Goal: Information Seeking & Learning: Learn about a topic

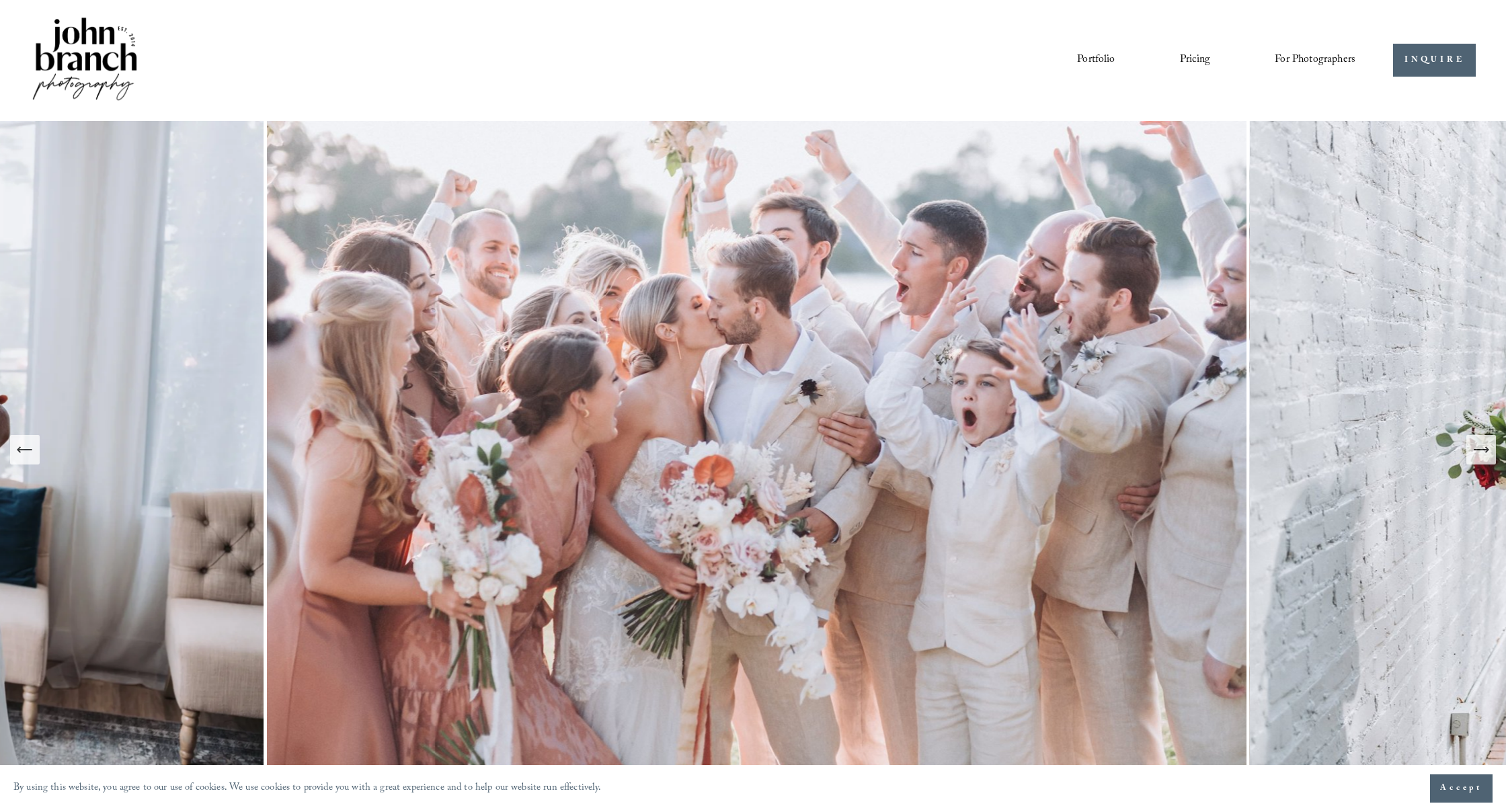
click at [1093, 59] on link "Portfolio" at bounding box center [1096, 60] width 38 height 23
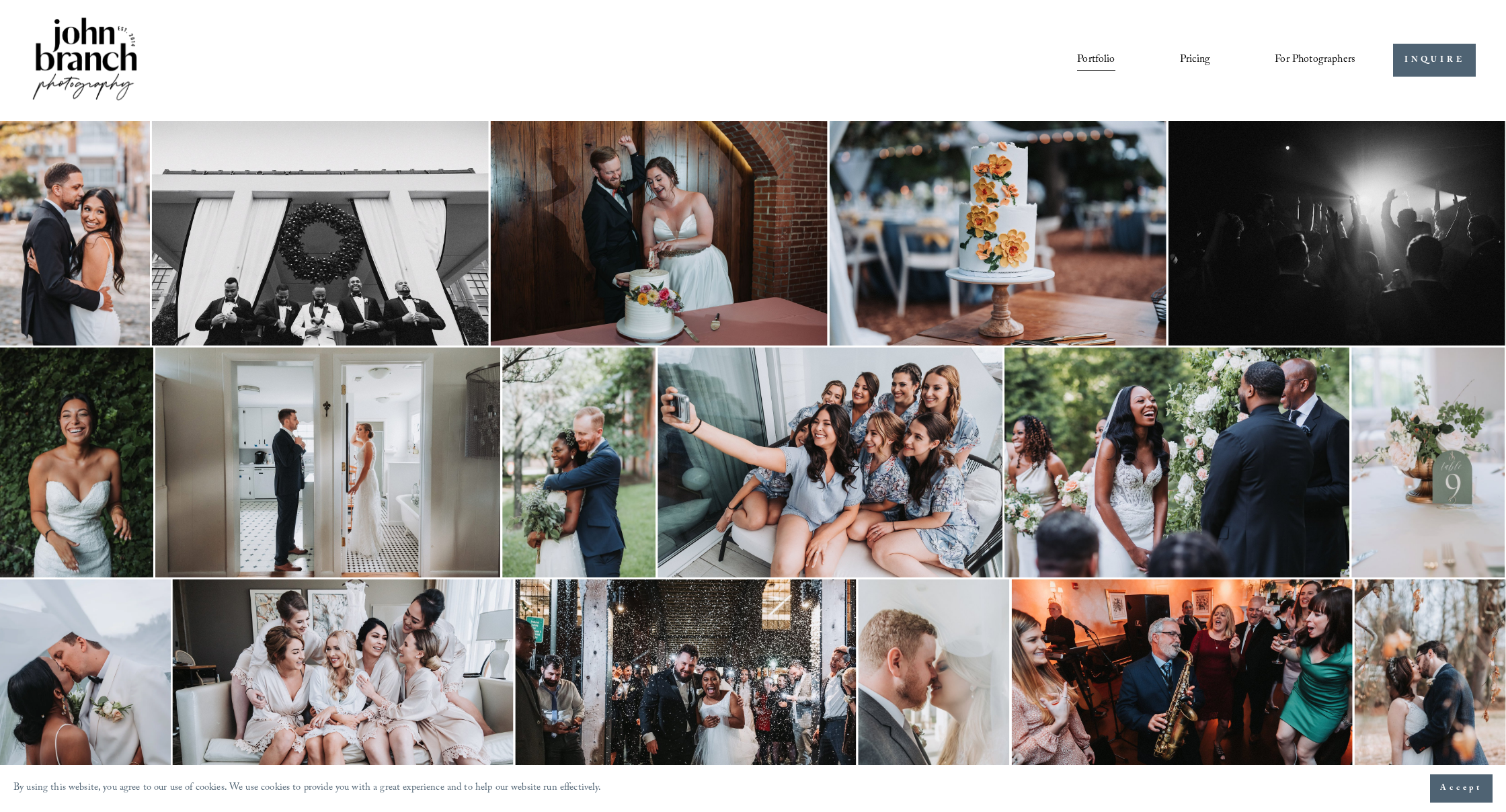
click at [368, 254] on img at bounding box center [321, 233] width 337 height 225
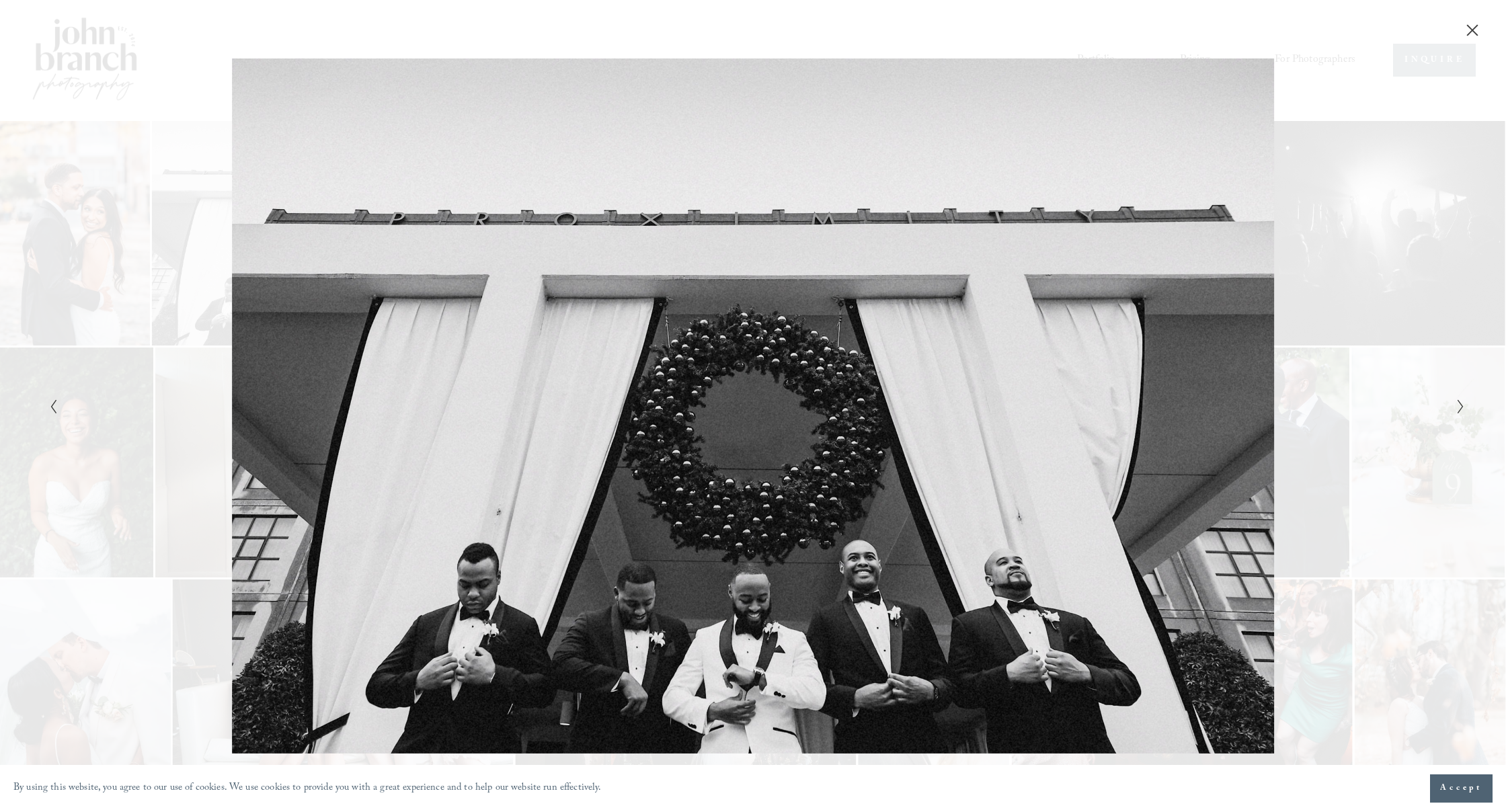
click at [1462, 406] on icon "Next Slide" at bounding box center [1461, 407] width 9 height 16
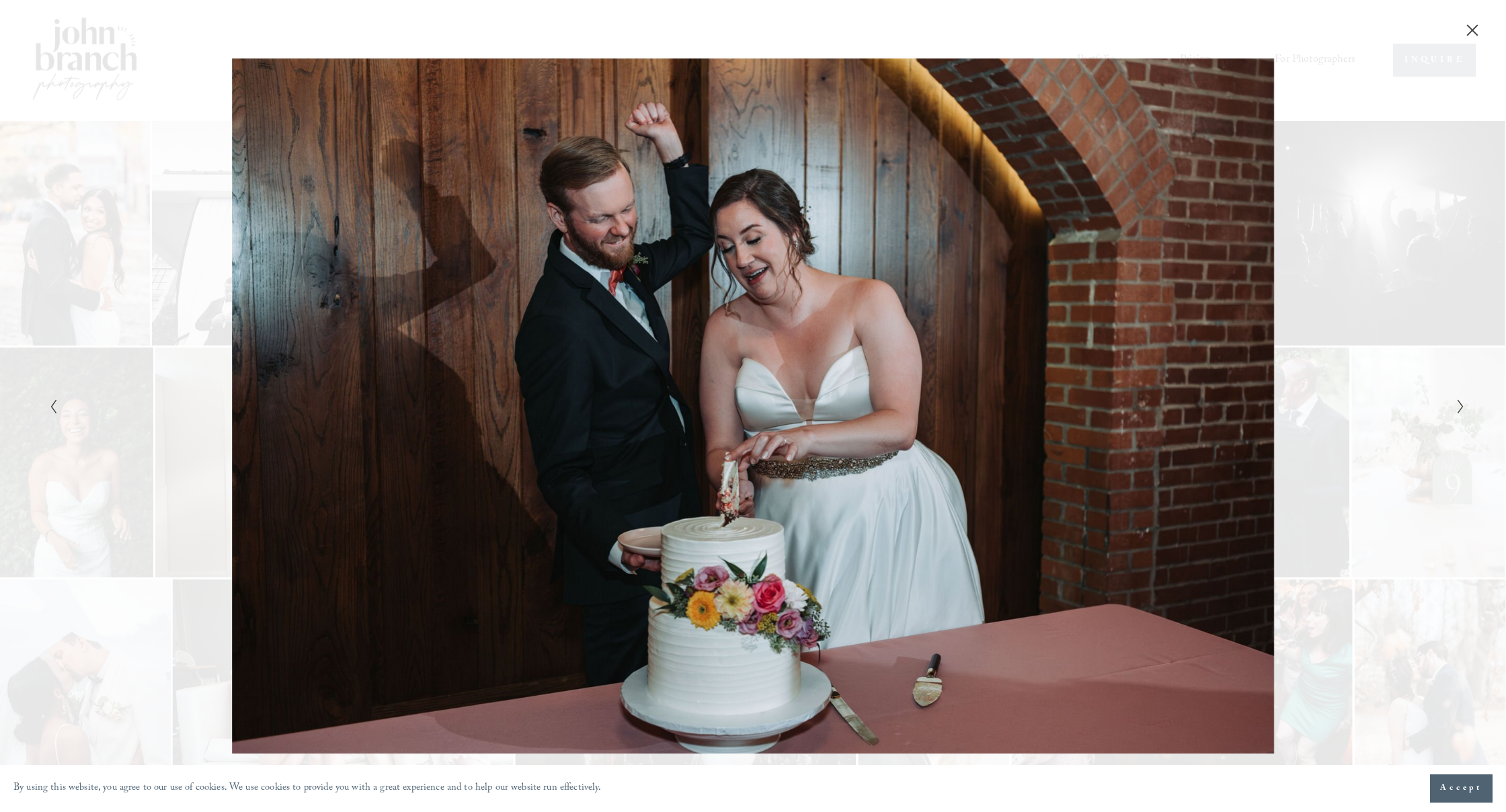
click at [1462, 406] on icon "Next Slide" at bounding box center [1461, 407] width 9 height 16
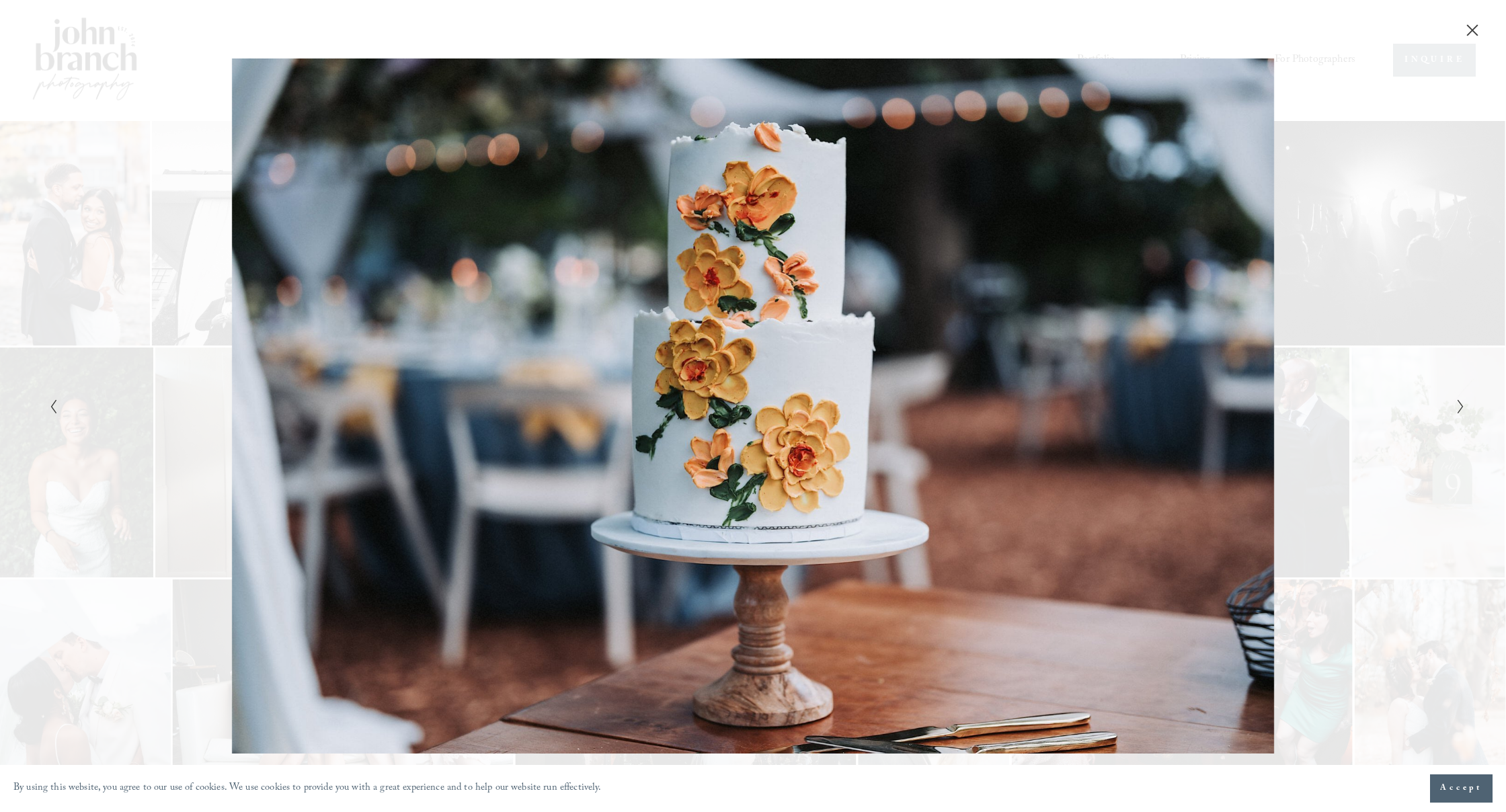
click at [1462, 406] on icon "Next Slide" at bounding box center [1461, 407] width 9 height 16
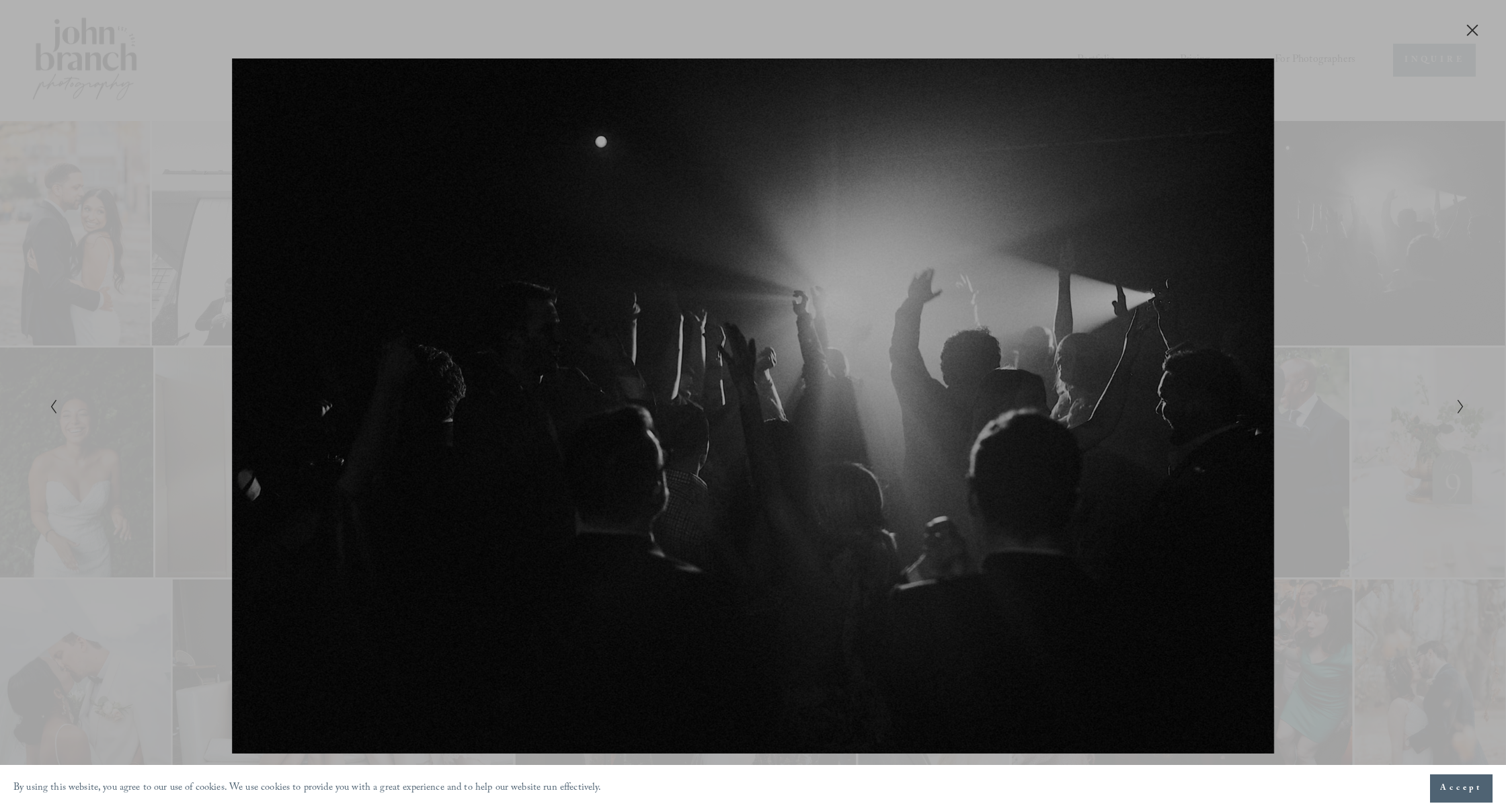
click at [1462, 406] on div at bounding box center [753, 406] width 1506 height 812
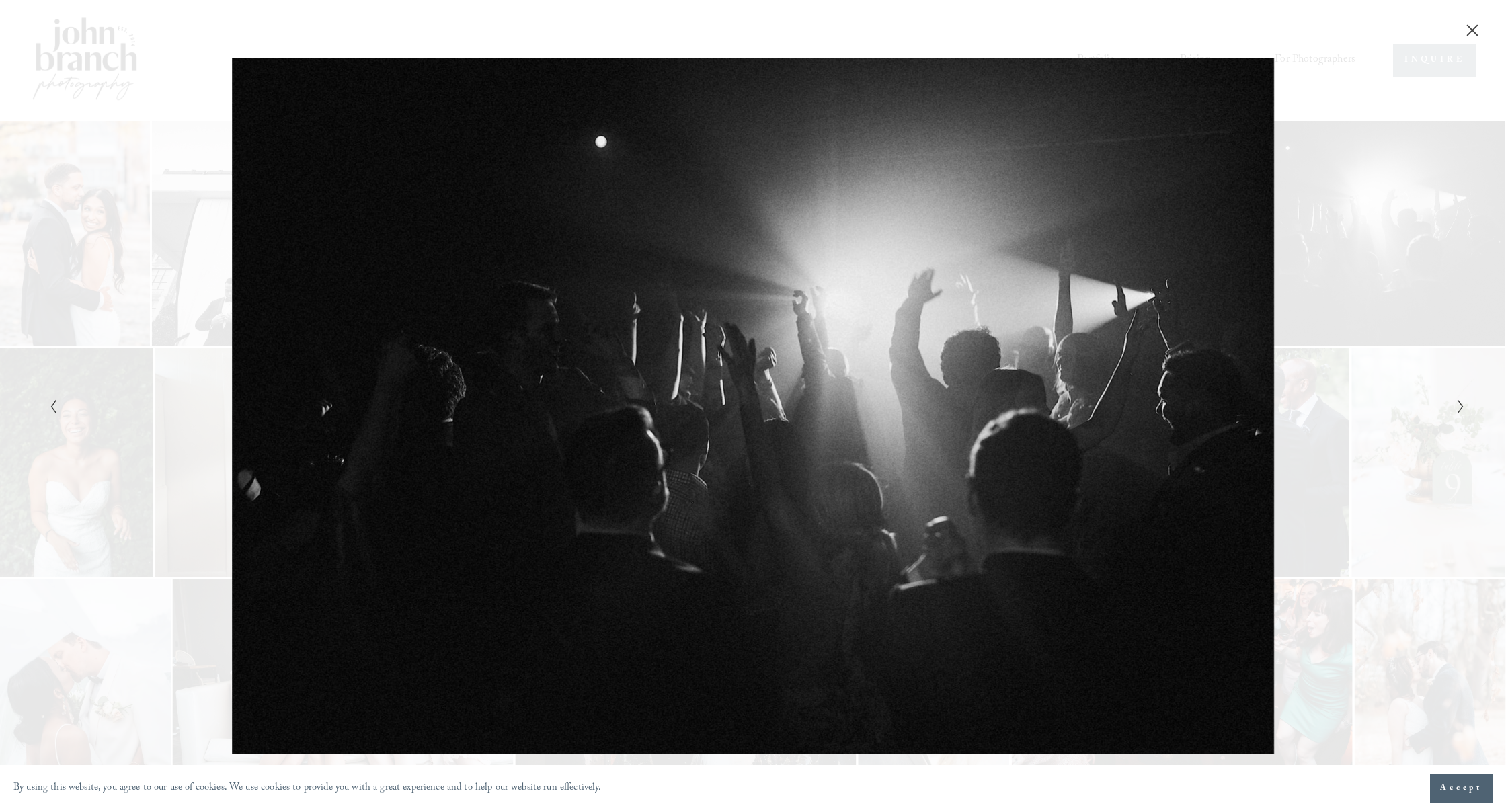
click at [1462, 406] on icon "Next Slide" at bounding box center [1461, 407] width 9 height 16
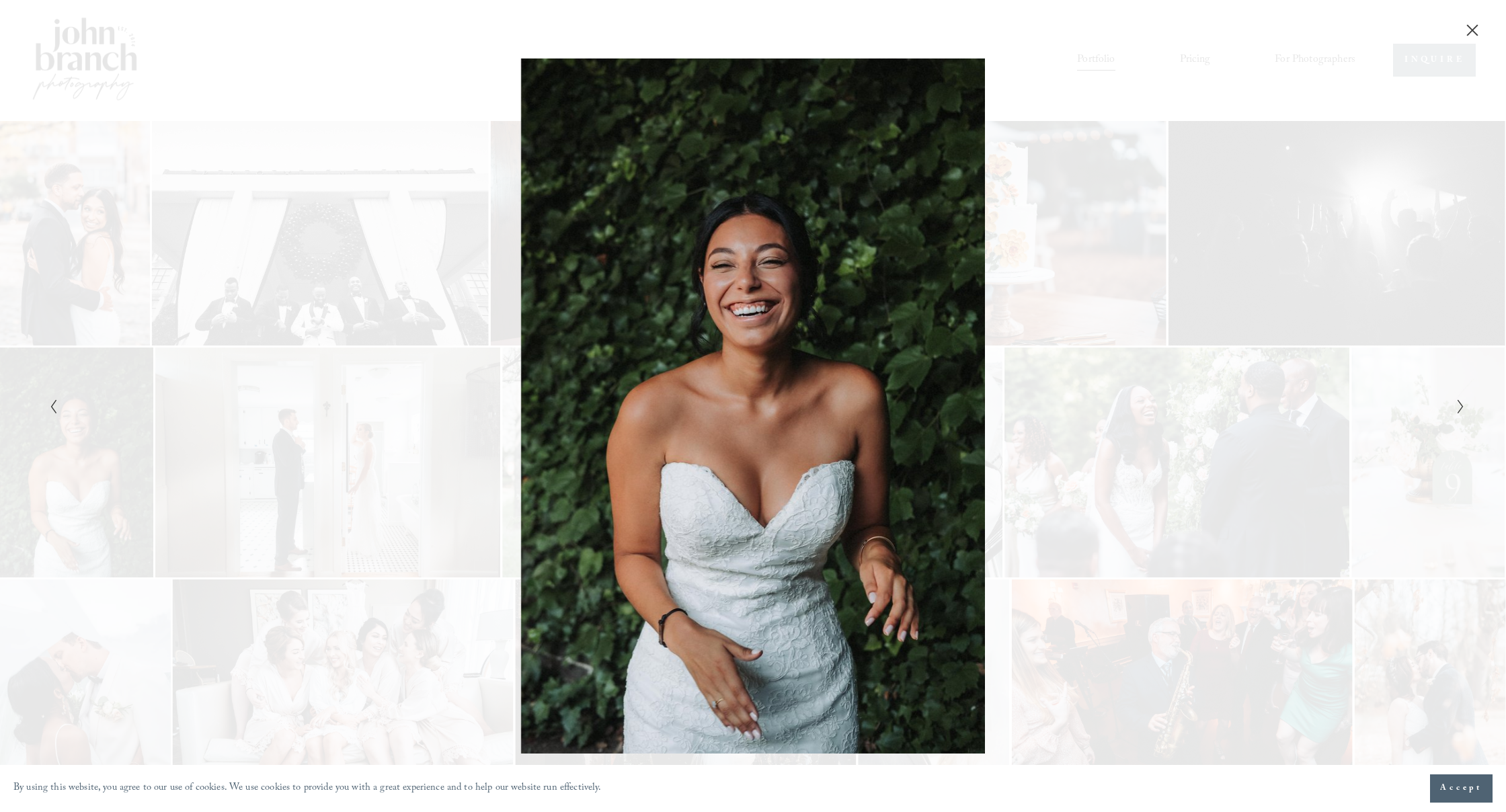
click at [1462, 406] on icon "Next Slide" at bounding box center [1461, 407] width 9 height 16
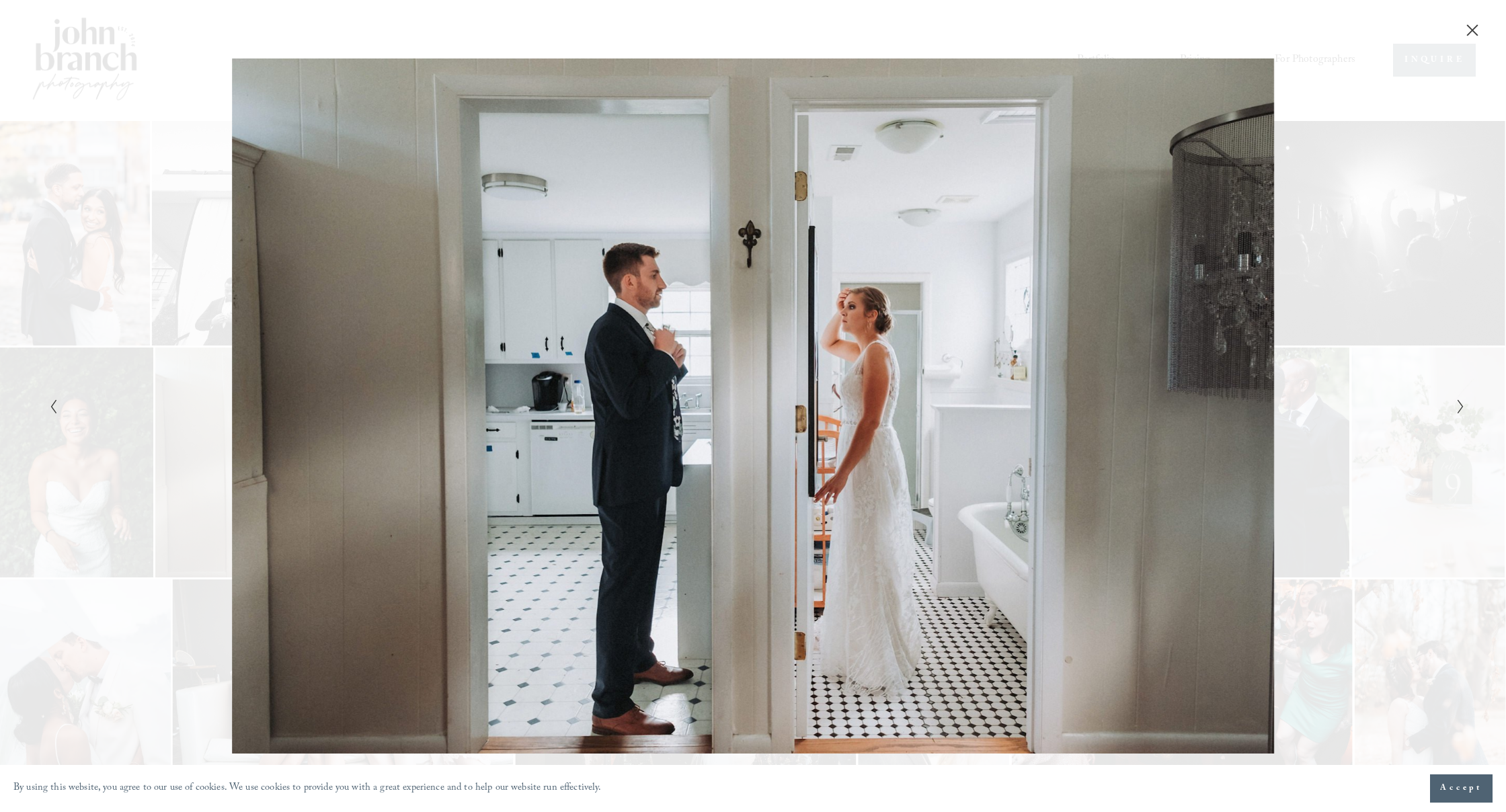
click at [1462, 406] on icon "Next Slide" at bounding box center [1461, 407] width 9 height 16
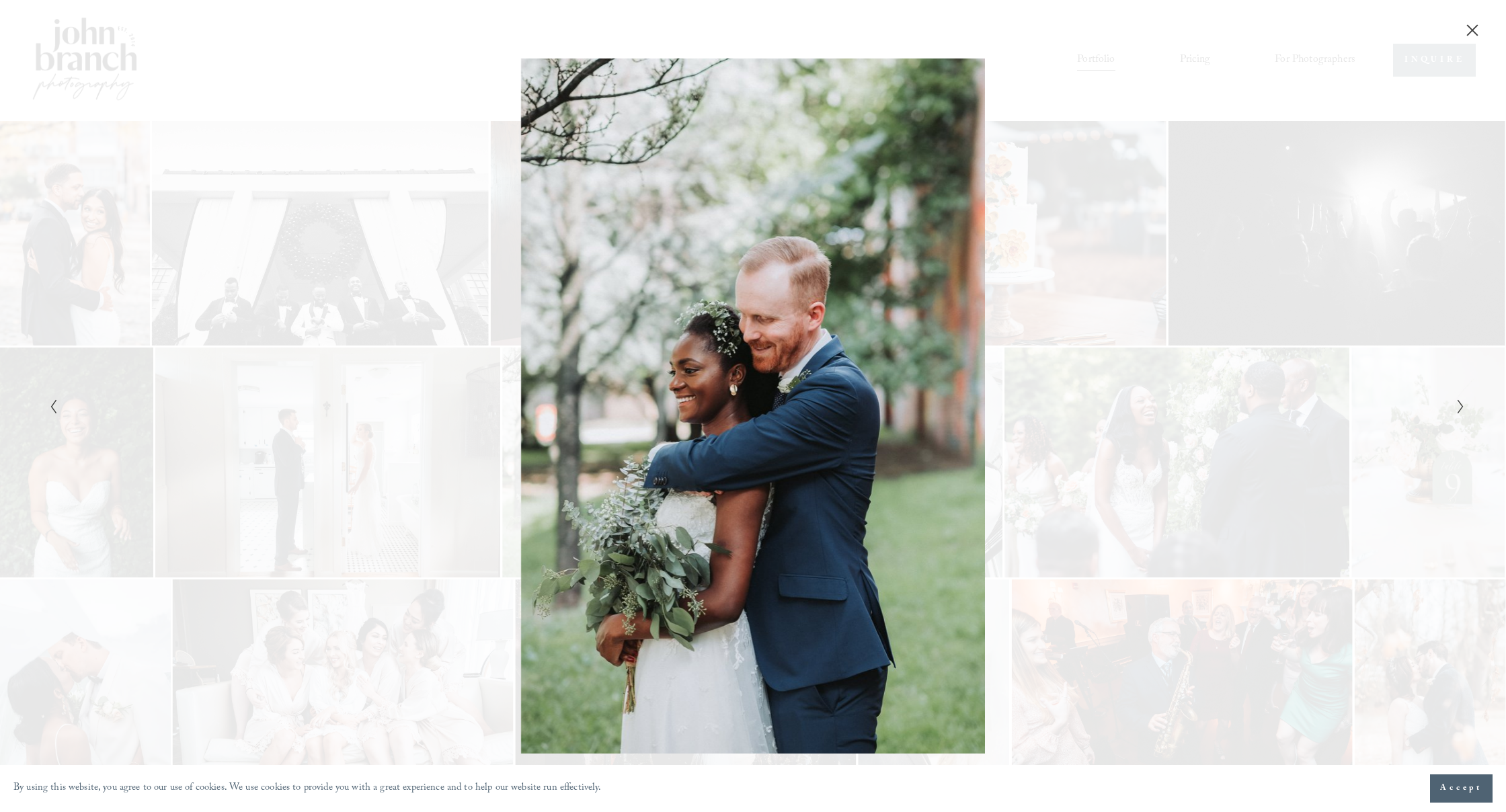
click at [1462, 406] on icon "Next Slide" at bounding box center [1461, 407] width 9 height 16
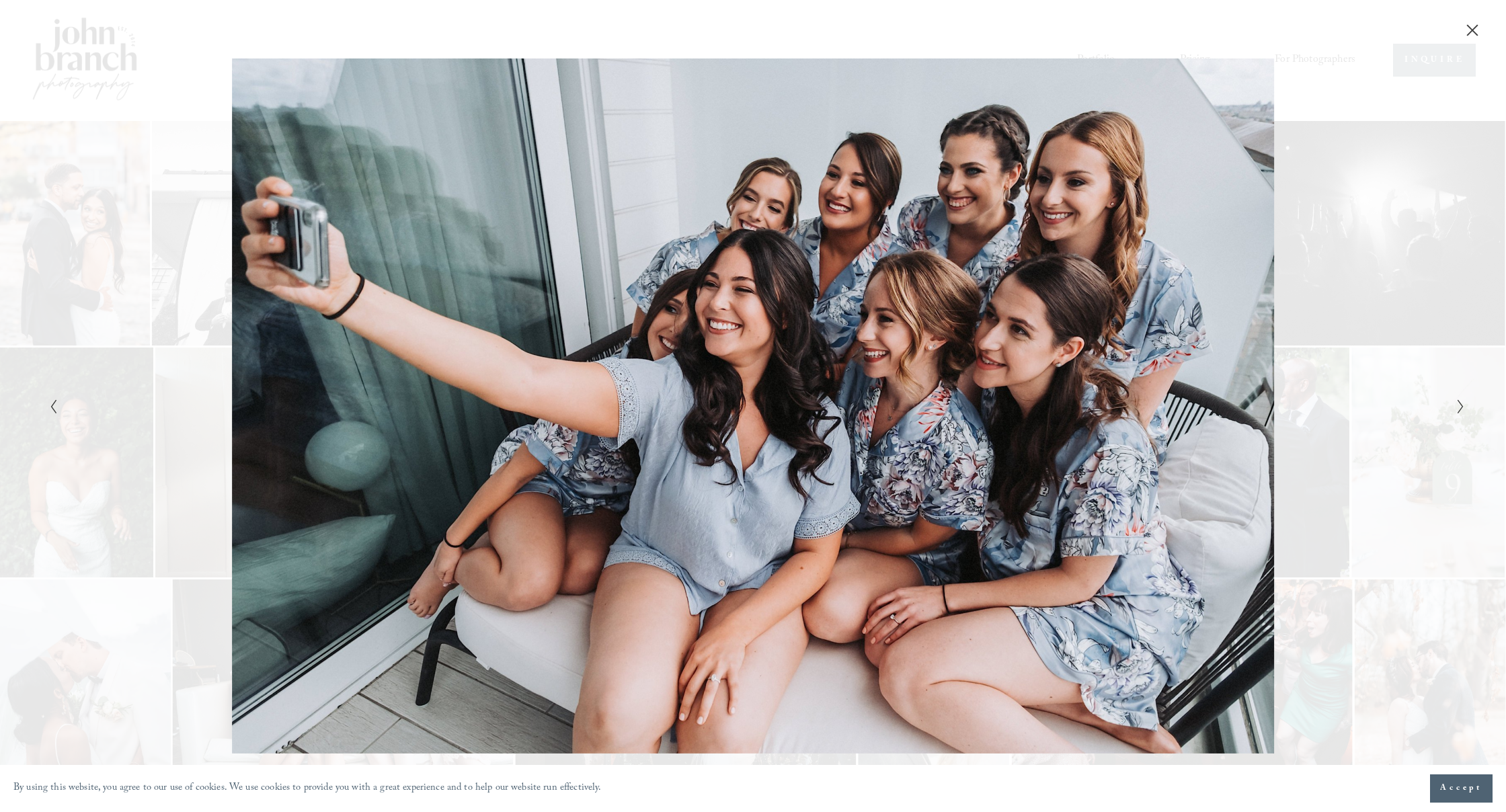
click at [1462, 406] on icon "Next Slide" at bounding box center [1461, 407] width 9 height 16
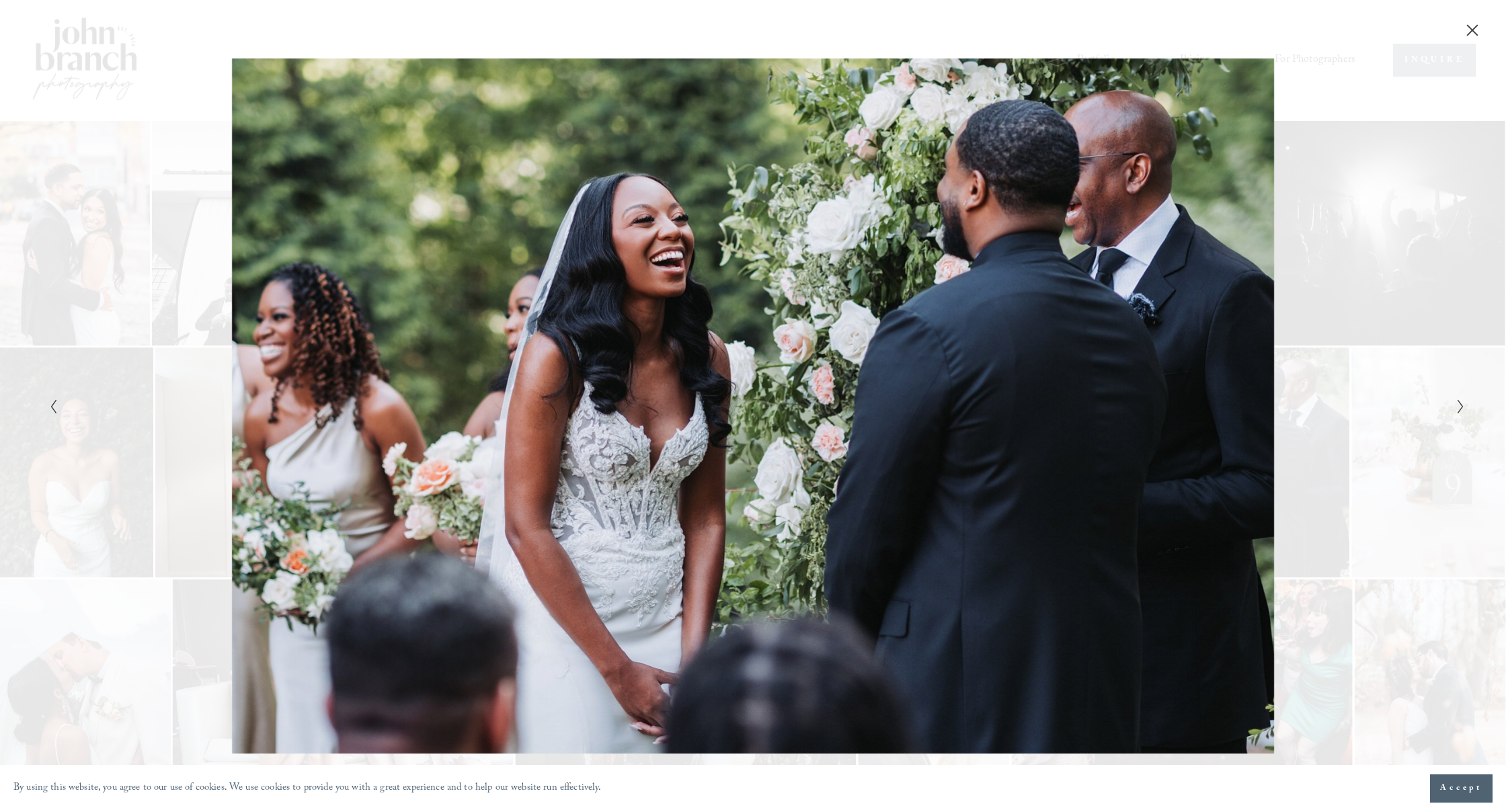
click at [1462, 406] on icon "Next Slide" at bounding box center [1461, 407] width 9 height 16
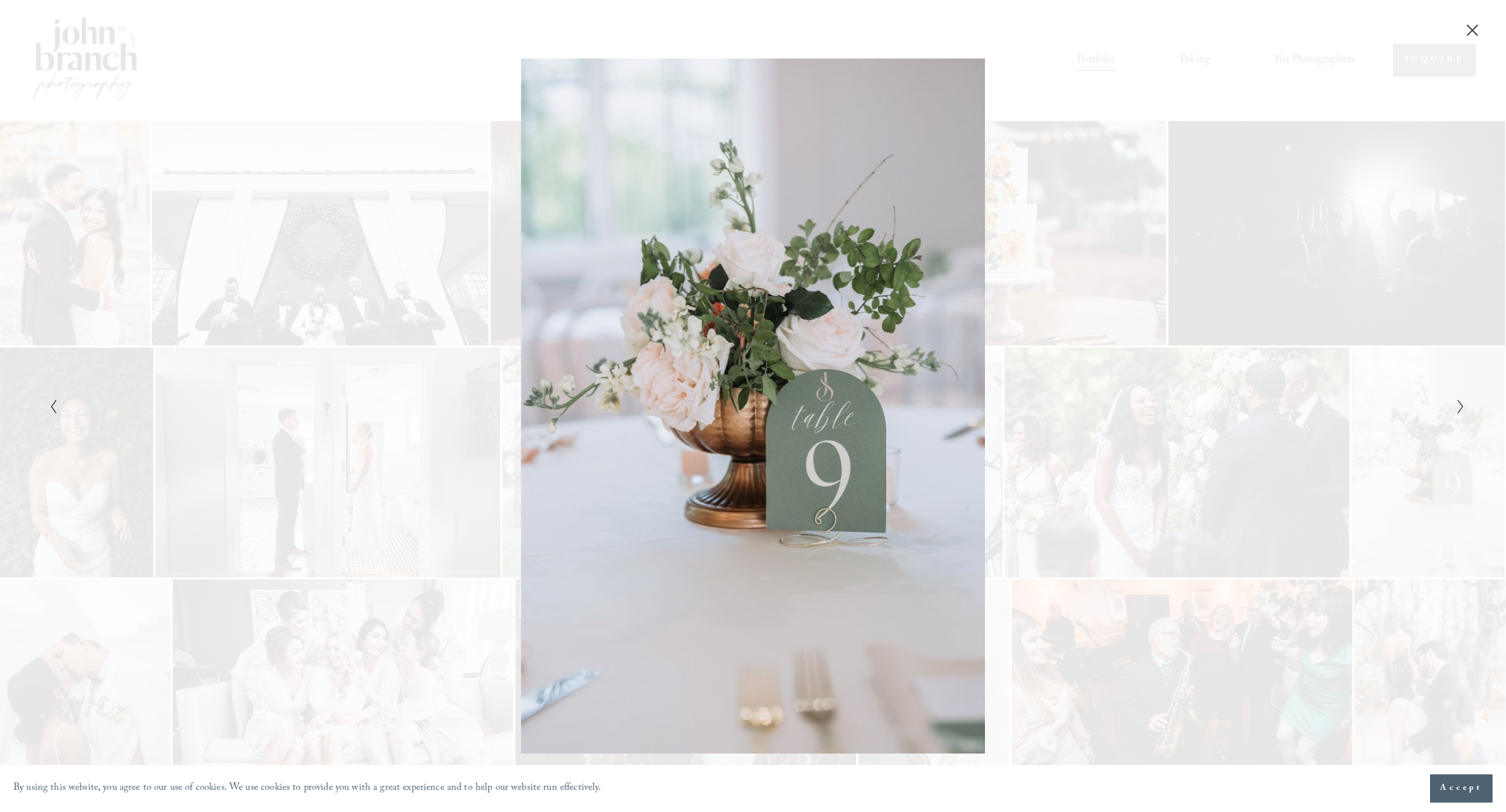
click at [1462, 406] on icon "Next Slide" at bounding box center [1461, 407] width 9 height 16
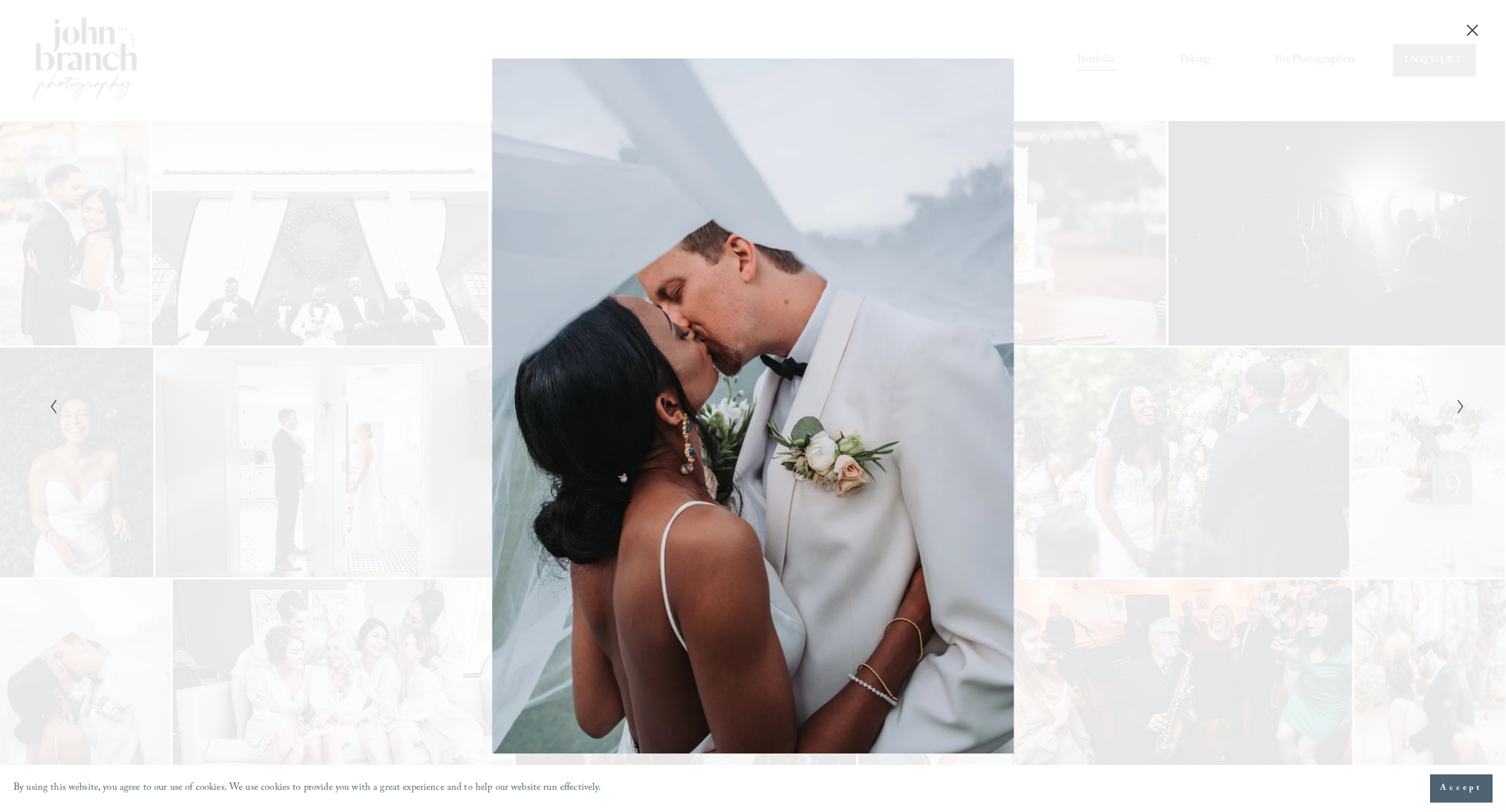
click at [1462, 406] on icon "Next Slide" at bounding box center [1461, 407] width 9 height 16
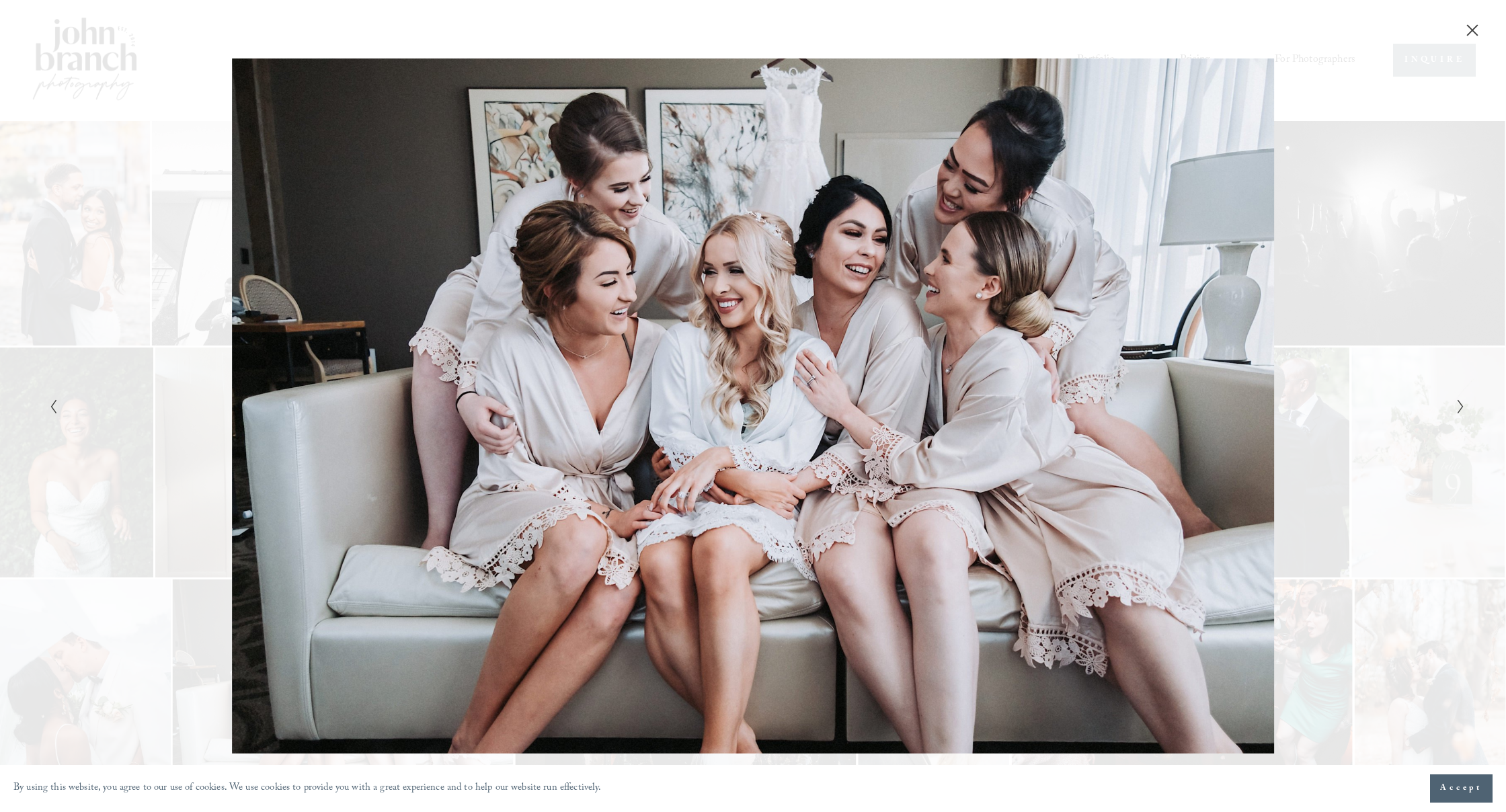
click at [1462, 406] on icon "Next Slide" at bounding box center [1461, 407] width 9 height 16
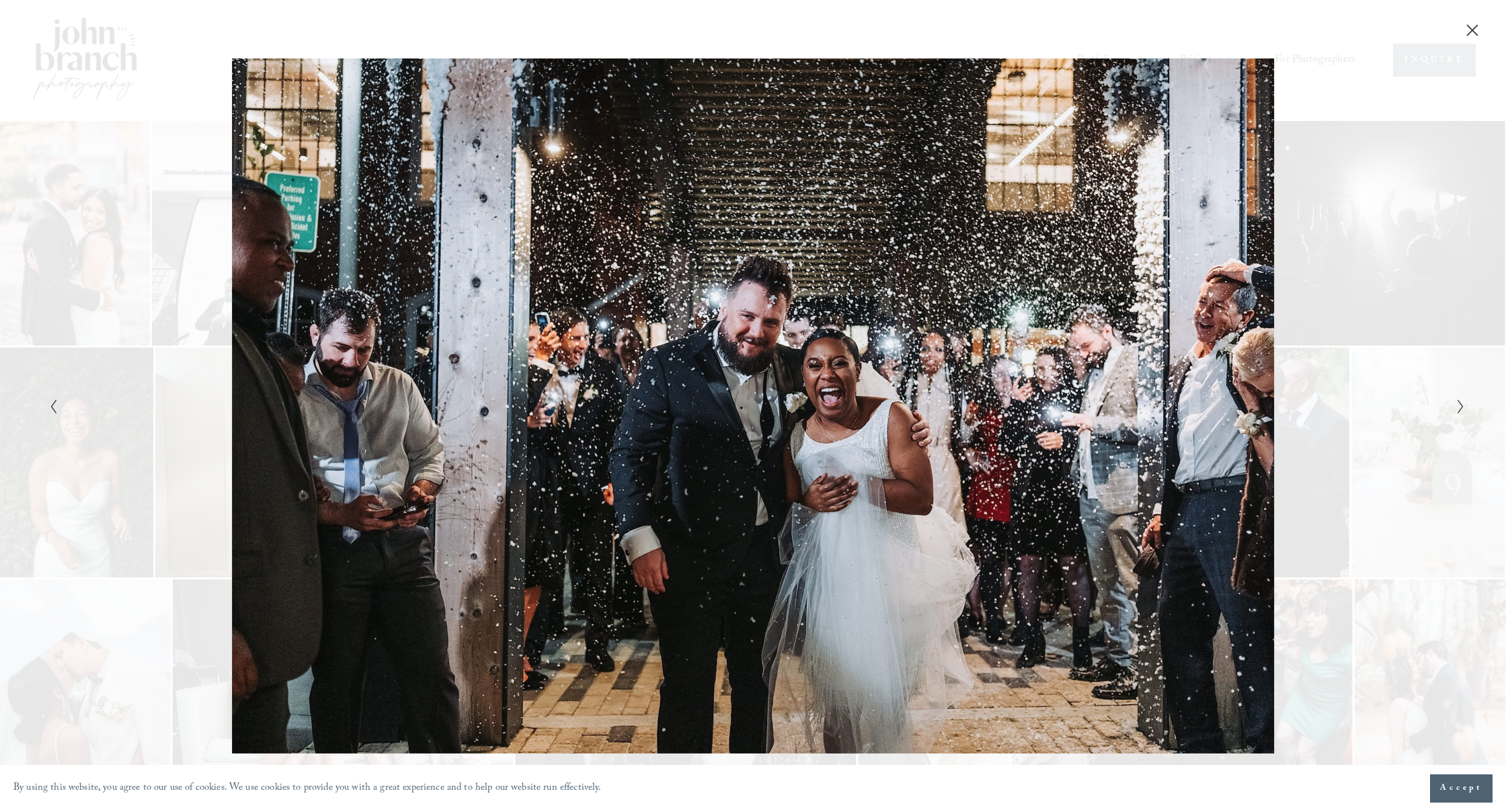
click at [1462, 406] on icon "Next Slide" at bounding box center [1461, 407] width 9 height 16
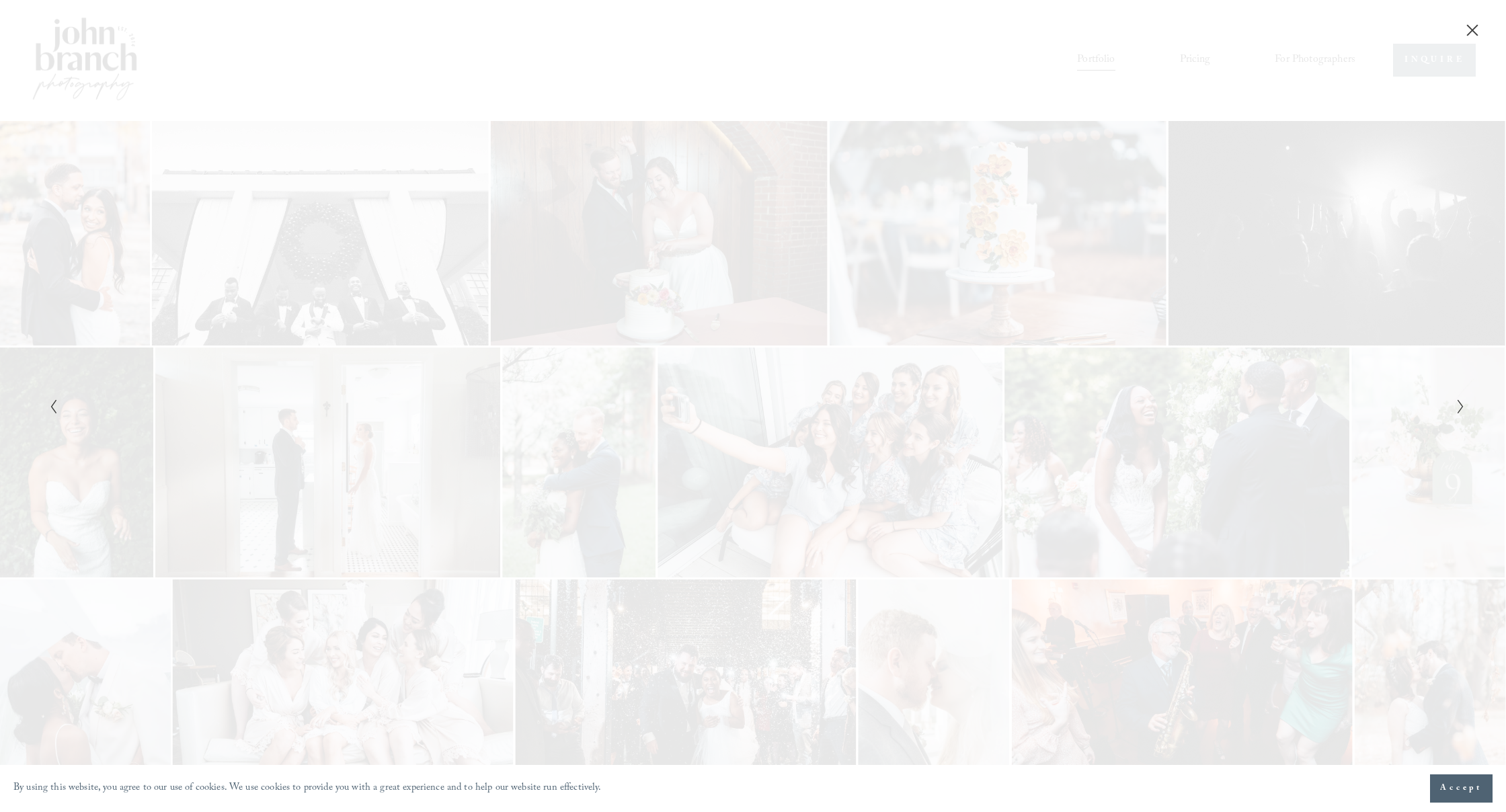
click at [1462, 406] on icon "Next Slide" at bounding box center [1461, 407] width 9 height 16
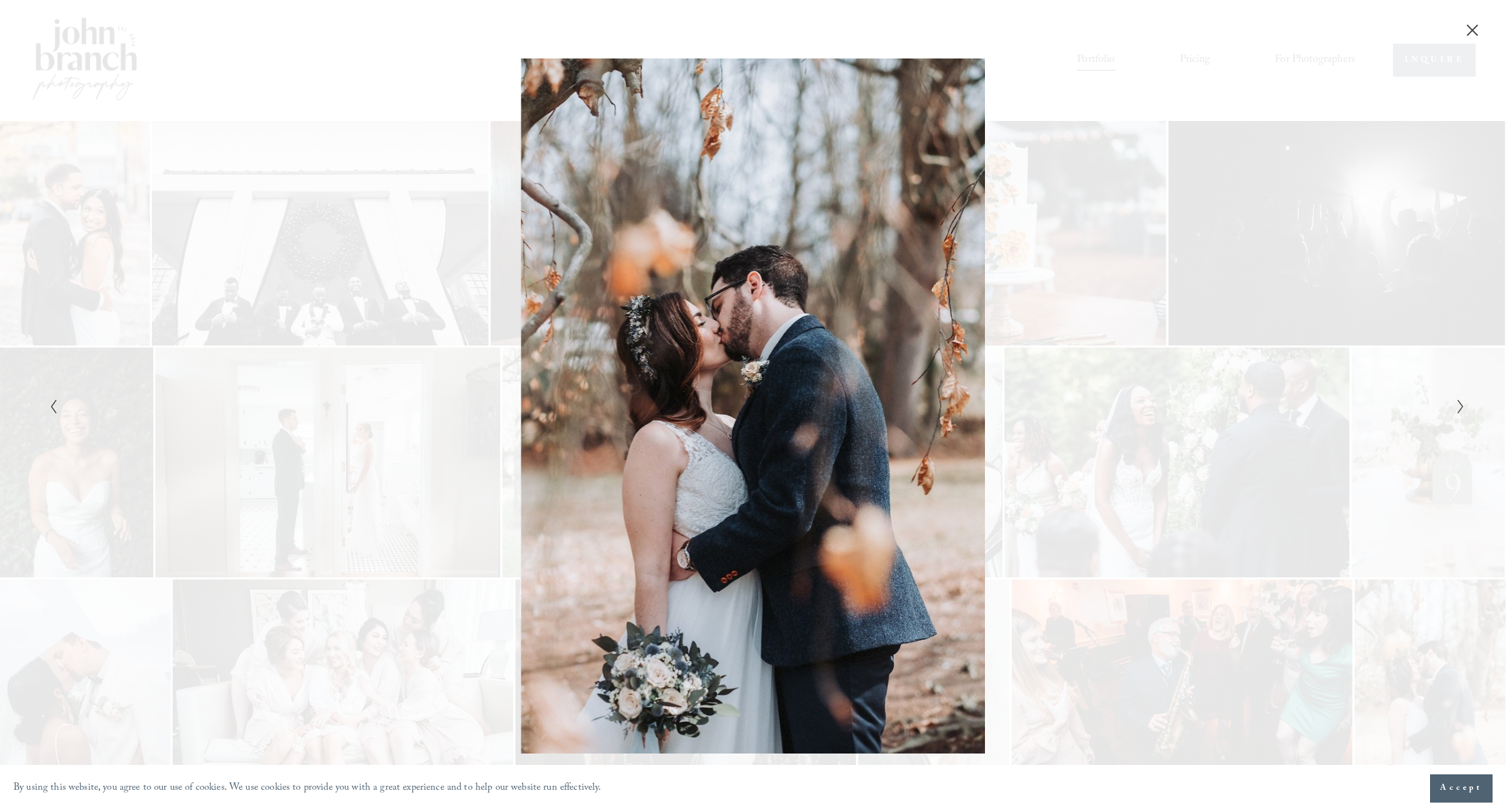
click at [1462, 406] on icon "Next Slide" at bounding box center [1461, 407] width 9 height 16
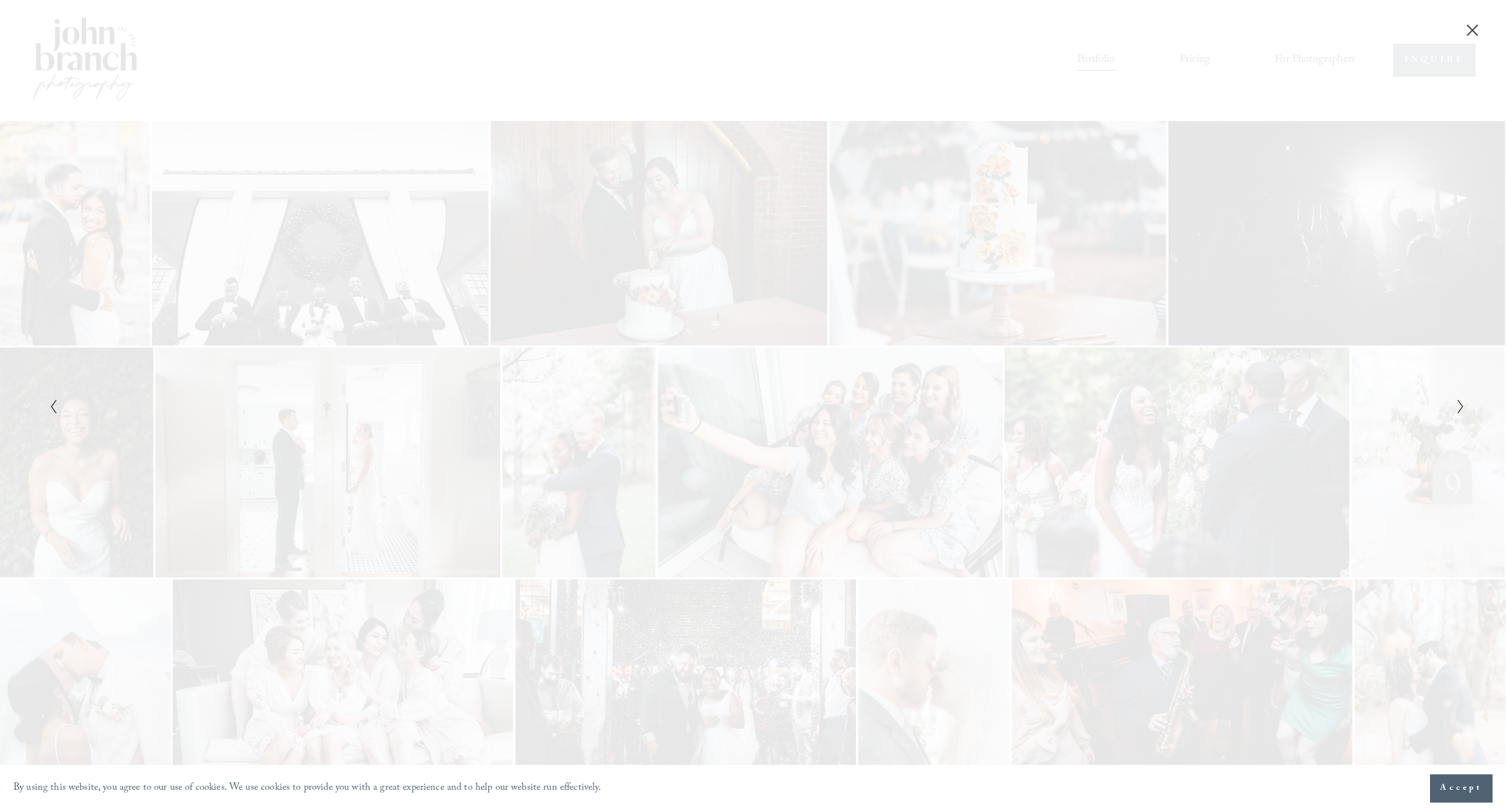
click at [1462, 406] on icon "Next Slide" at bounding box center [1461, 407] width 9 height 16
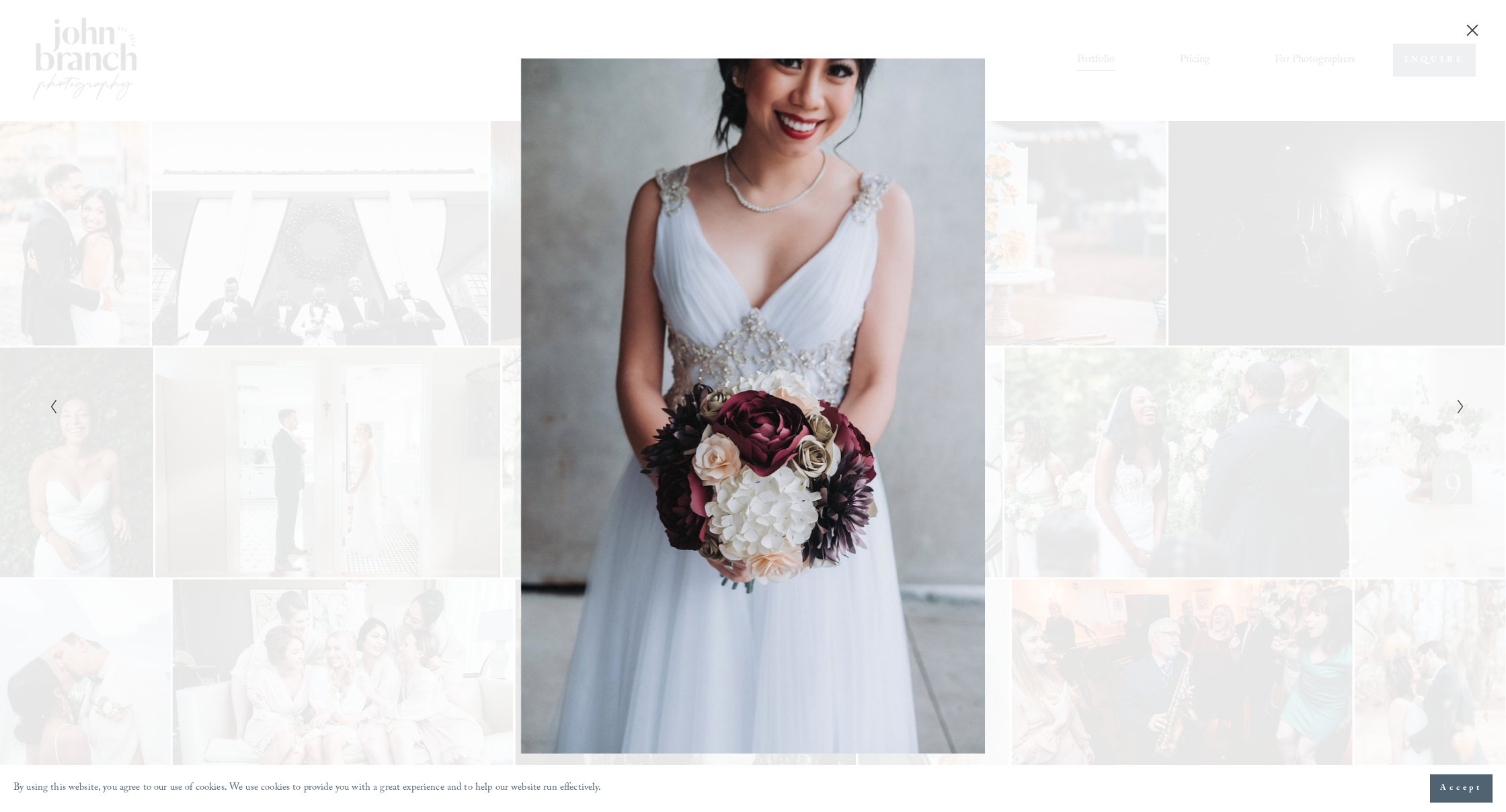
click at [1462, 406] on icon "Next Slide" at bounding box center [1461, 407] width 9 height 16
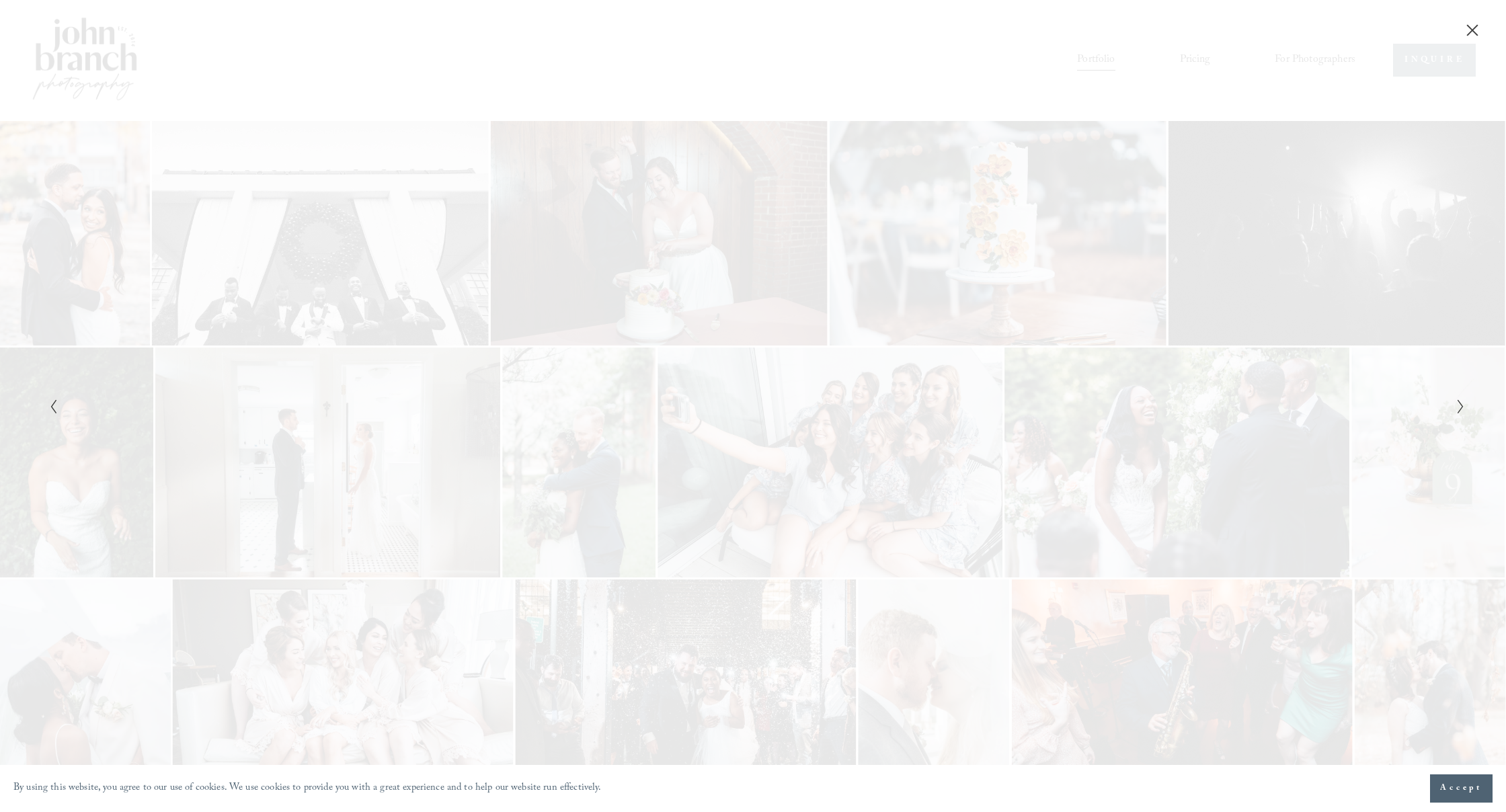
click at [1462, 406] on icon "Next Slide" at bounding box center [1461, 407] width 9 height 16
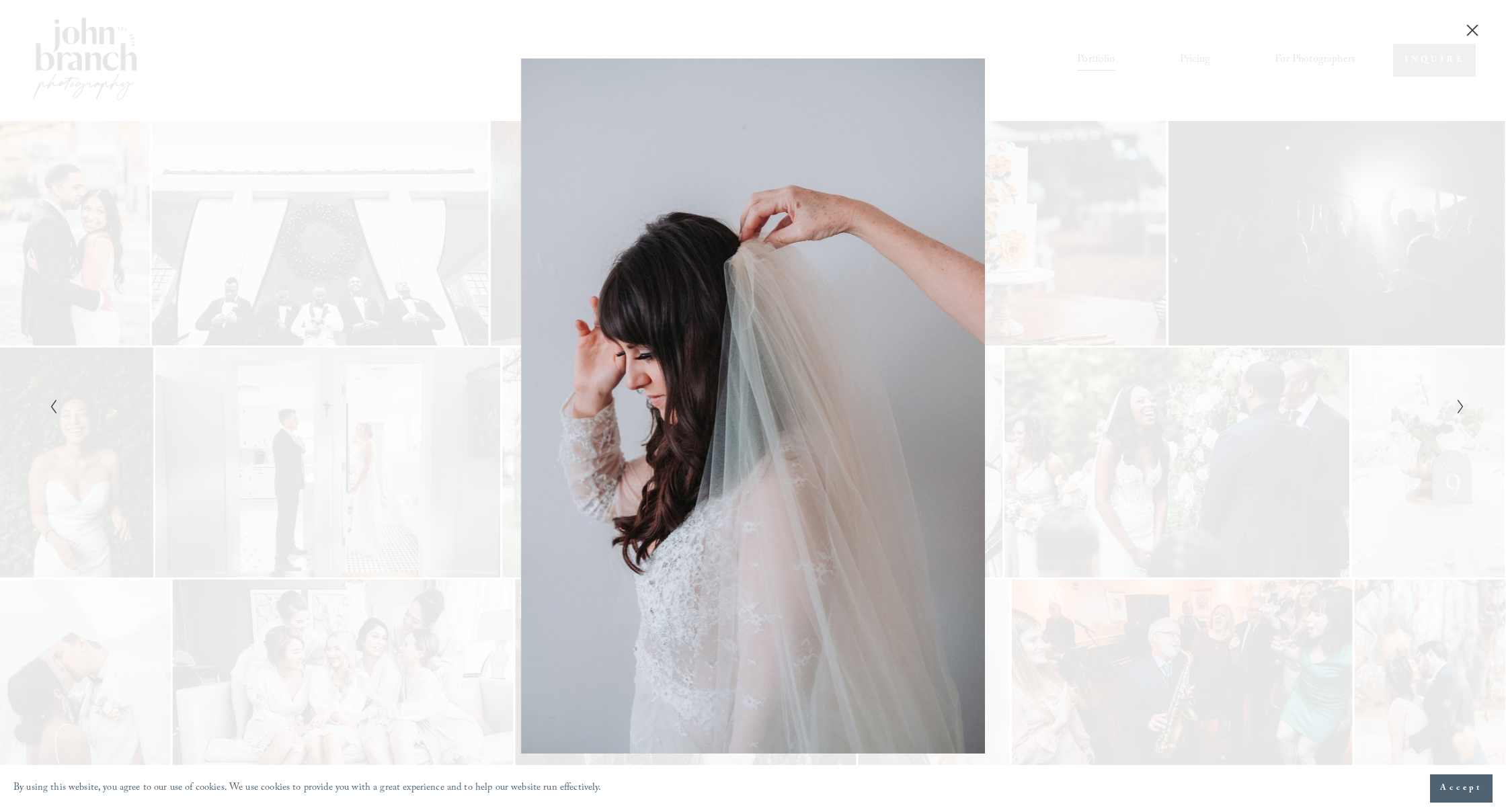
click at [1462, 406] on icon "Next Slide" at bounding box center [1461, 407] width 9 height 16
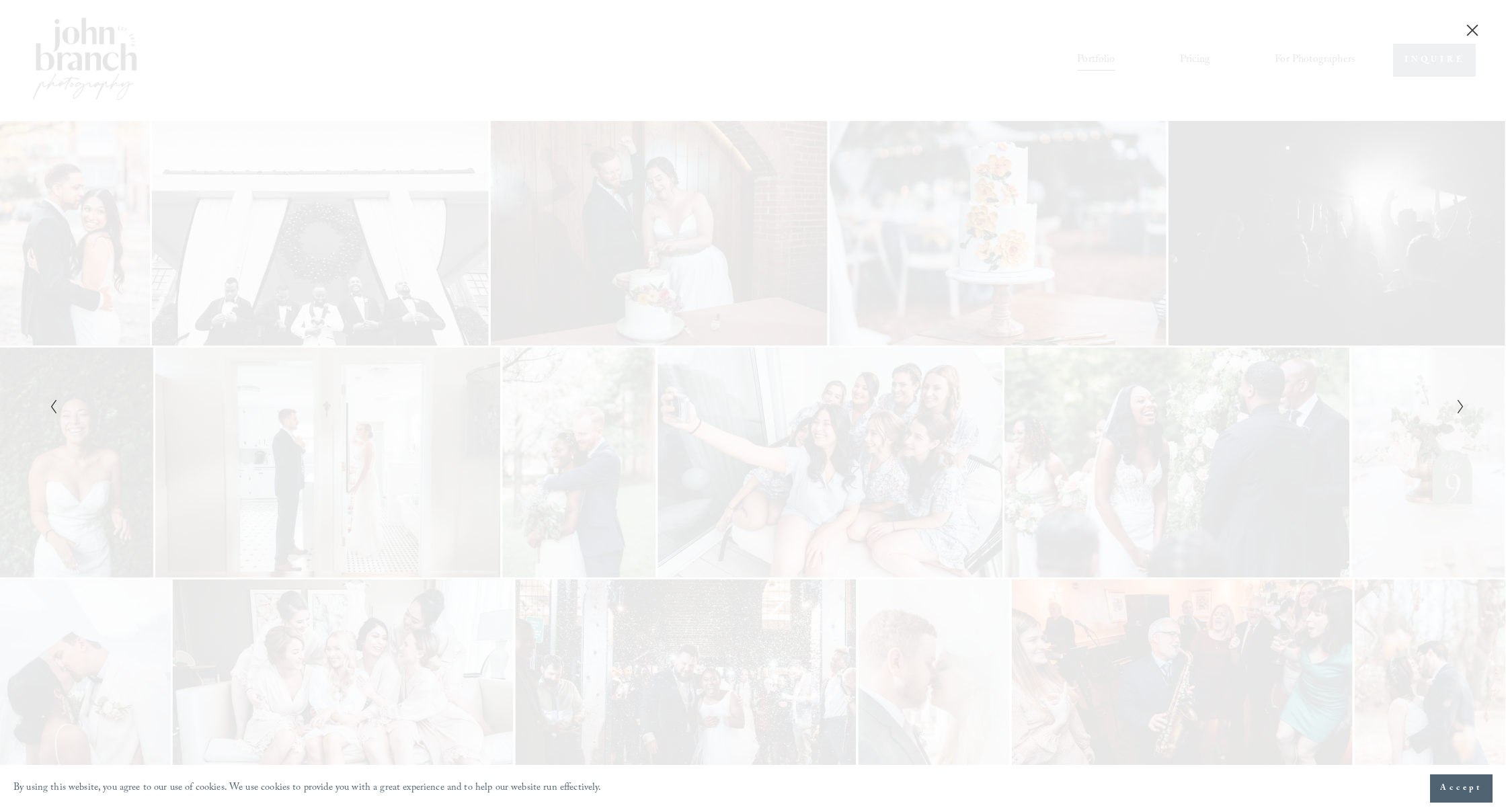
click at [1462, 406] on icon "Next Slide" at bounding box center [1461, 407] width 9 height 16
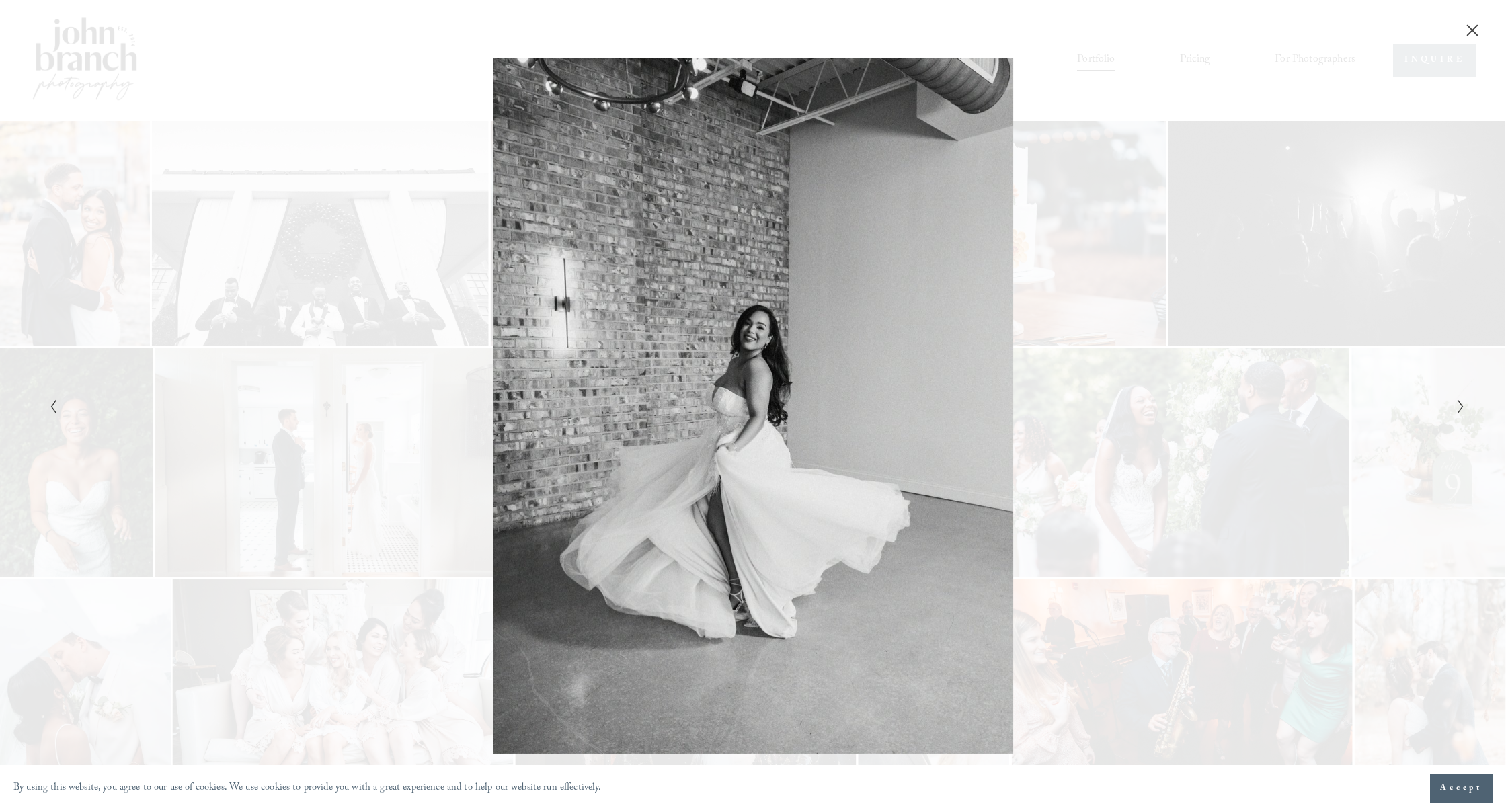
click at [1462, 406] on icon "Next Slide" at bounding box center [1461, 407] width 9 height 16
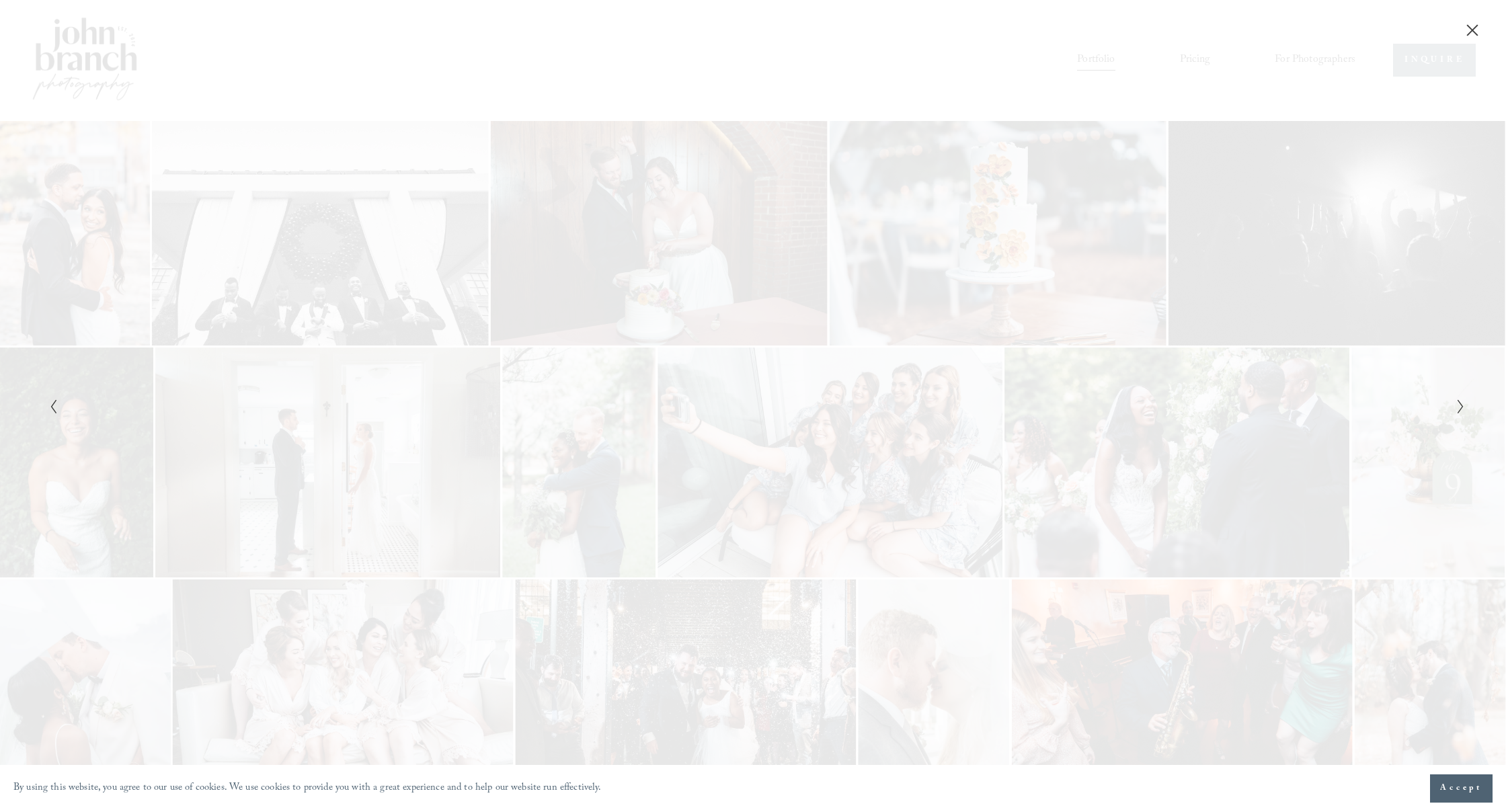
click at [1462, 406] on icon "Next Slide" at bounding box center [1461, 407] width 9 height 16
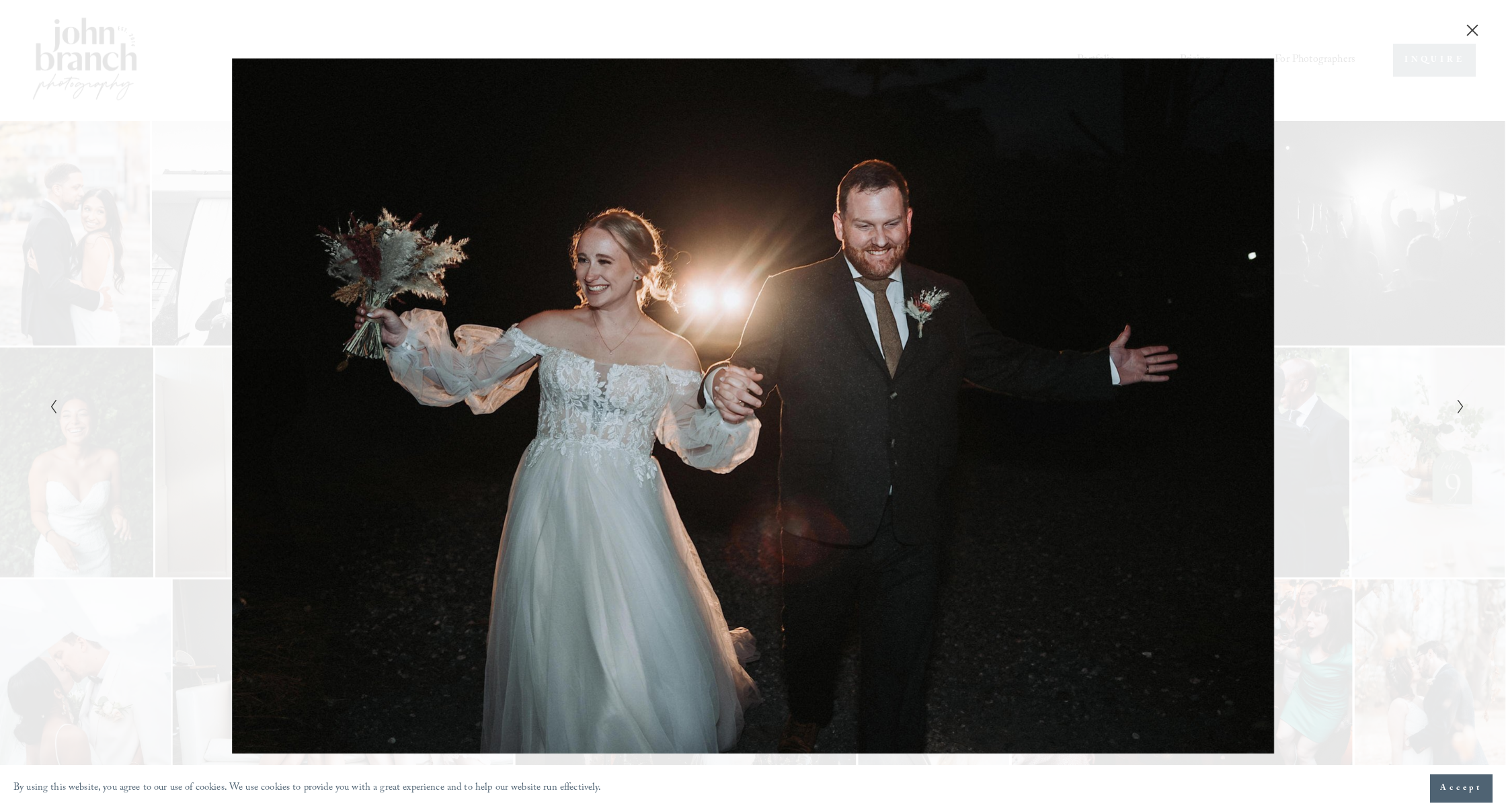
click at [1462, 406] on icon "Next Slide" at bounding box center [1461, 407] width 9 height 16
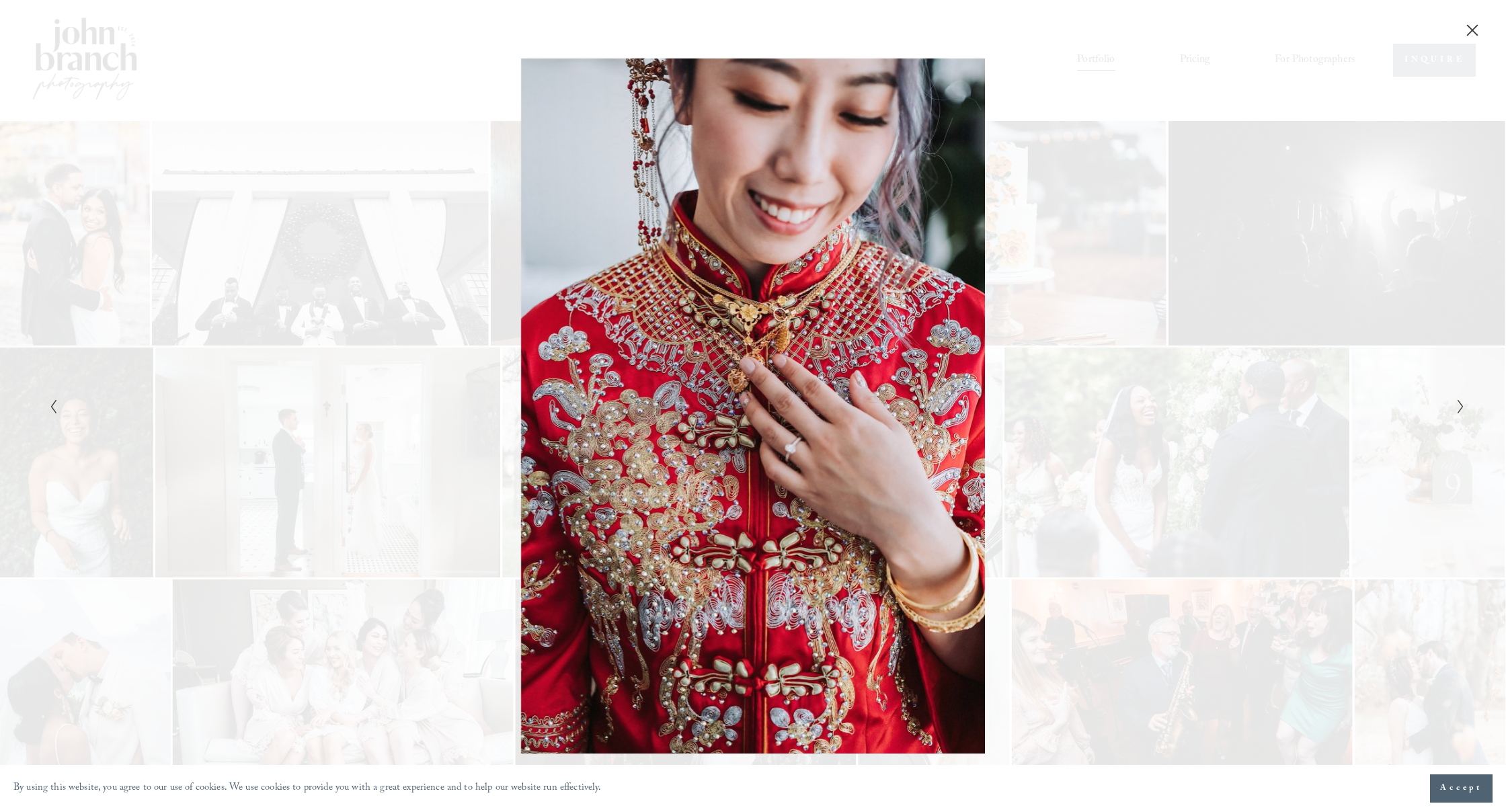
click at [1457, 409] on icon "Next Slide" at bounding box center [1461, 407] width 9 height 16
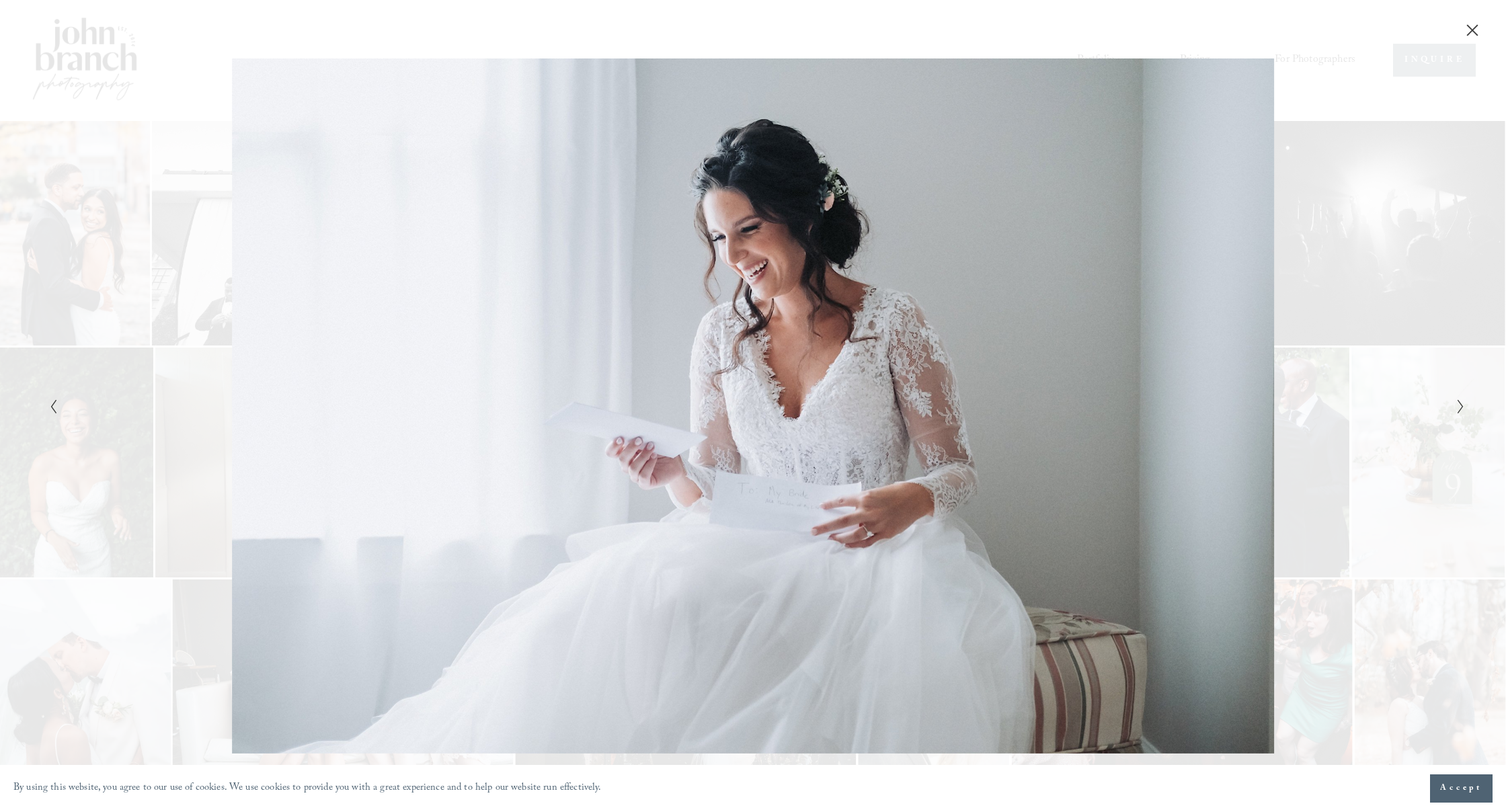
click at [1457, 409] on icon "Next Slide" at bounding box center [1461, 407] width 9 height 16
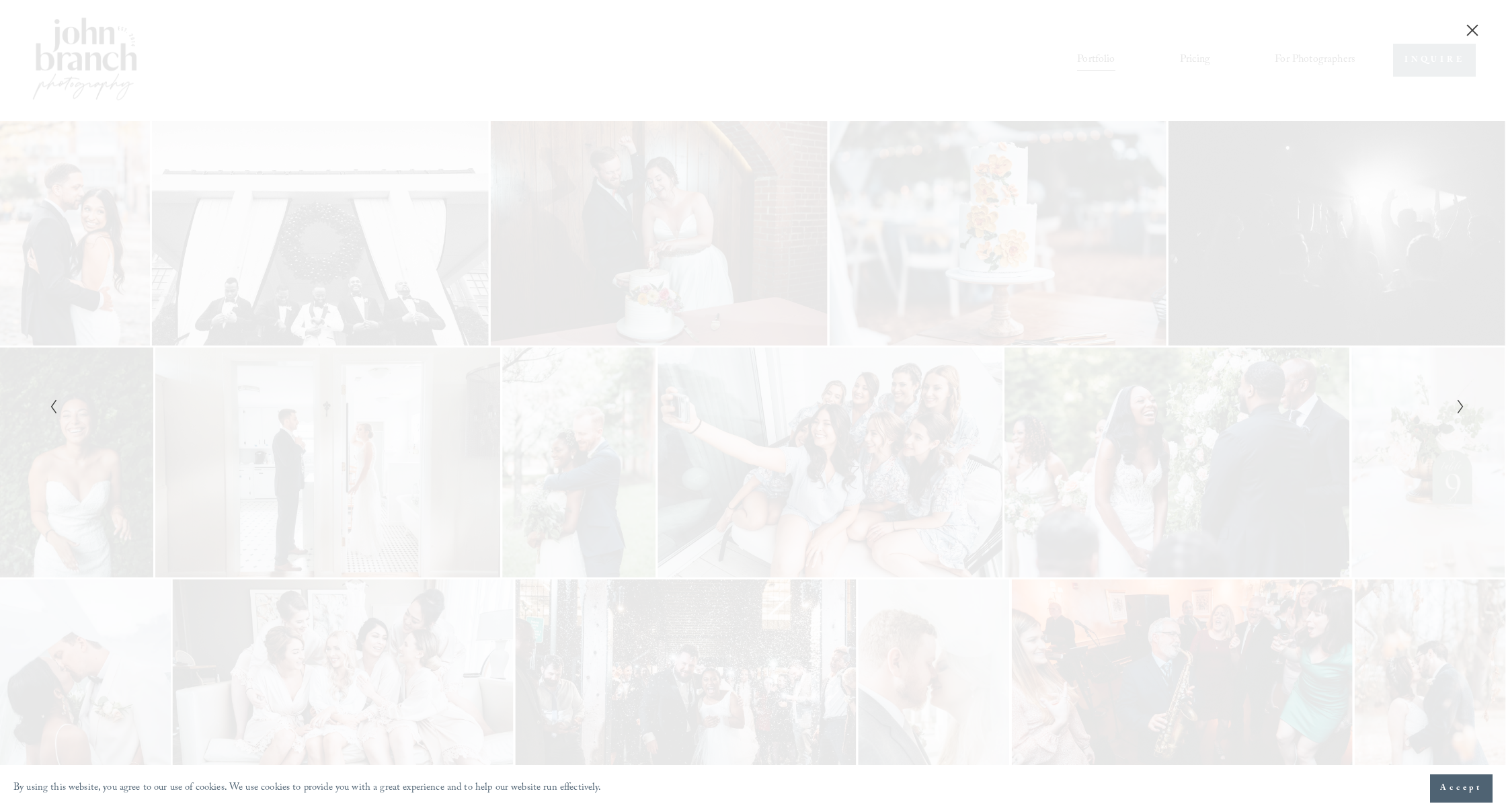
click at [1457, 409] on icon "Next Slide" at bounding box center [1461, 407] width 9 height 16
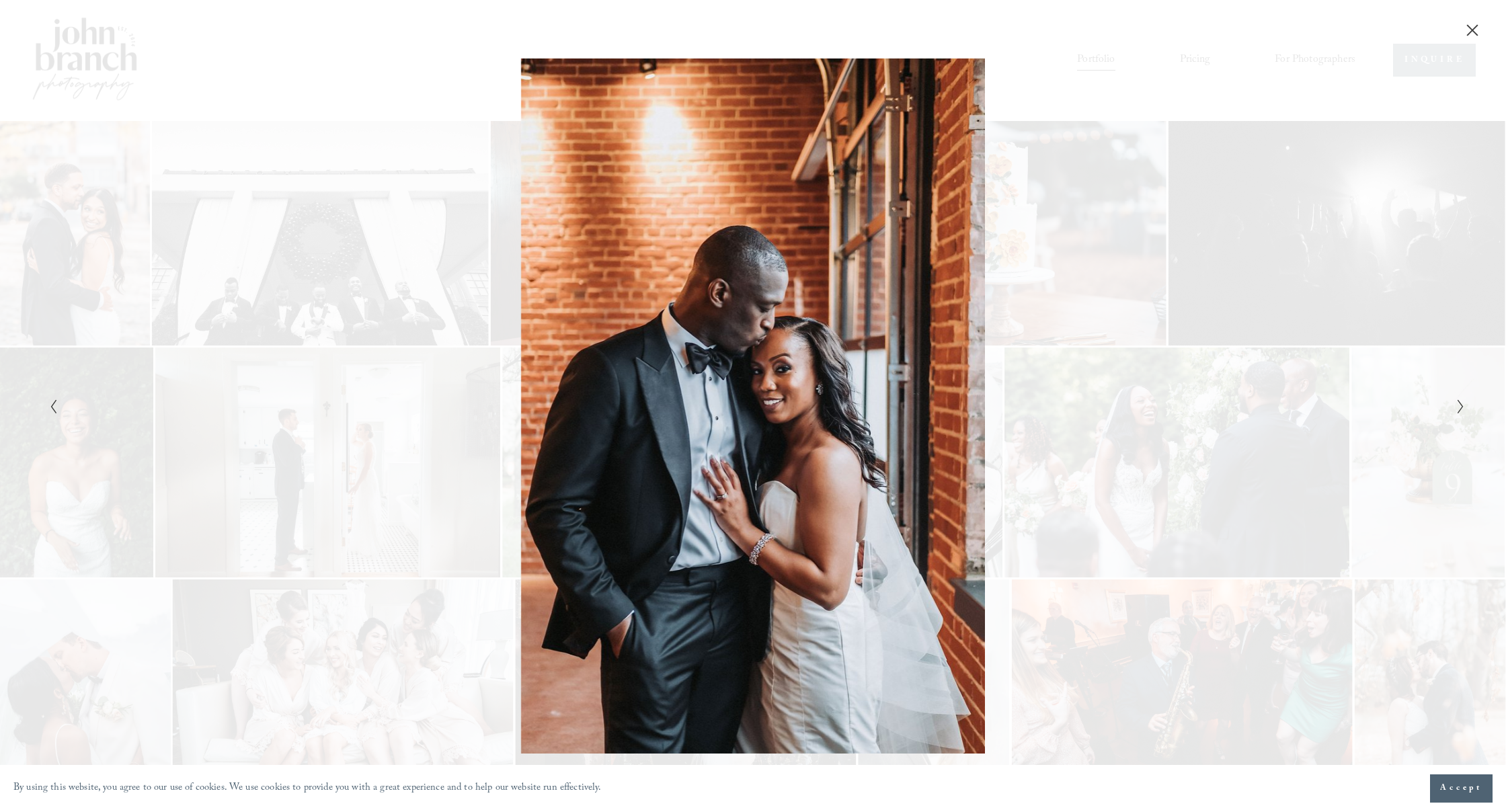
click at [1457, 409] on icon "Next Slide" at bounding box center [1461, 407] width 9 height 16
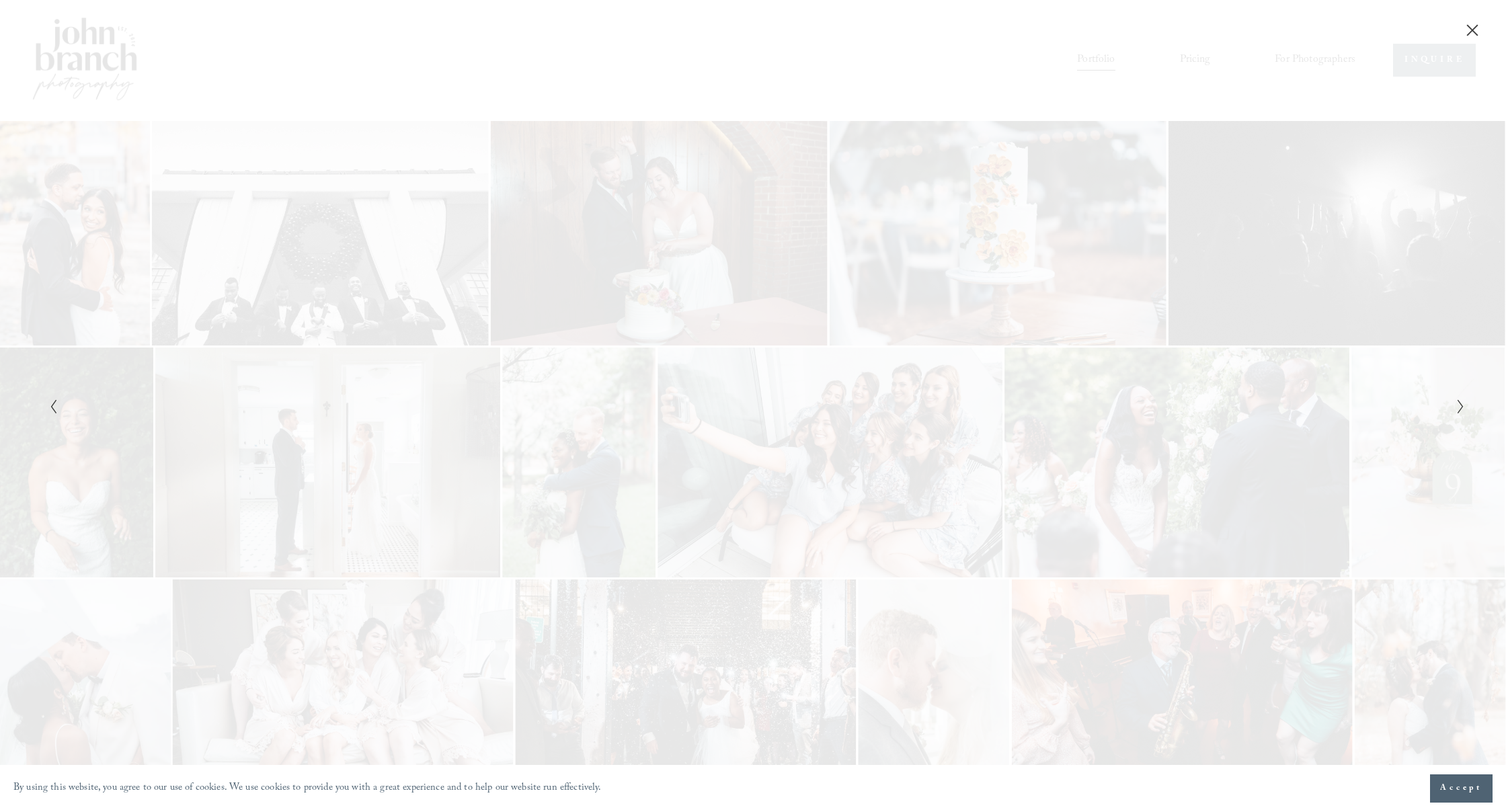
click at [1457, 409] on icon "Next Slide" at bounding box center [1461, 407] width 9 height 16
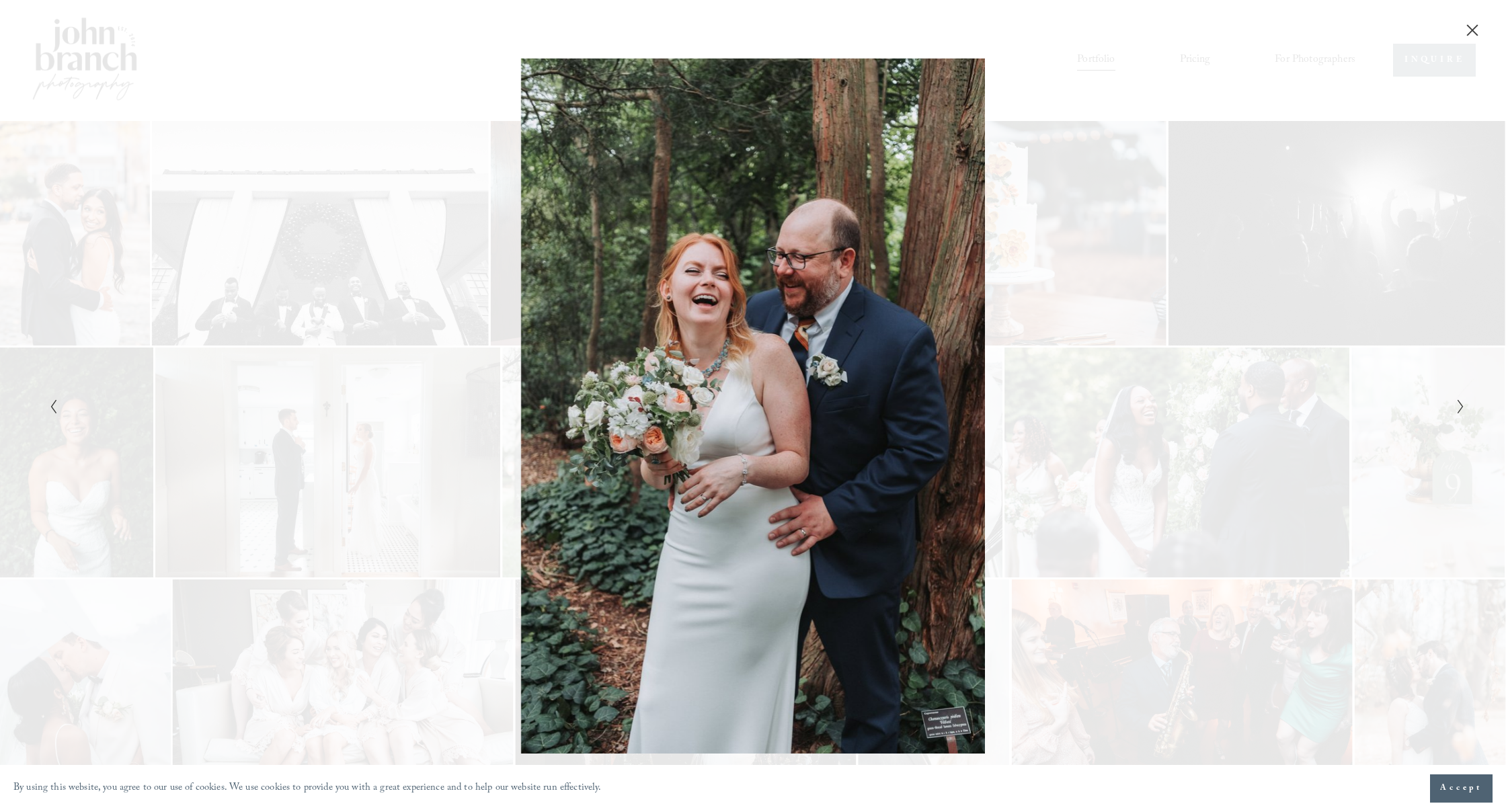
click at [1457, 409] on icon "Next Slide" at bounding box center [1461, 407] width 9 height 16
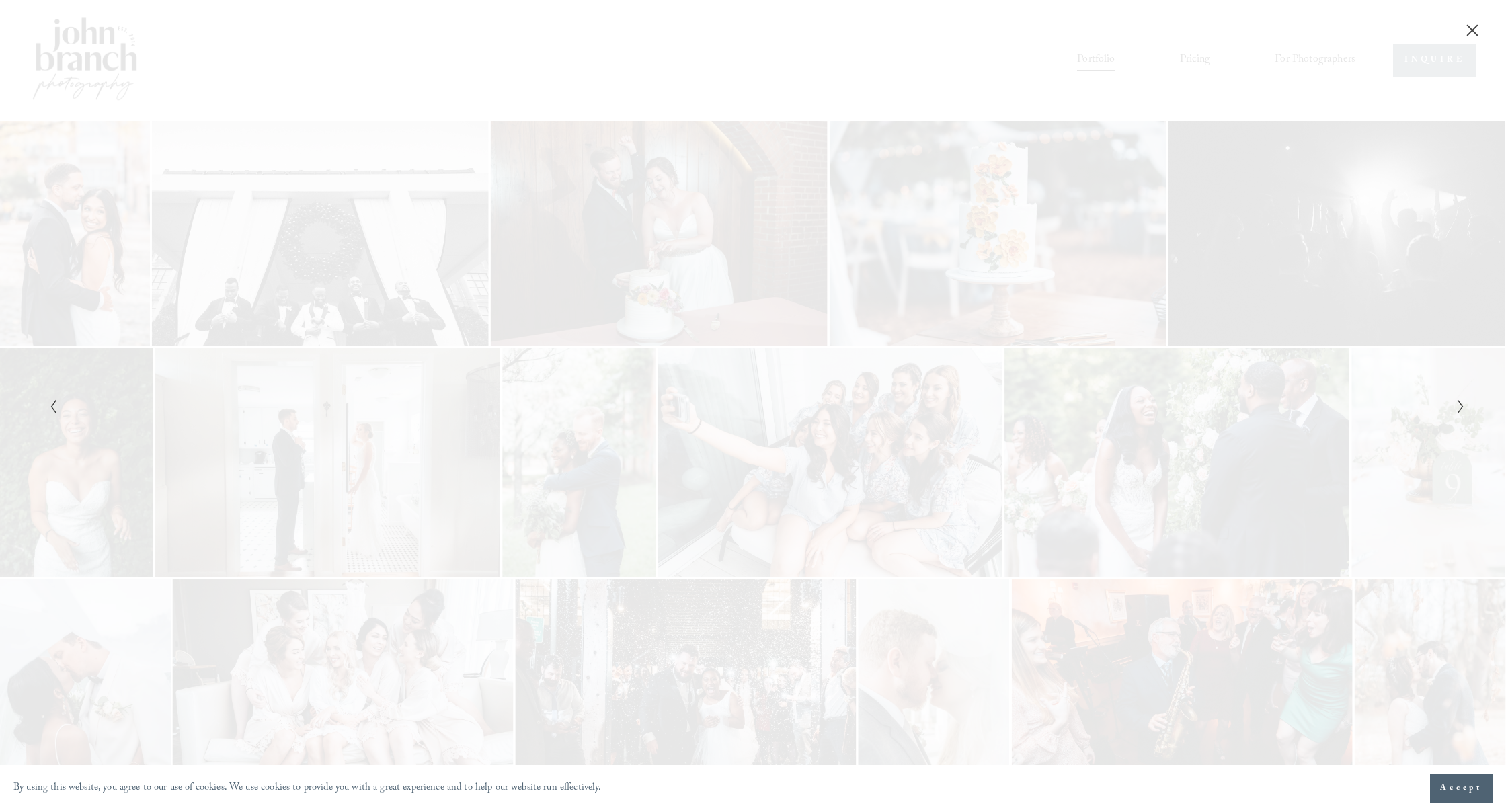
click at [1456, 409] on icon "Next Slide" at bounding box center [1461, 407] width 9 height 16
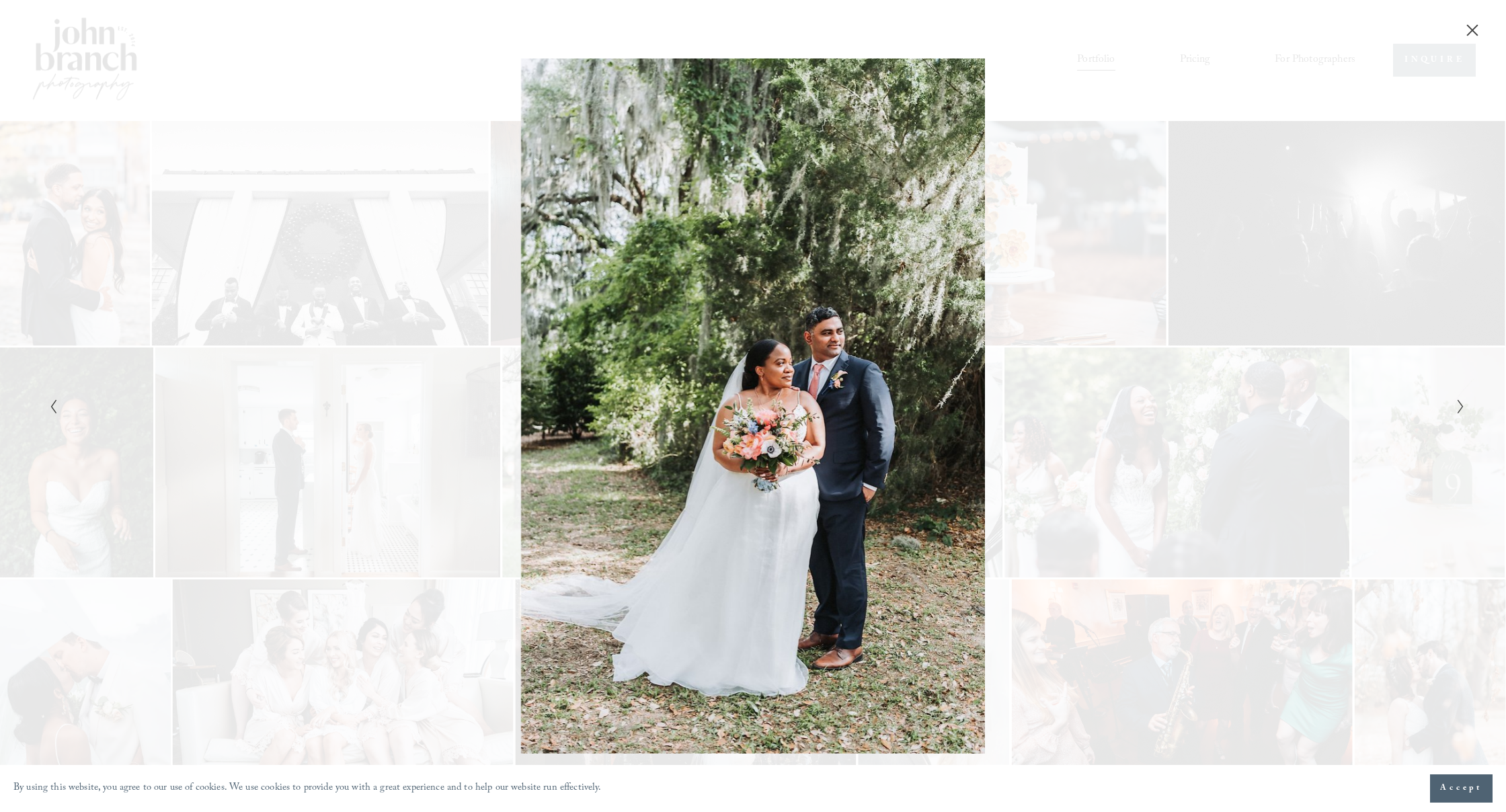
click at [1456, 409] on button "Next Slide" at bounding box center [1456, 406] width 9 height 16
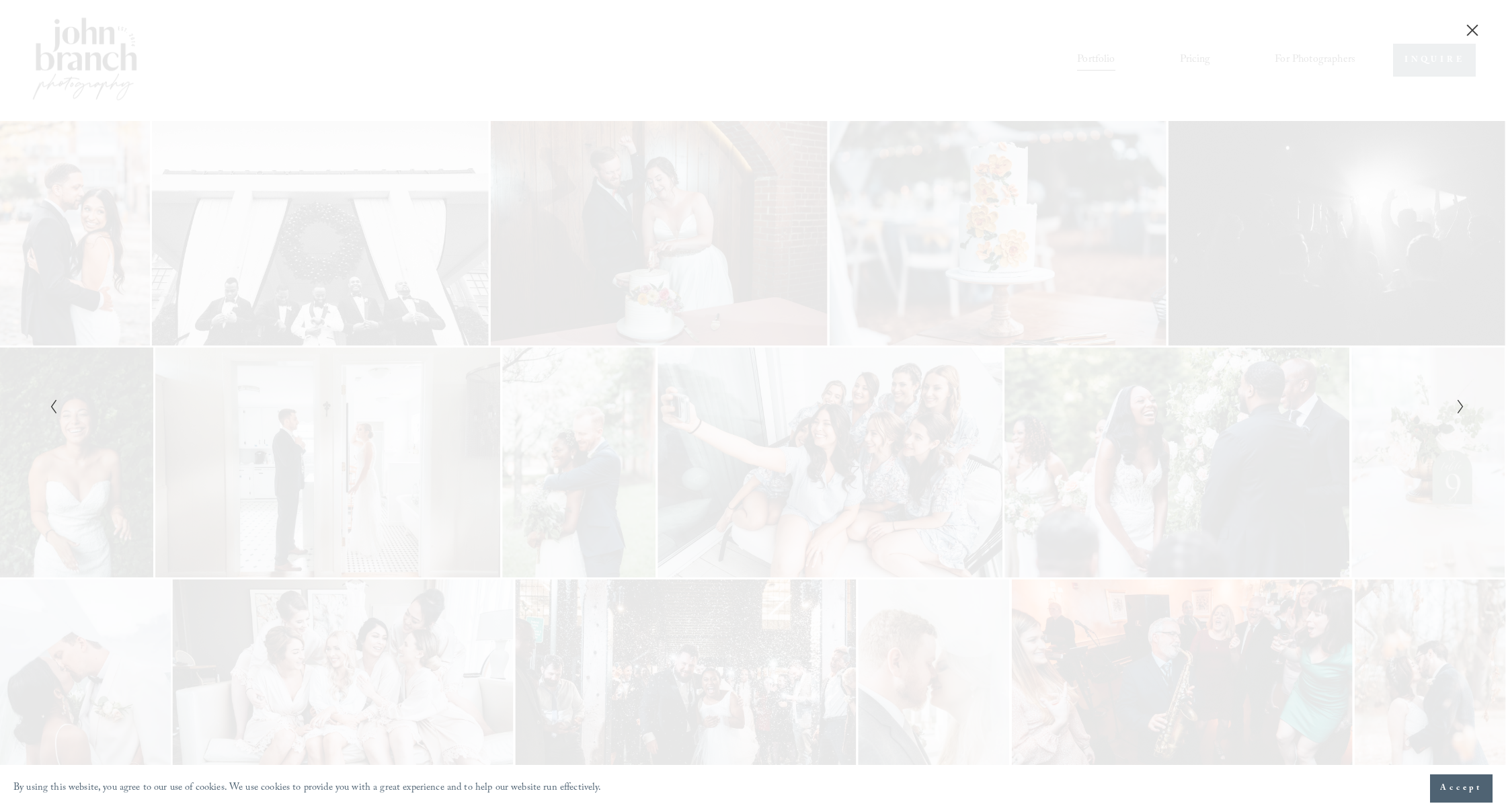
click at [1456, 409] on button "Next Slide" at bounding box center [1456, 406] width 9 height 16
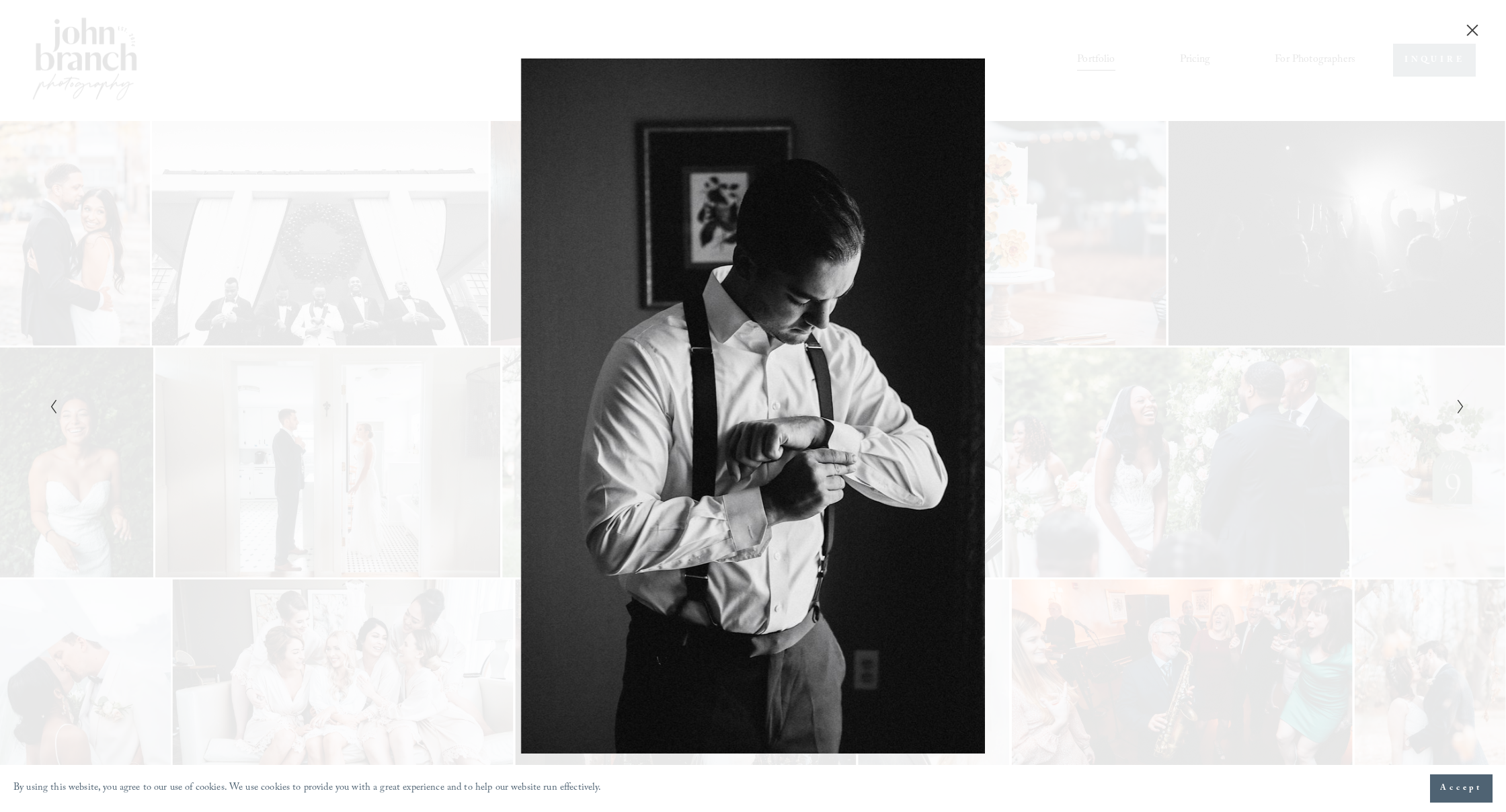
click at [1456, 409] on button "Next Slide" at bounding box center [1456, 406] width 9 height 16
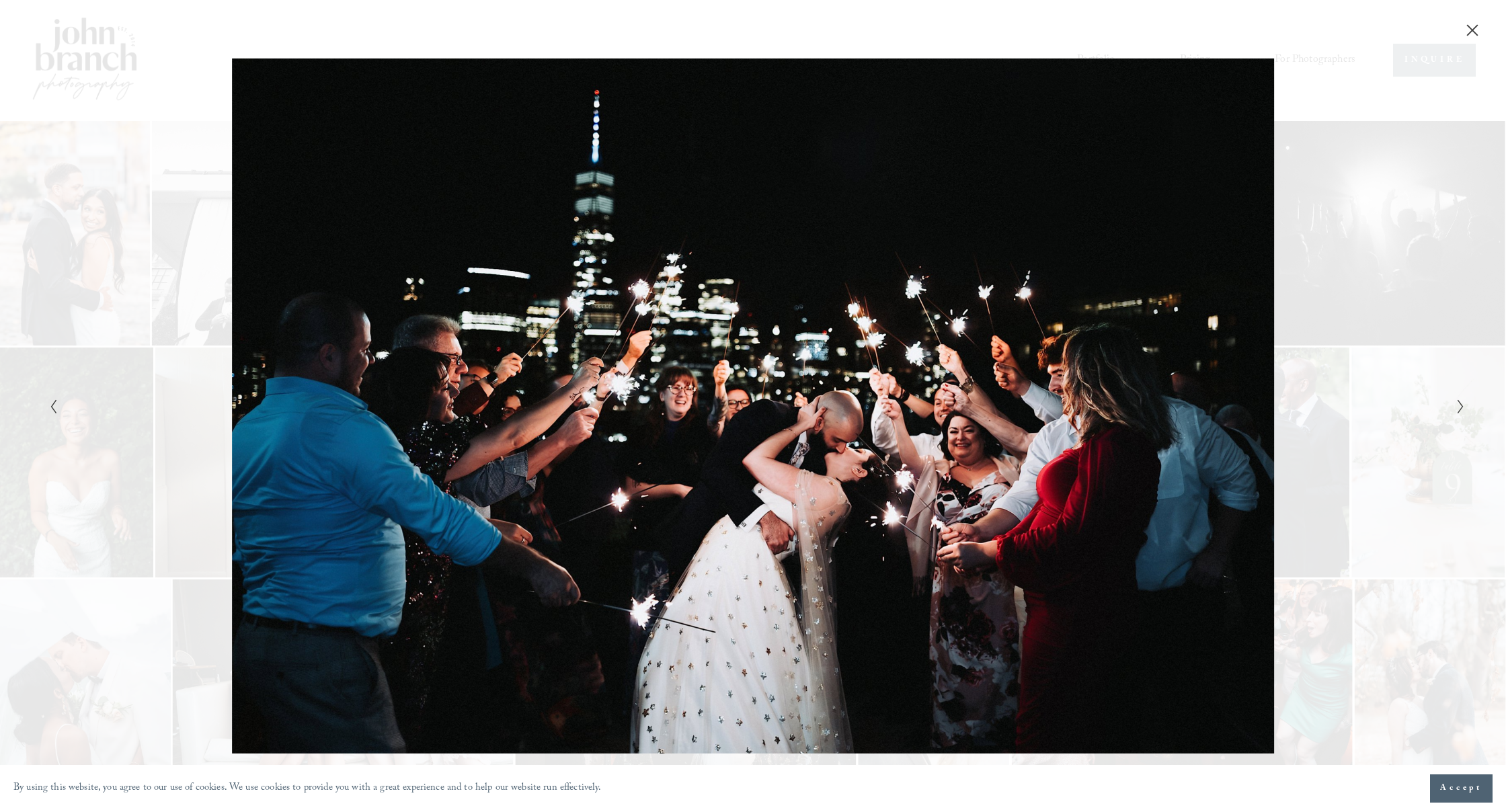
click at [1456, 409] on button "Next Slide" at bounding box center [1456, 406] width 9 height 16
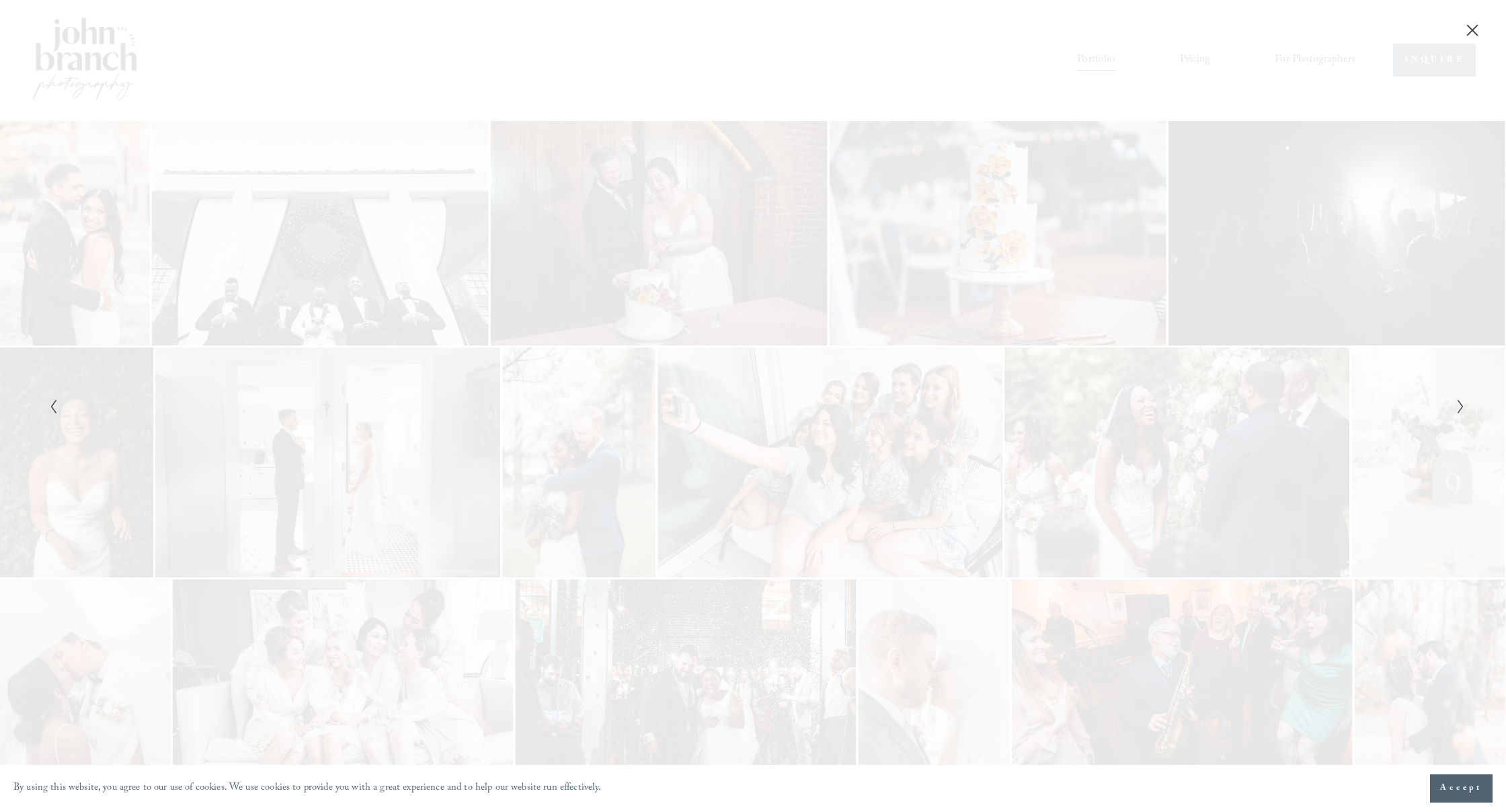
click at [1456, 409] on button "Next Slide" at bounding box center [1456, 406] width 9 height 16
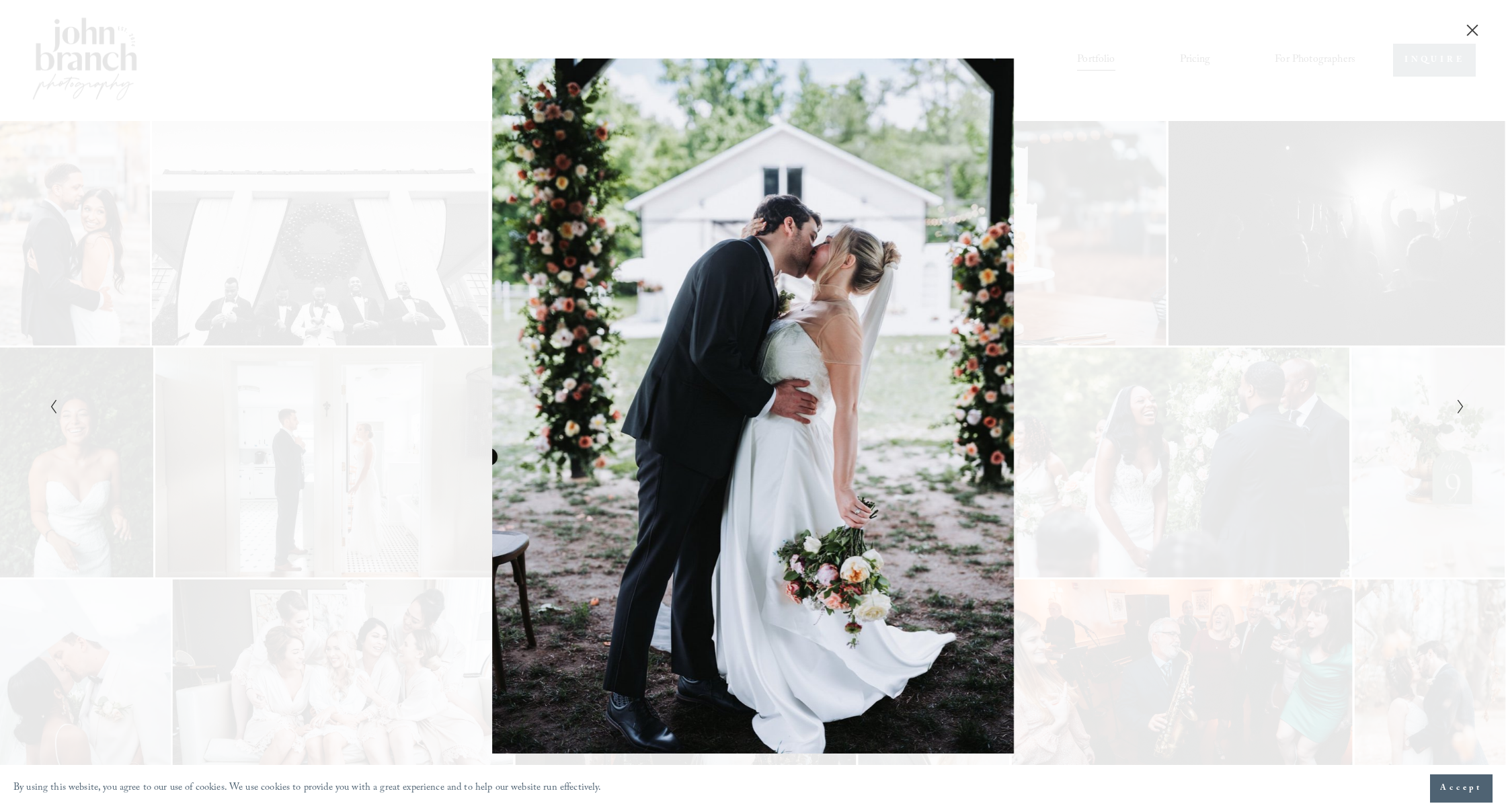
click at [1456, 409] on button "Next Slide" at bounding box center [1456, 406] width 9 height 16
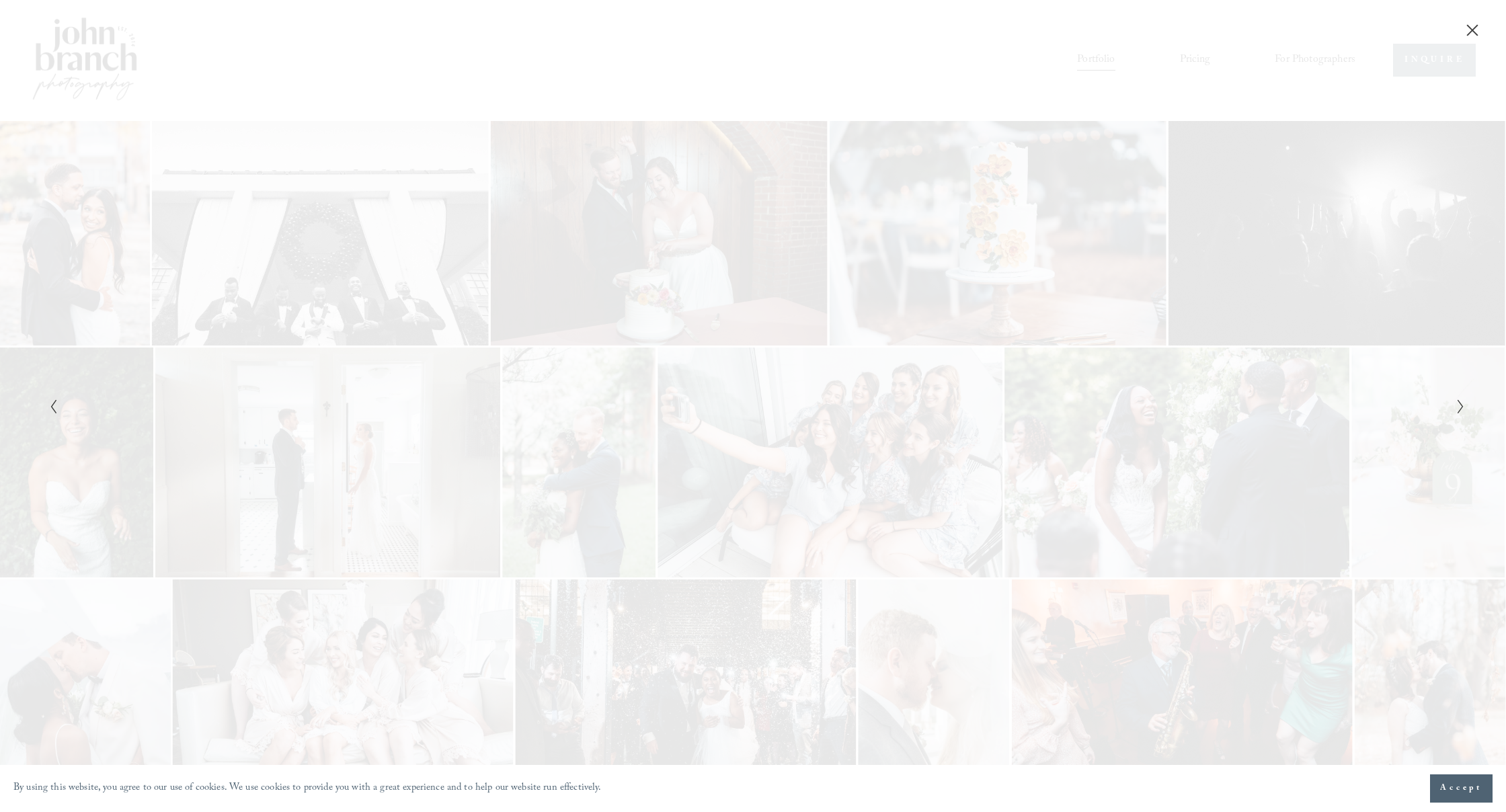
click at [1456, 409] on button "Next Slide" at bounding box center [1456, 406] width 9 height 16
click at [1457, 410] on icon "Next Slide" at bounding box center [1461, 407] width 9 height 16
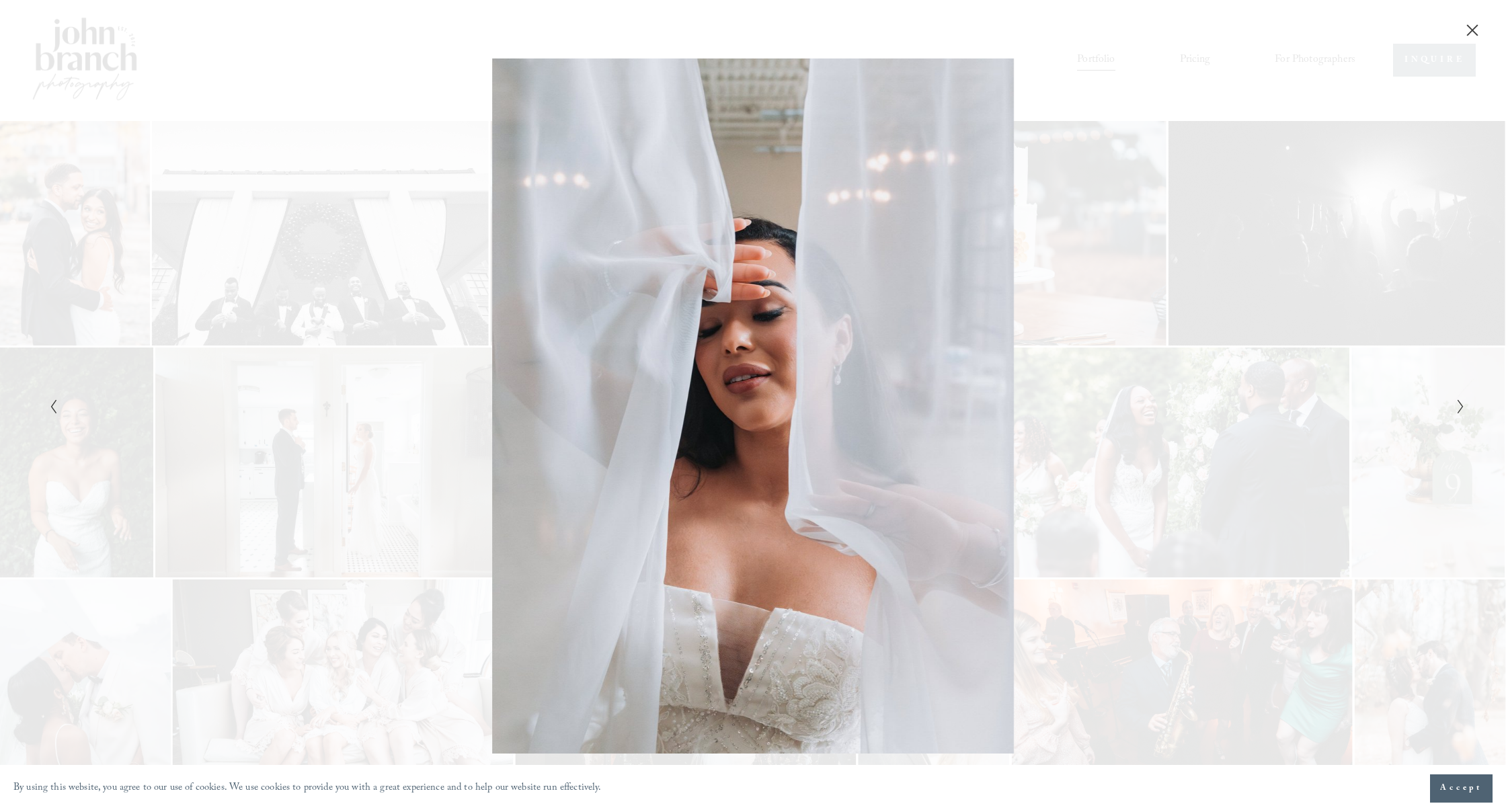
click at [1456, 410] on icon "Next Slide" at bounding box center [1461, 407] width 9 height 16
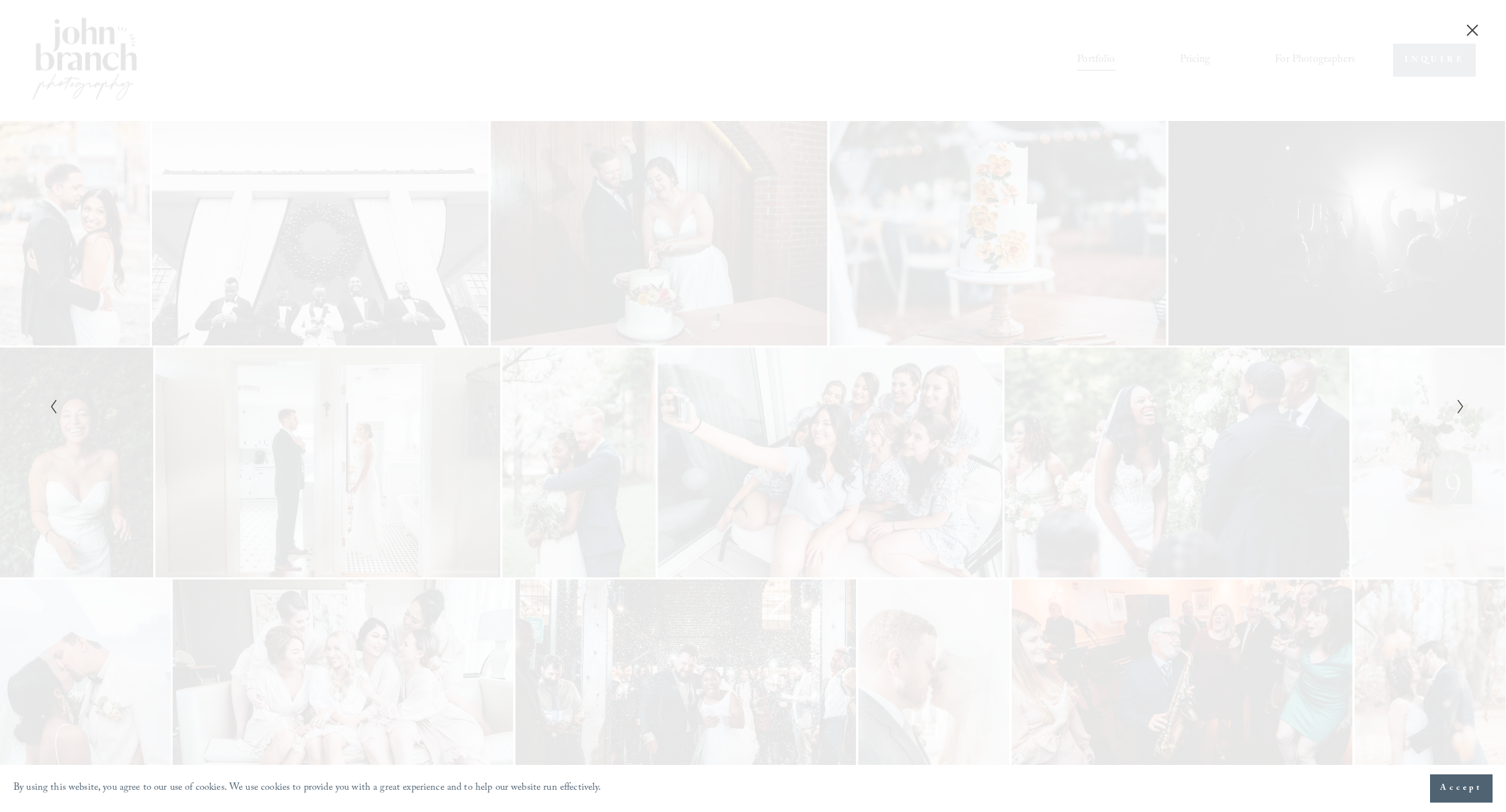
click at [1456, 410] on icon "Next Slide" at bounding box center [1461, 407] width 9 height 16
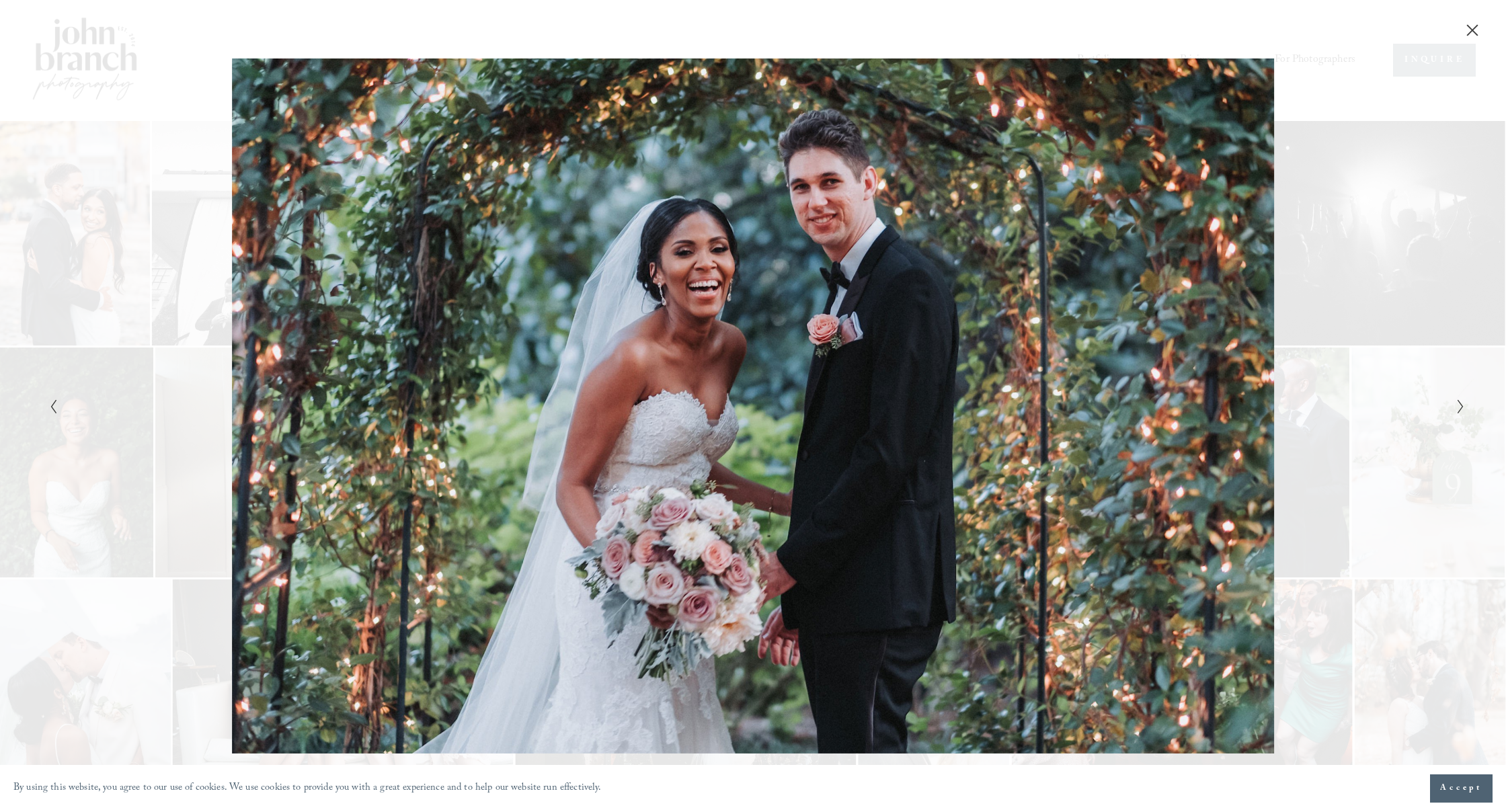
click at [1456, 410] on icon "Next Slide" at bounding box center [1461, 407] width 9 height 16
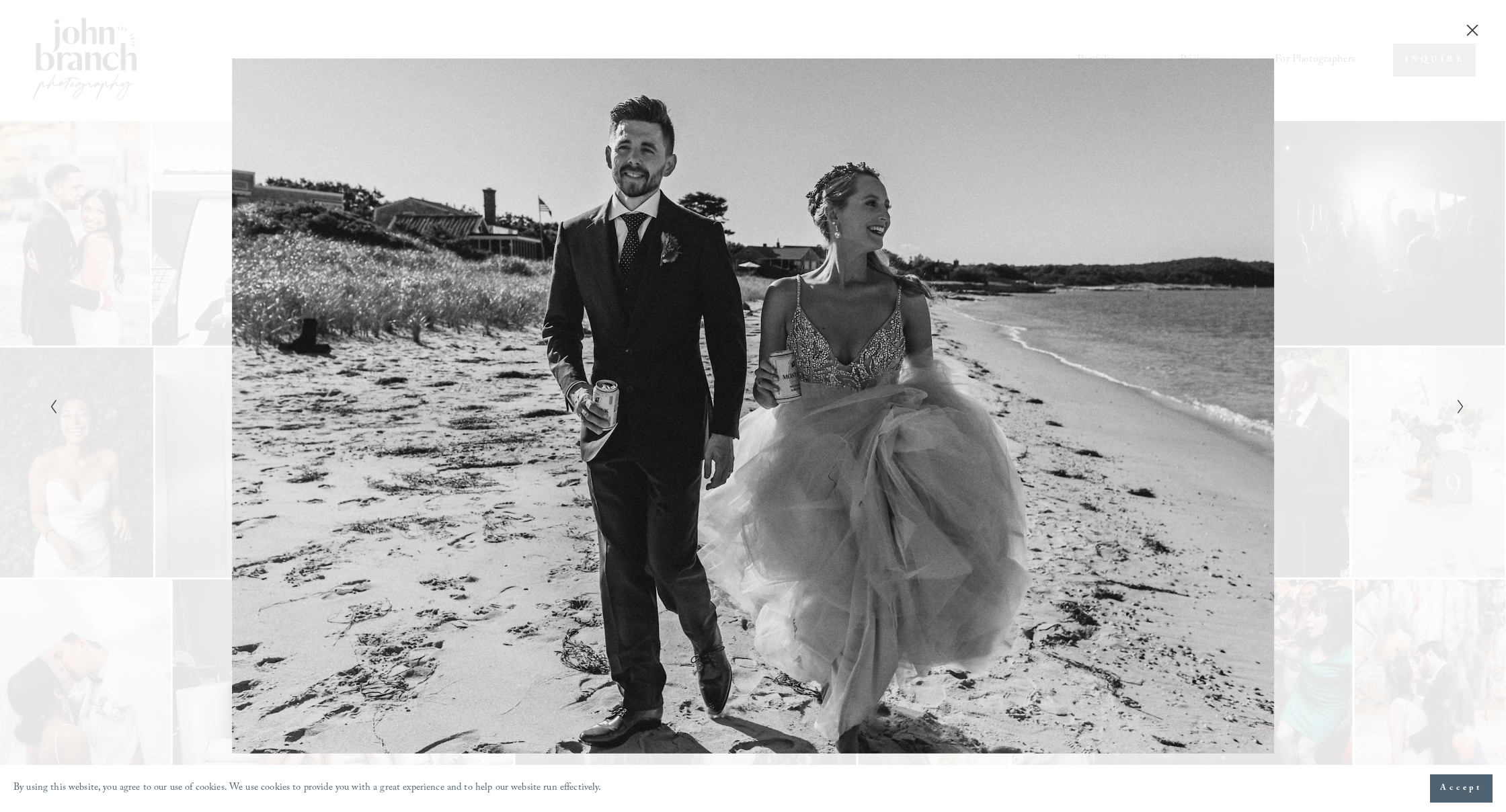
click at [1456, 410] on icon "Next Slide" at bounding box center [1461, 407] width 9 height 16
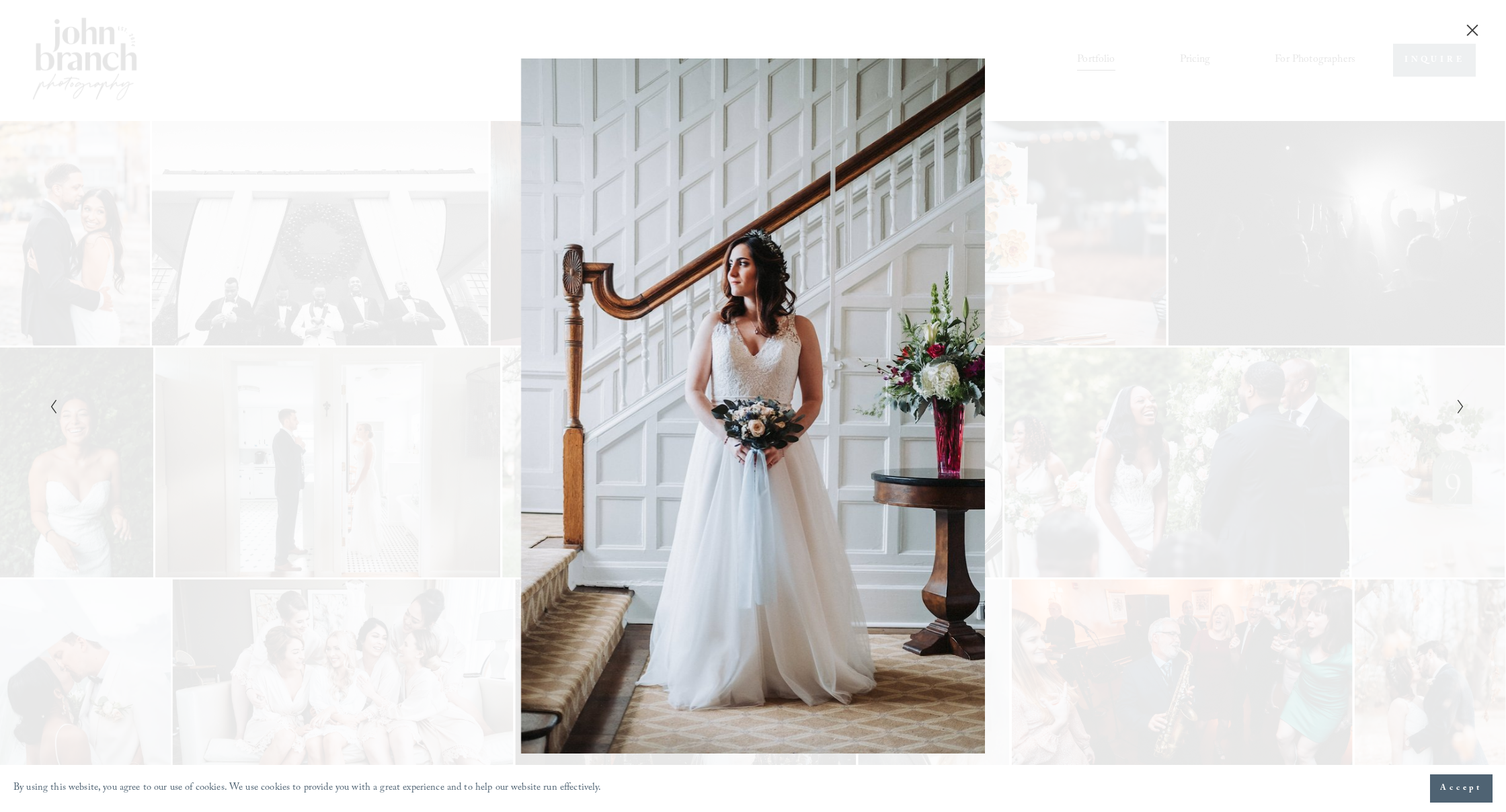
click at [1456, 410] on icon "Next Slide" at bounding box center [1461, 407] width 9 height 16
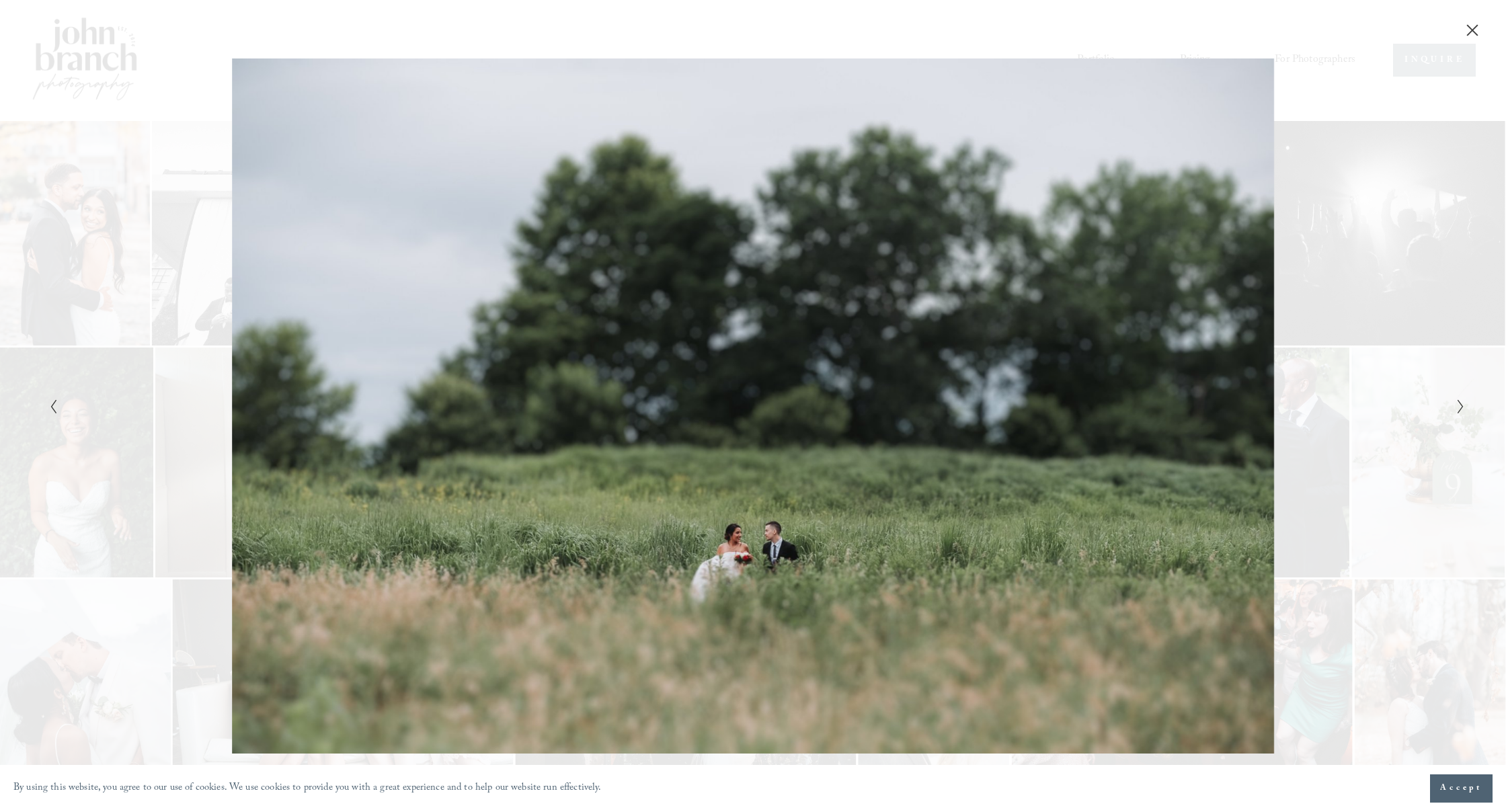
click at [1456, 410] on icon "Next Slide" at bounding box center [1461, 407] width 9 height 16
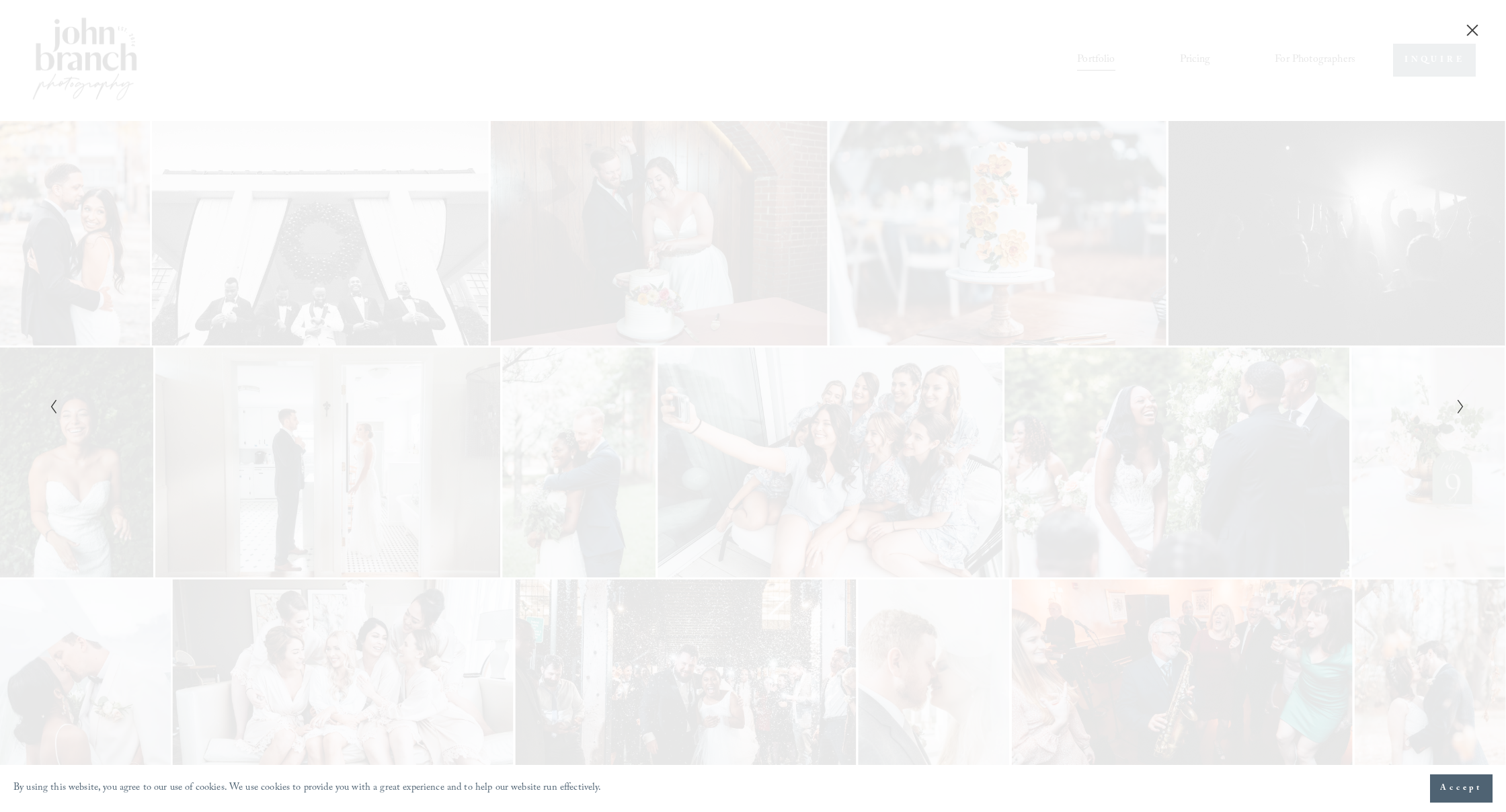
click at [1456, 410] on icon "Next Slide" at bounding box center [1461, 407] width 9 height 16
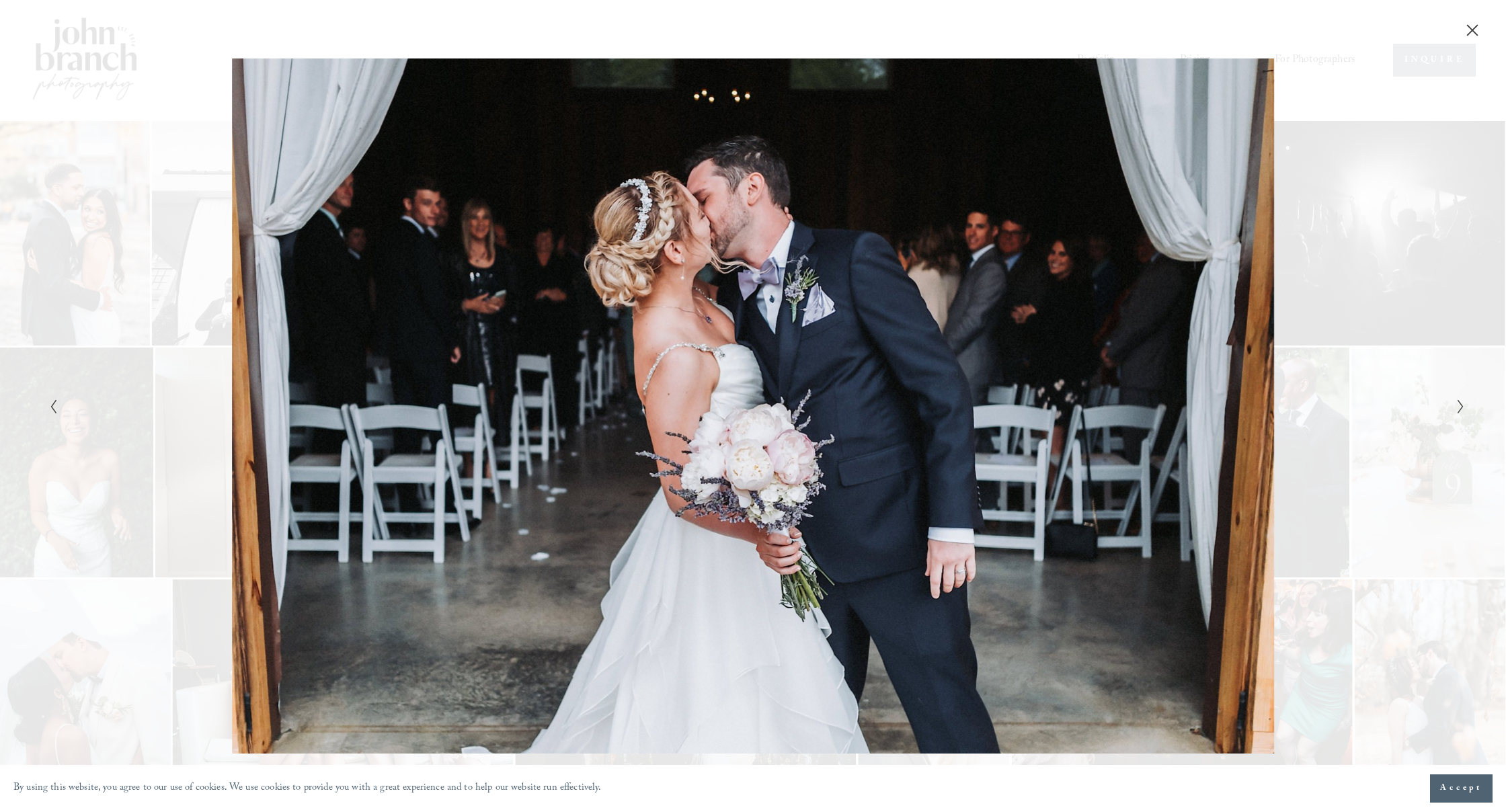
click at [1456, 410] on icon "Next Slide" at bounding box center [1461, 407] width 9 height 16
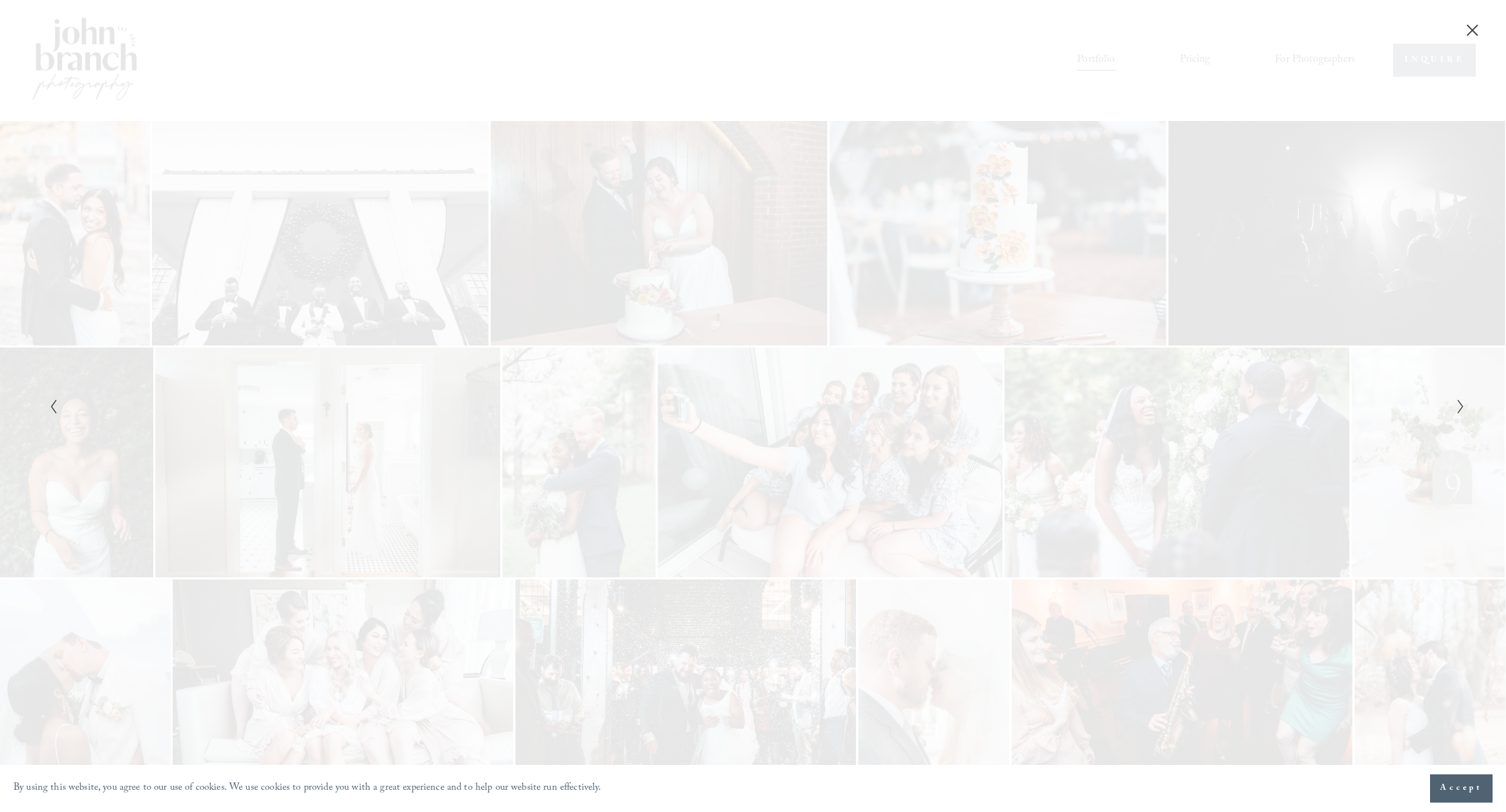
click at [1456, 410] on icon "Next Slide" at bounding box center [1461, 407] width 9 height 16
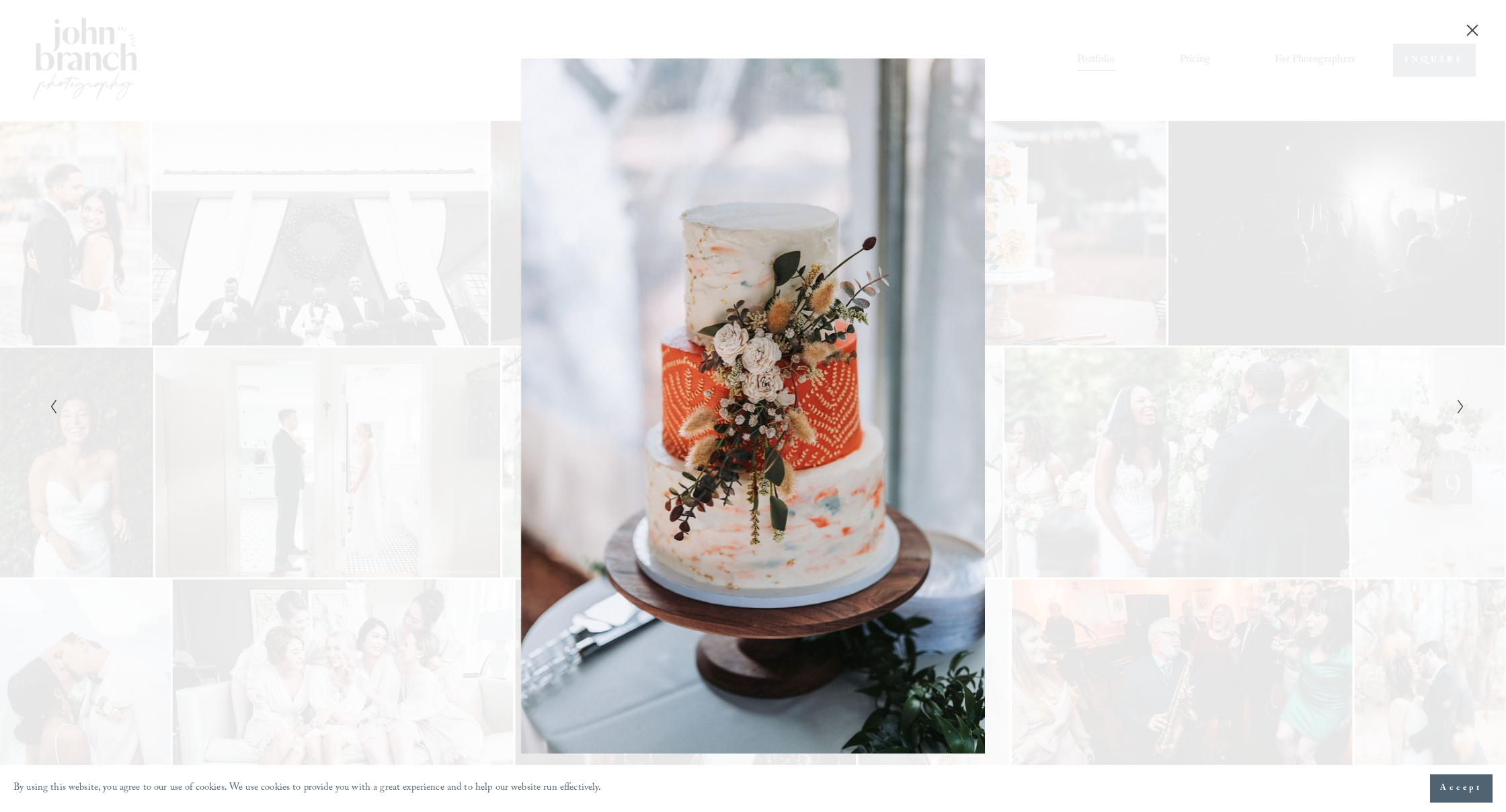
click at [1456, 410] on icon "Next Slide" at bounding box center [1461, 407] width 9 height 16
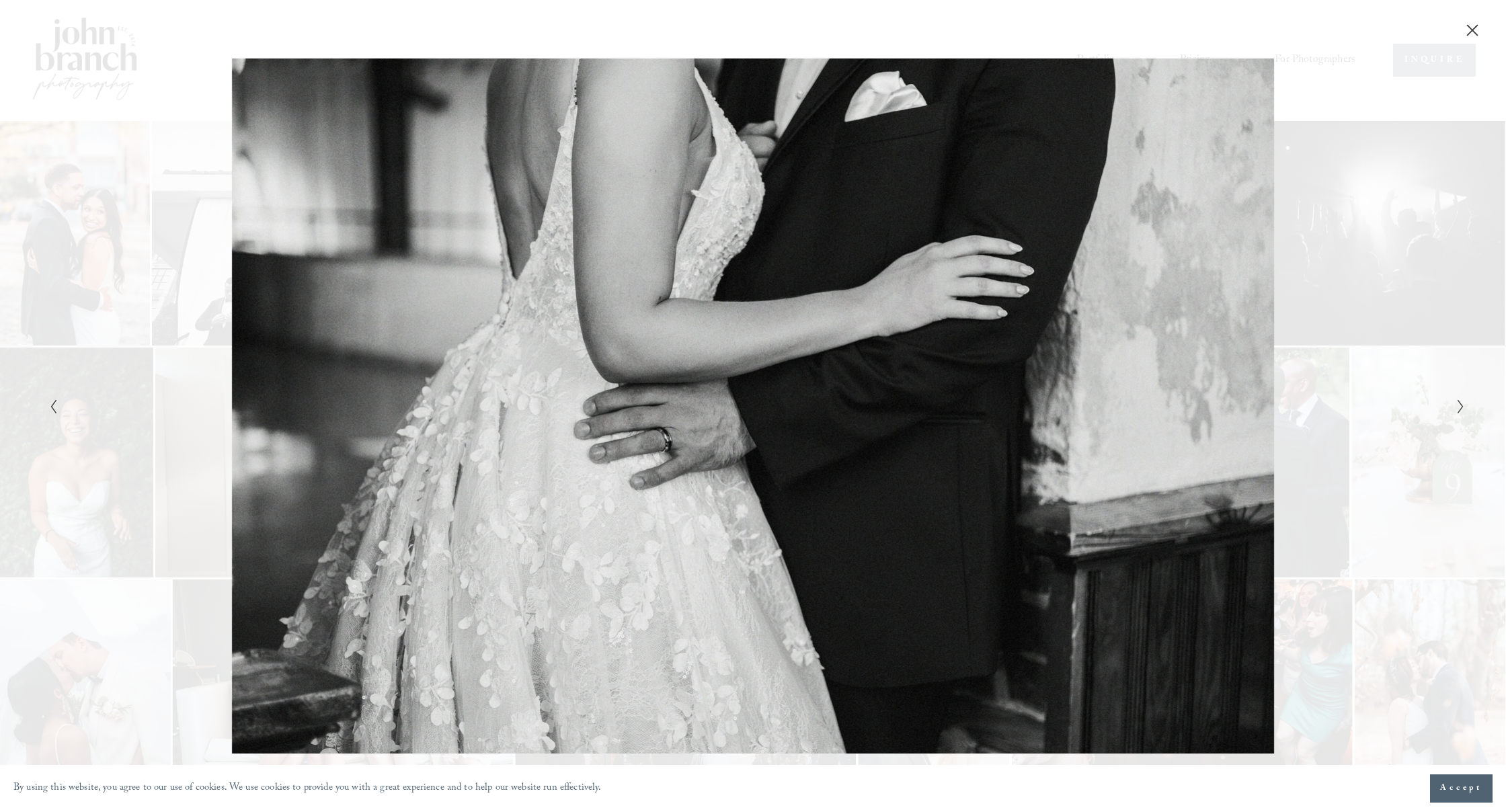
click at [1456, 410] on icon "Next Slide" at bounding box center [1461, 407] width 9 height 16
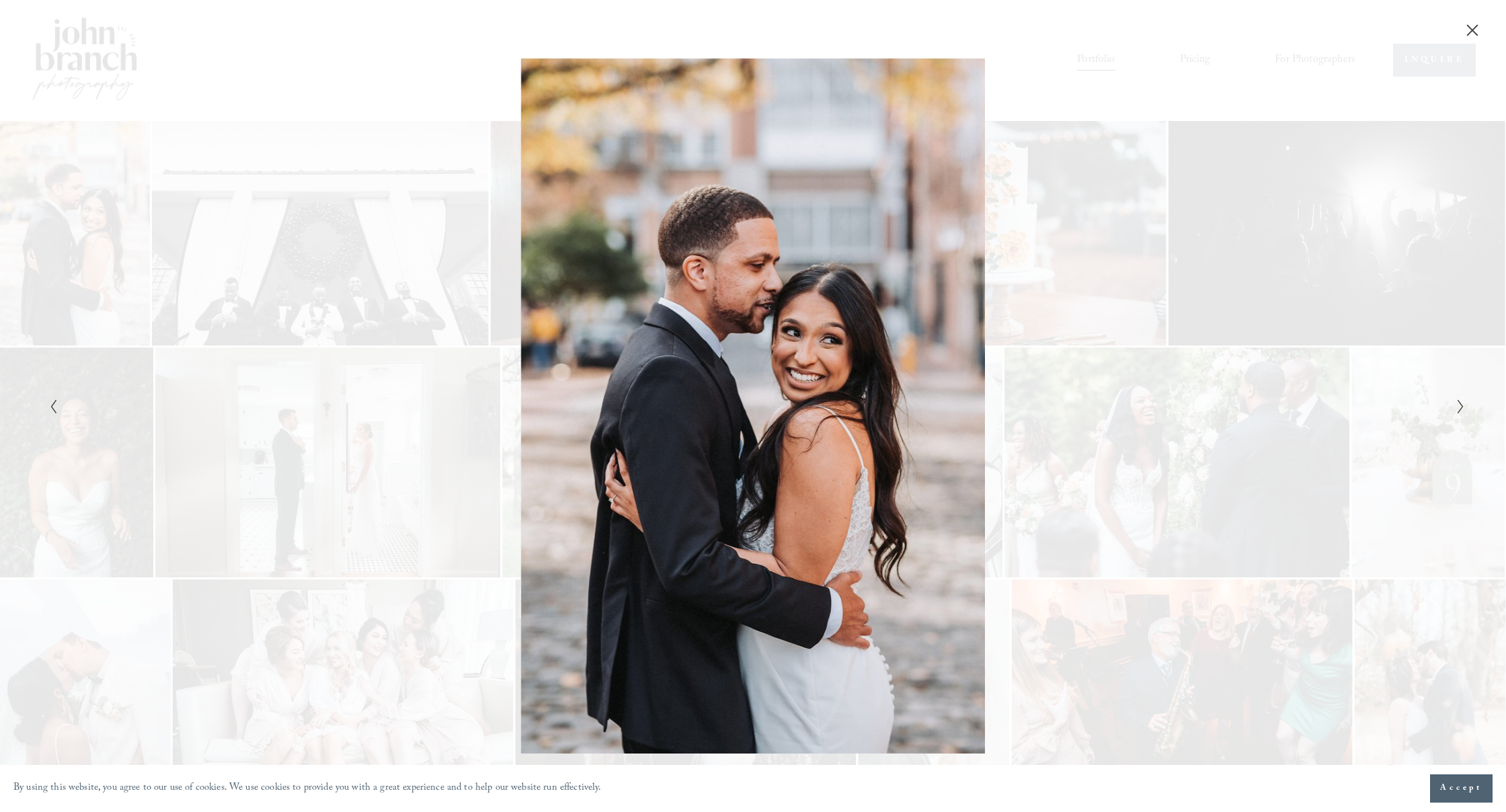
click at [1456, 410] on icon "Next Slide" at bounding box center [1461, 407] width 9 height 16
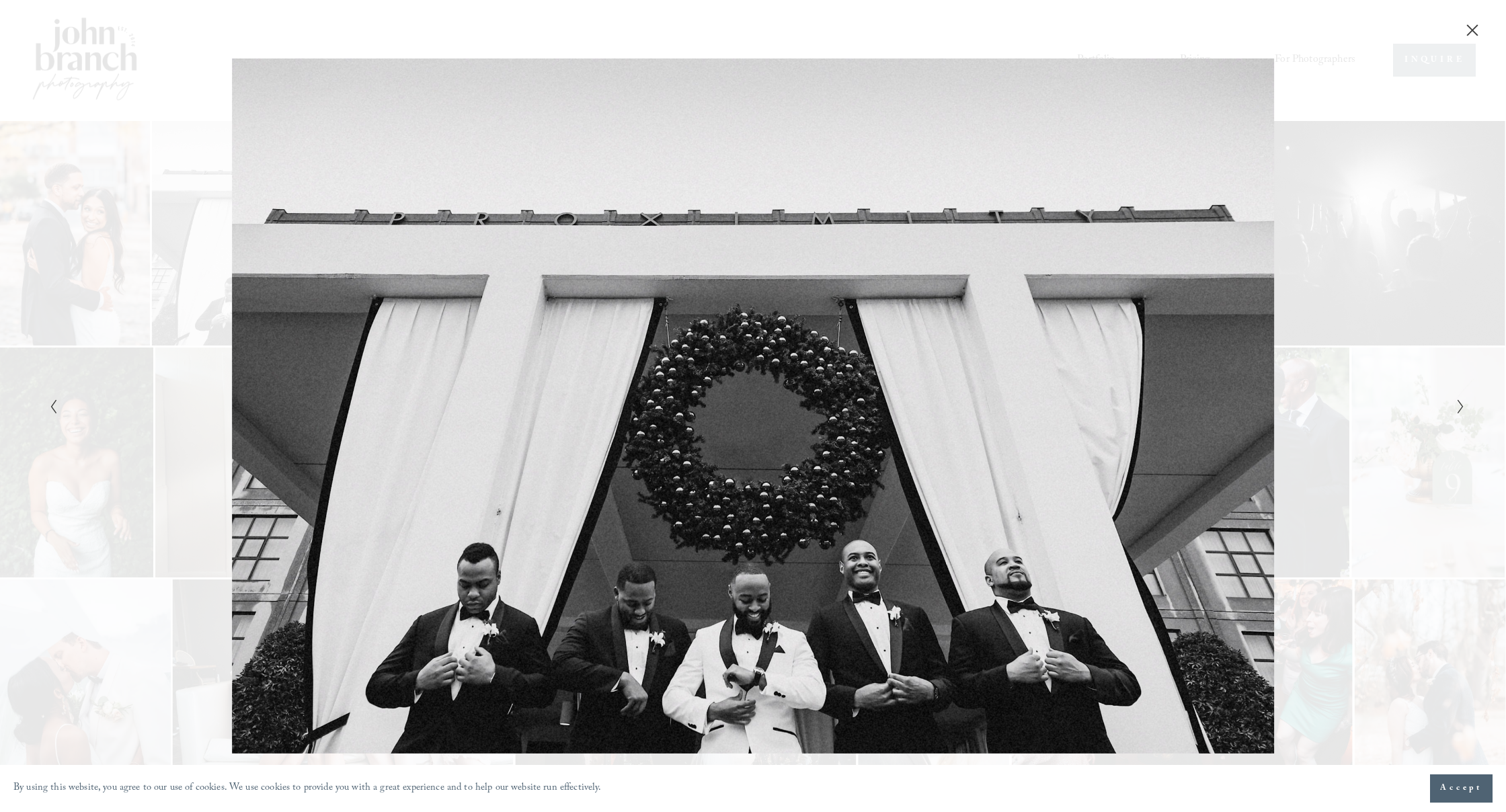
click at [1456, 410] on icon "Next Slide" at bounding box center [1461, 407] width 9 height 16
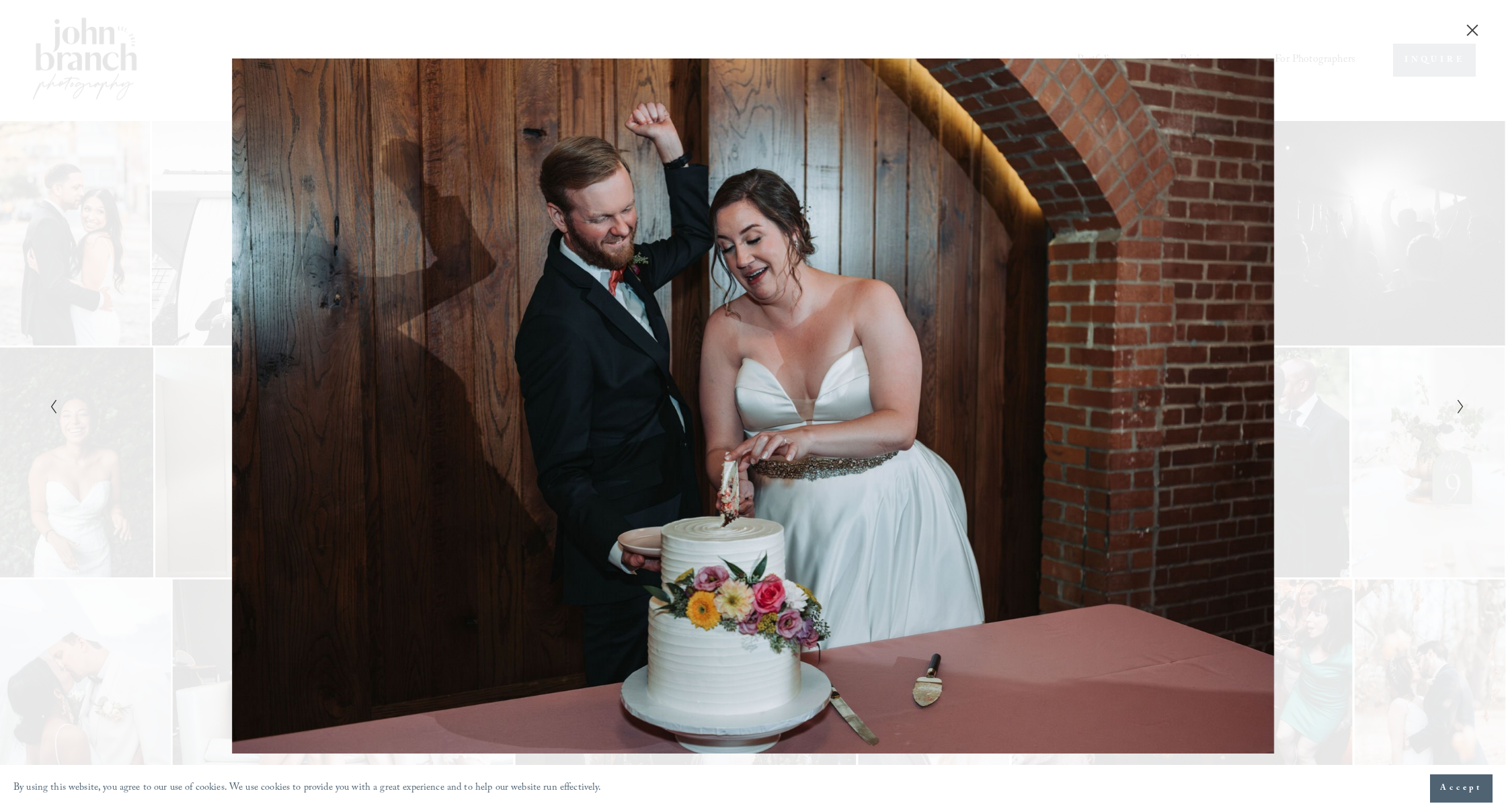
click at [1456, 410] on icon "Next Slide" at bounding box center [1461, 407] width 9 height 16
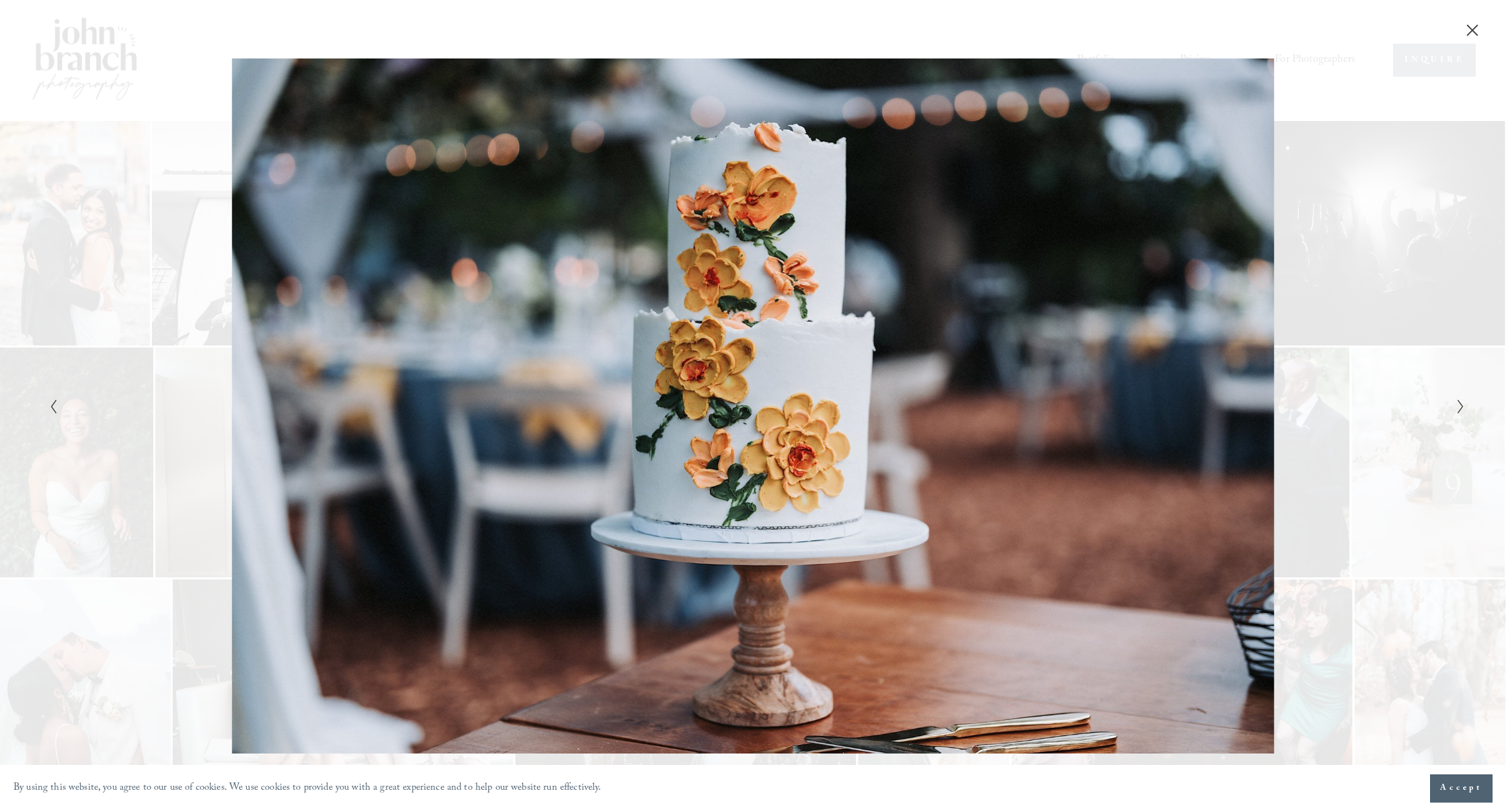
click at [1456, 410] on icon "Next Slide" at bounding box center [1461, 407] width 9 height 16
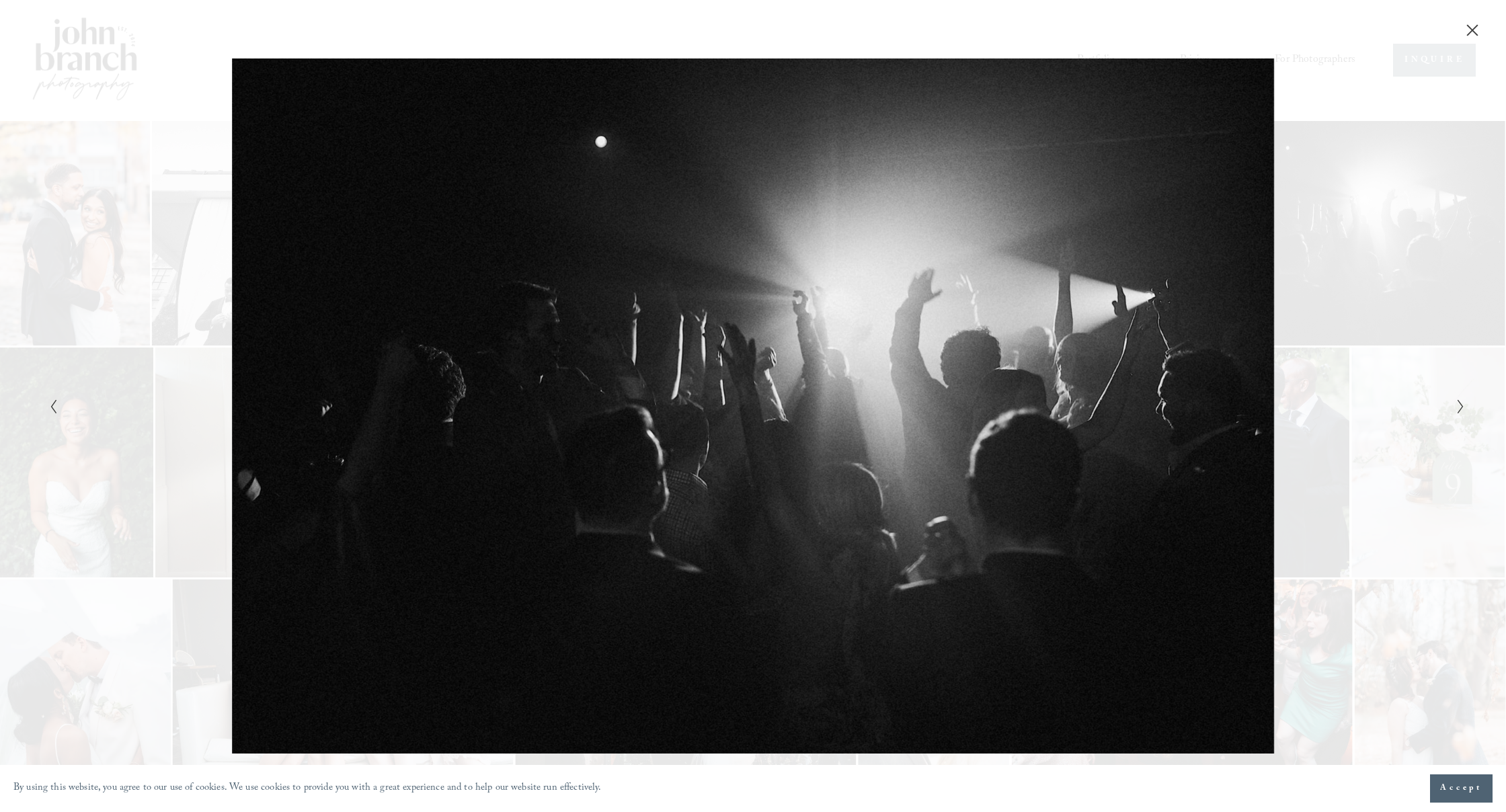
click at [1456, 410] on icon "Next Slide" at bounding box center [1461, 407] width 9 height 16
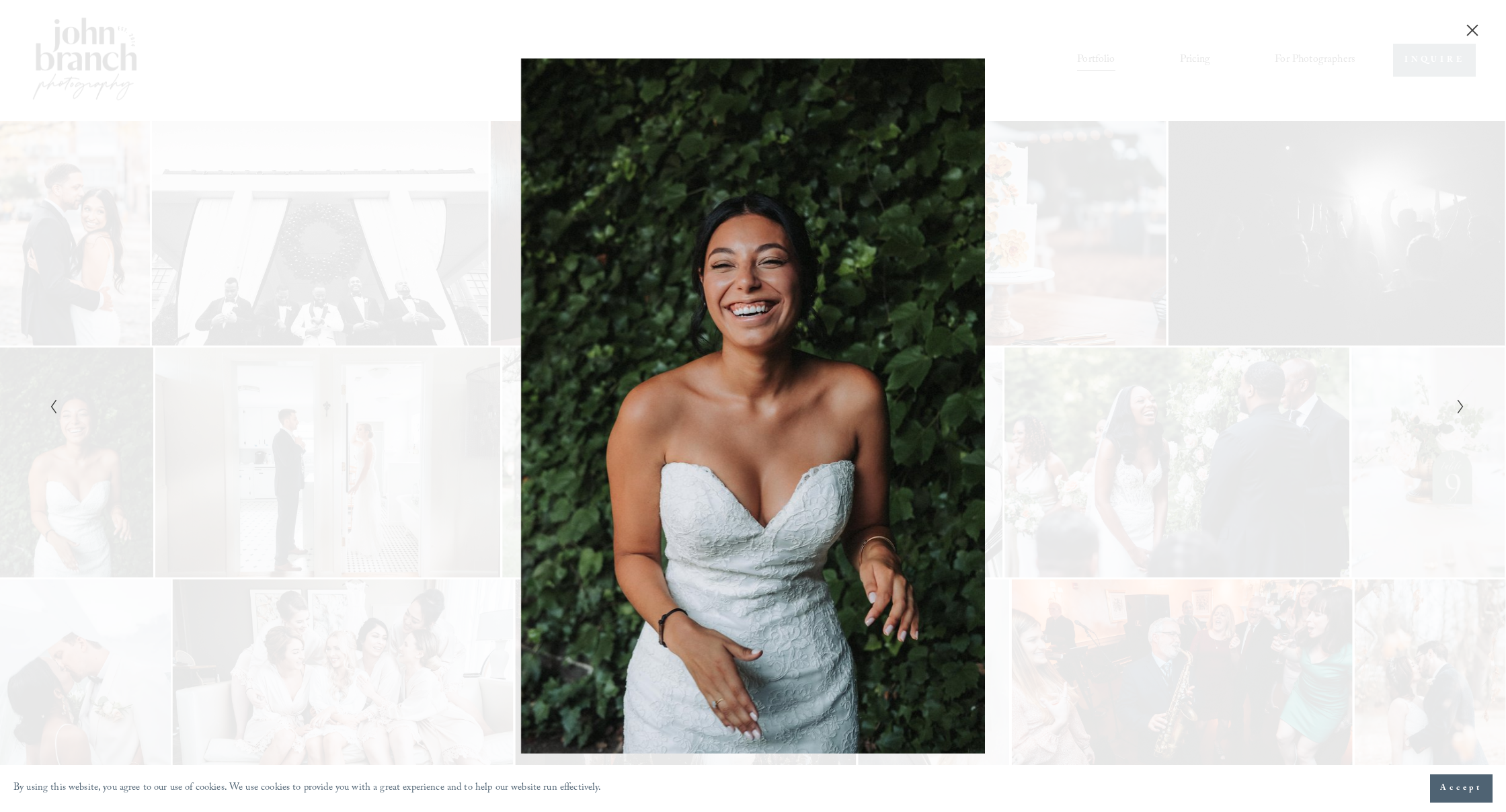
click at [1472, 31] on icon "Close" at bounding box center [1473, 31] width 14 height 14
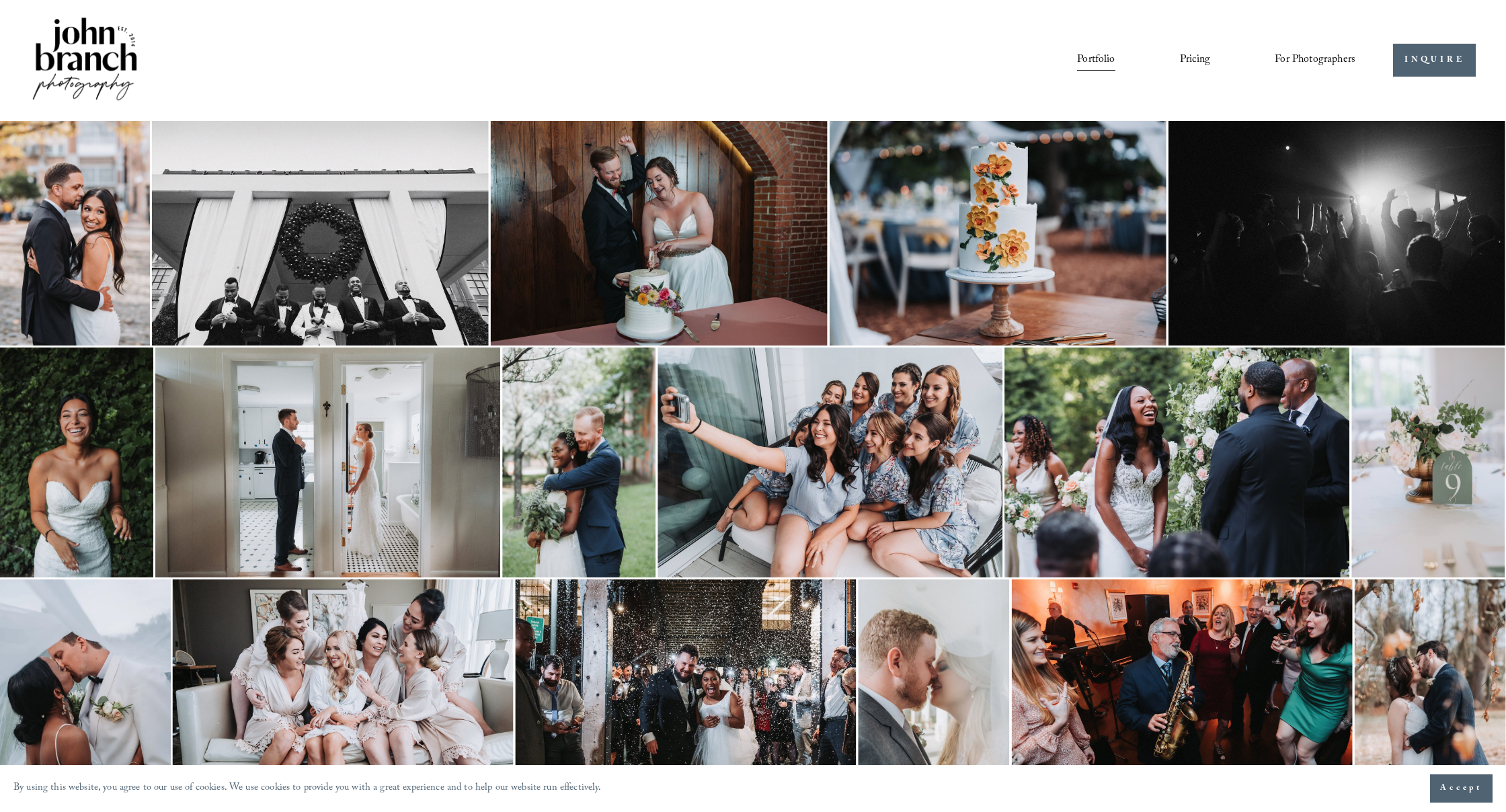
click at [1102, 60] on link "Portfolio" at bounding box center [1096, 60] width 38 height 23
click at [1219, 629] on img at bounding box center [1182, 693] width 341 height 227
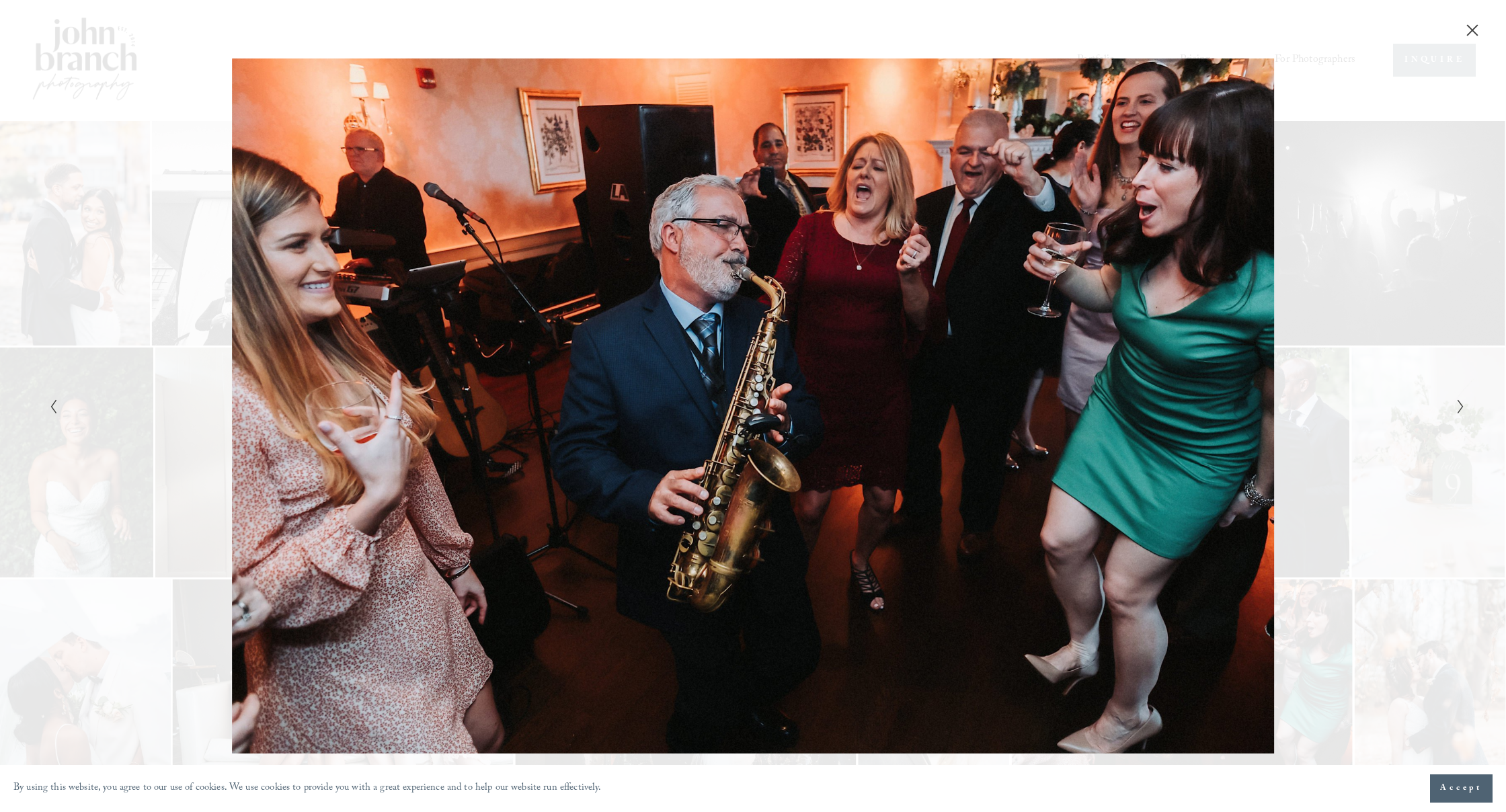
click at [1458, 405] on icon "Next Slide" at bounding box center [1461, 407] width 9 height 16
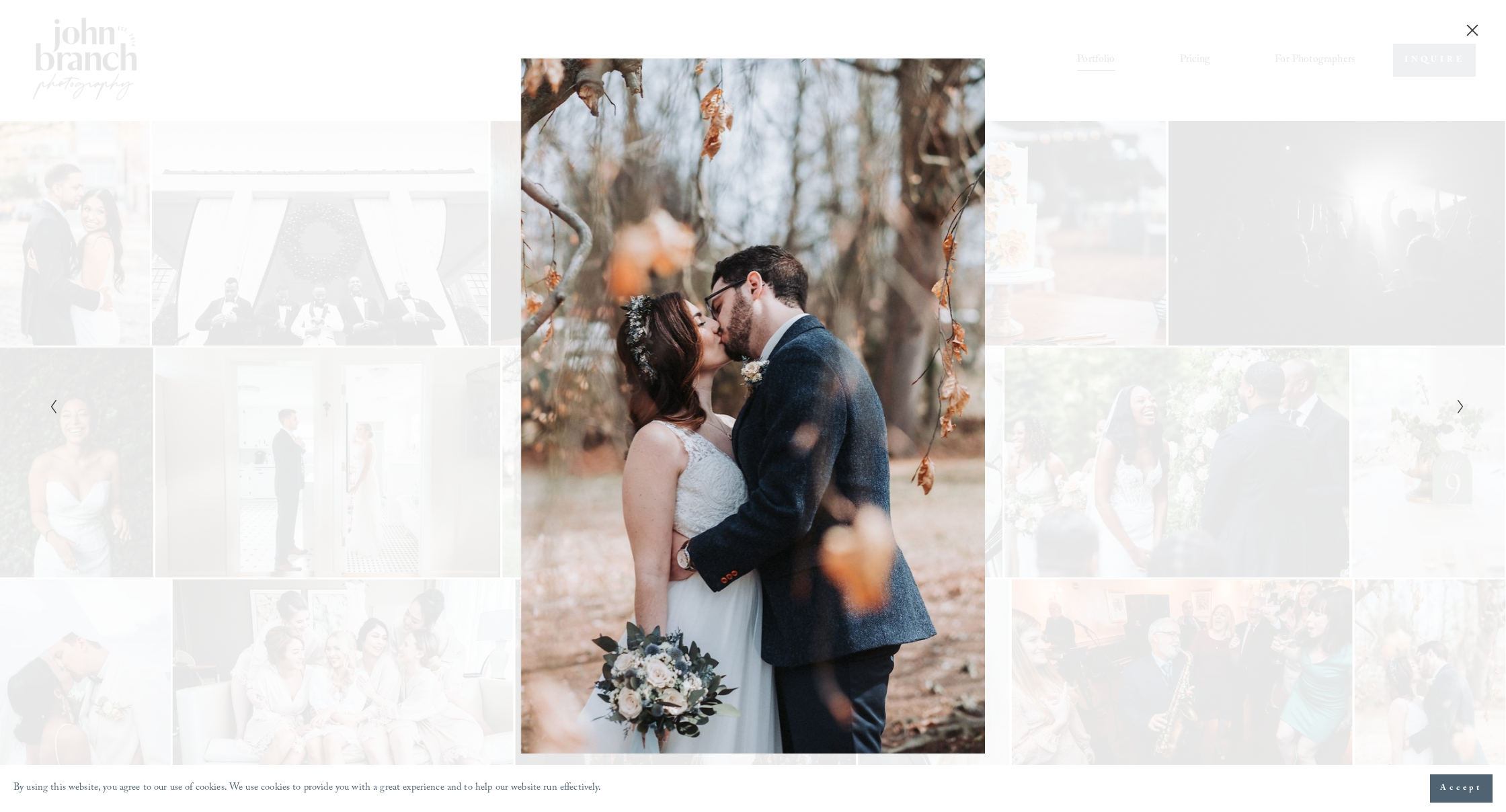
click at [1458, 405] on icon "Next Slide" at bounding box center [1461, 407] width 9 height 16
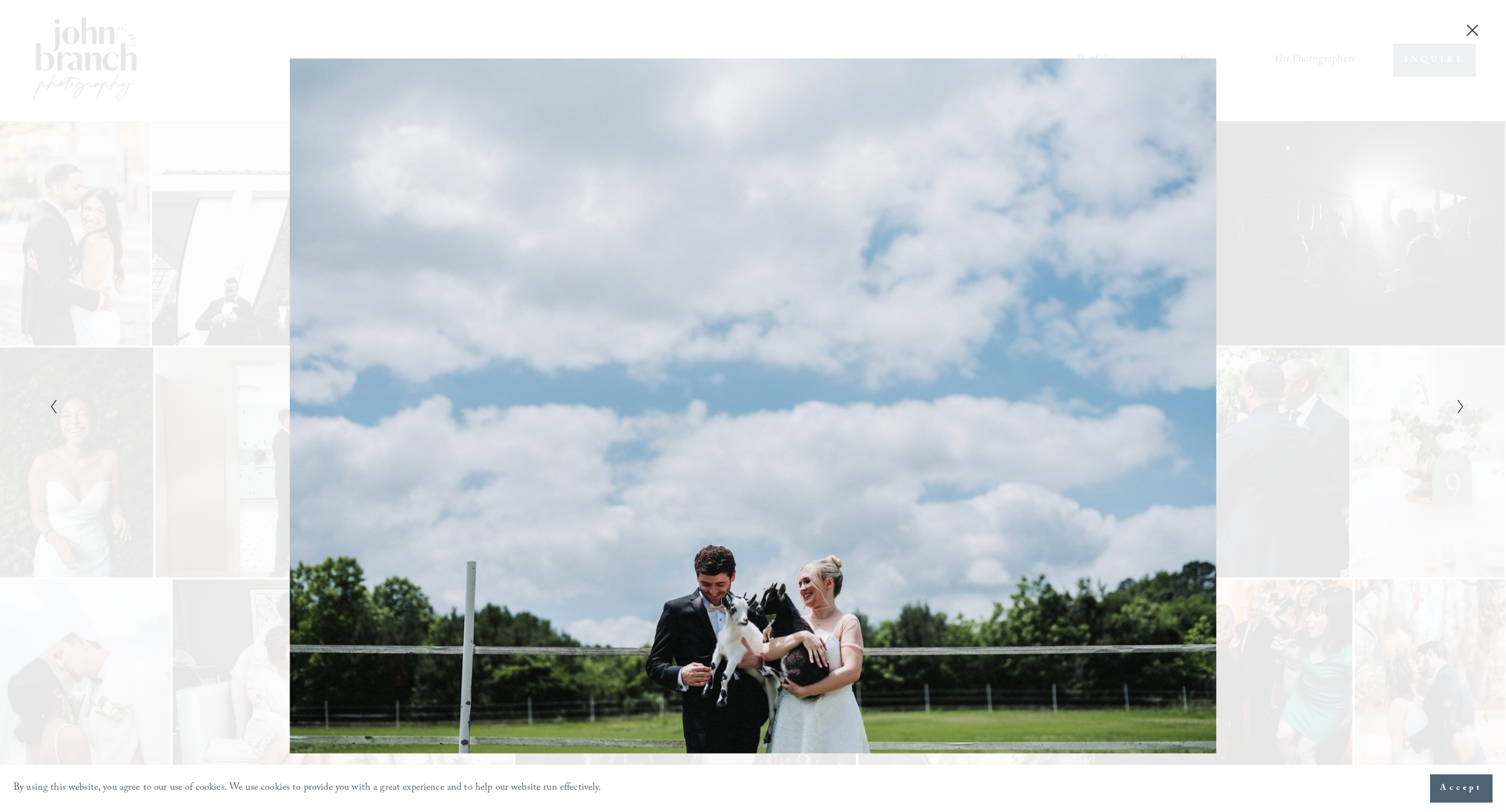
click at [1474, 29] on icon "Close" at bounding box center [1474, 30] width 11 height 11
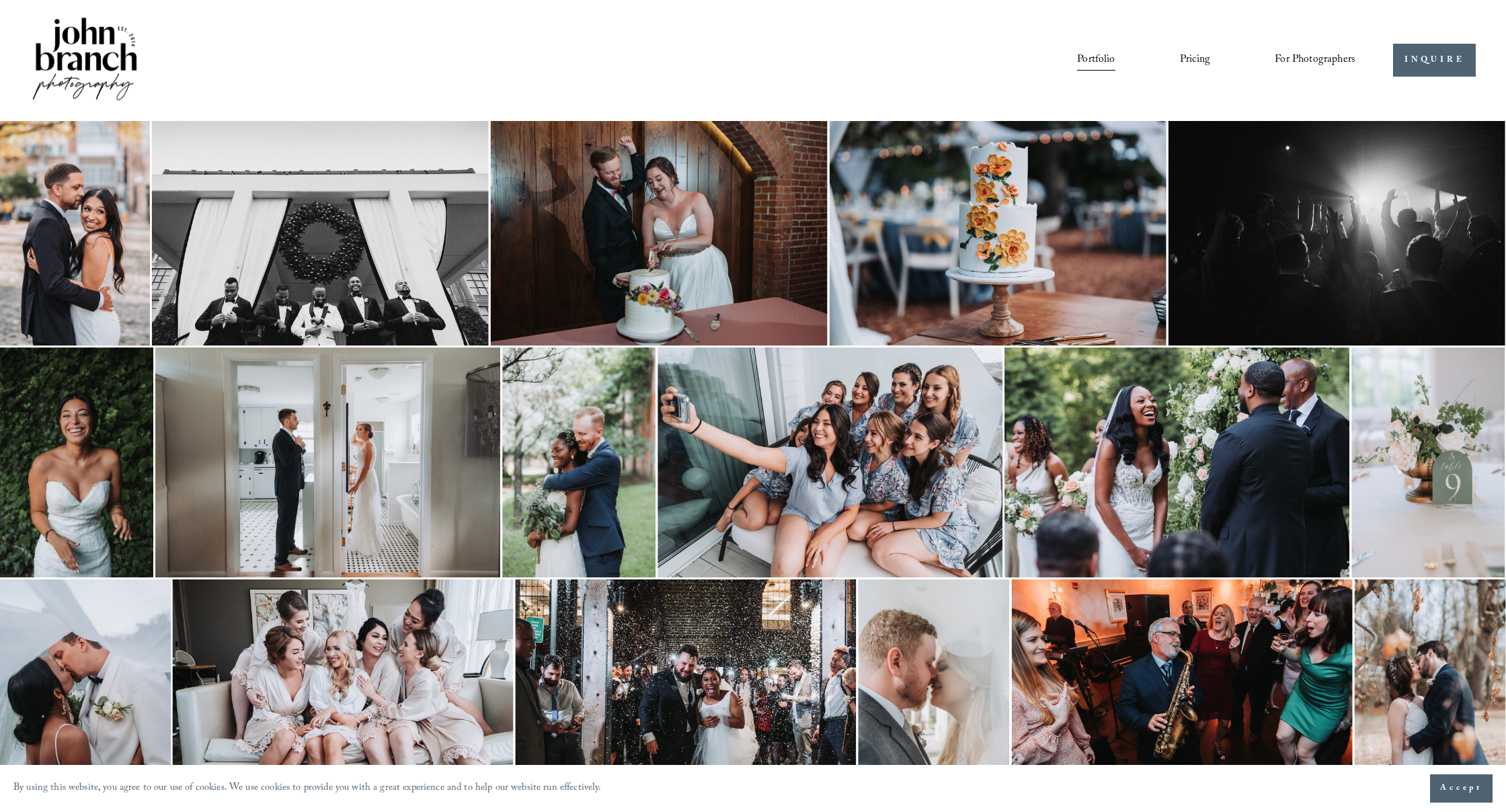
click at [1301, 57] on span "For Photographers" at bounding box center [1315, 60] width 80 height 21
click at [0, 0] on link "Blog" at bounding box center [0, 0] width 0 height 0
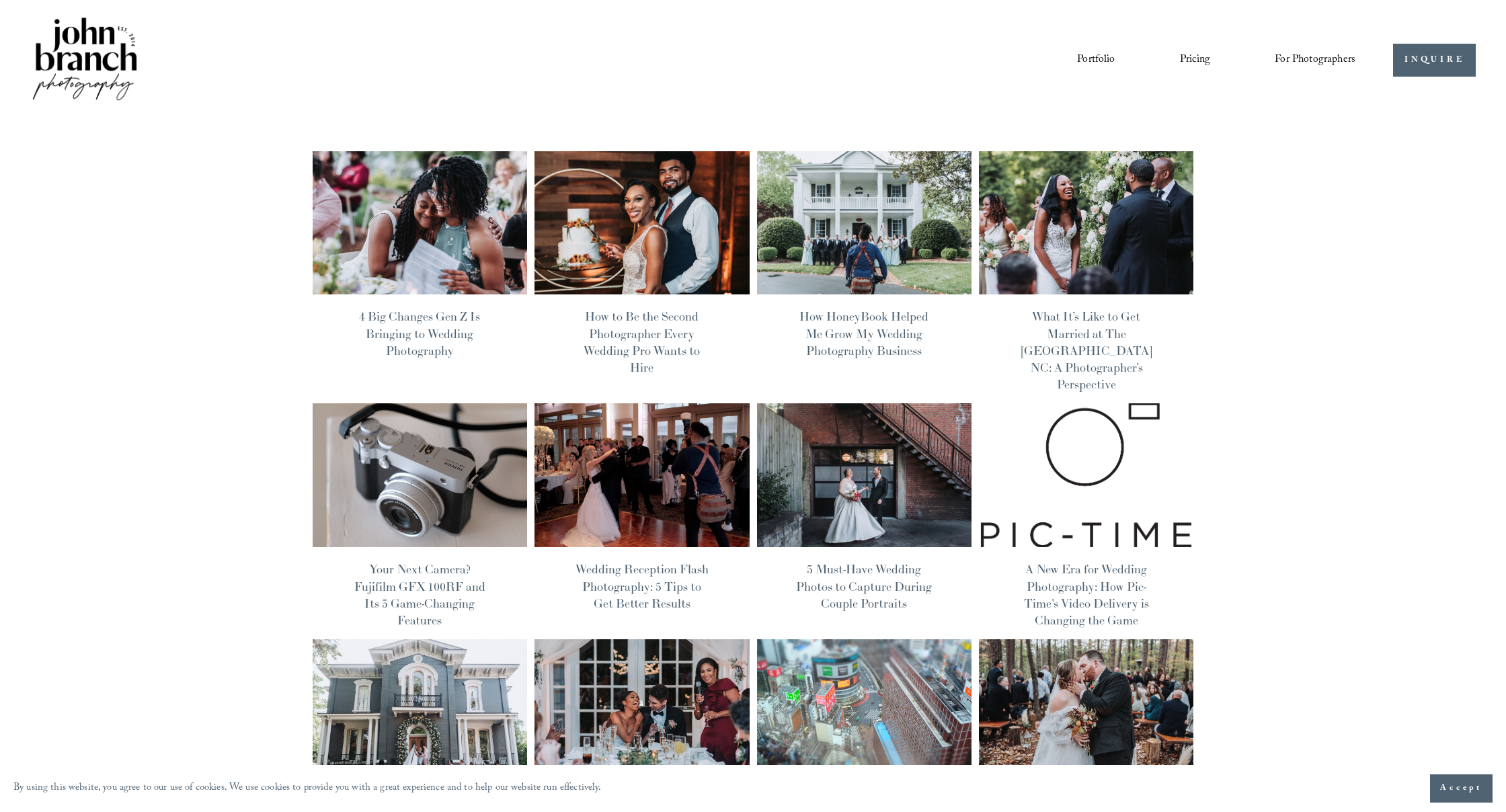
click at [613, 480] on img at bounding box center [643, 475] width 217 height 145
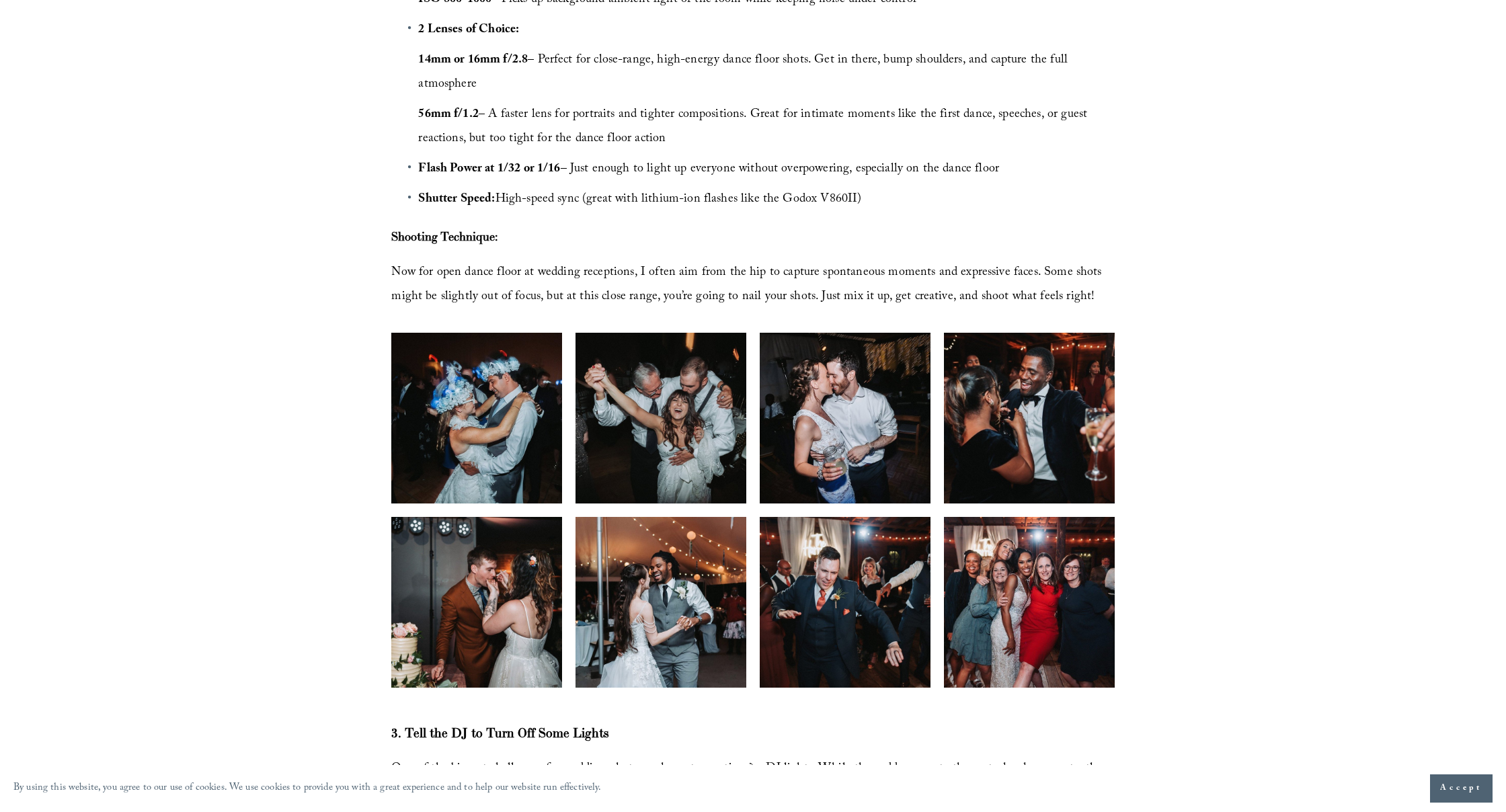
scroll to position [2515, 0]
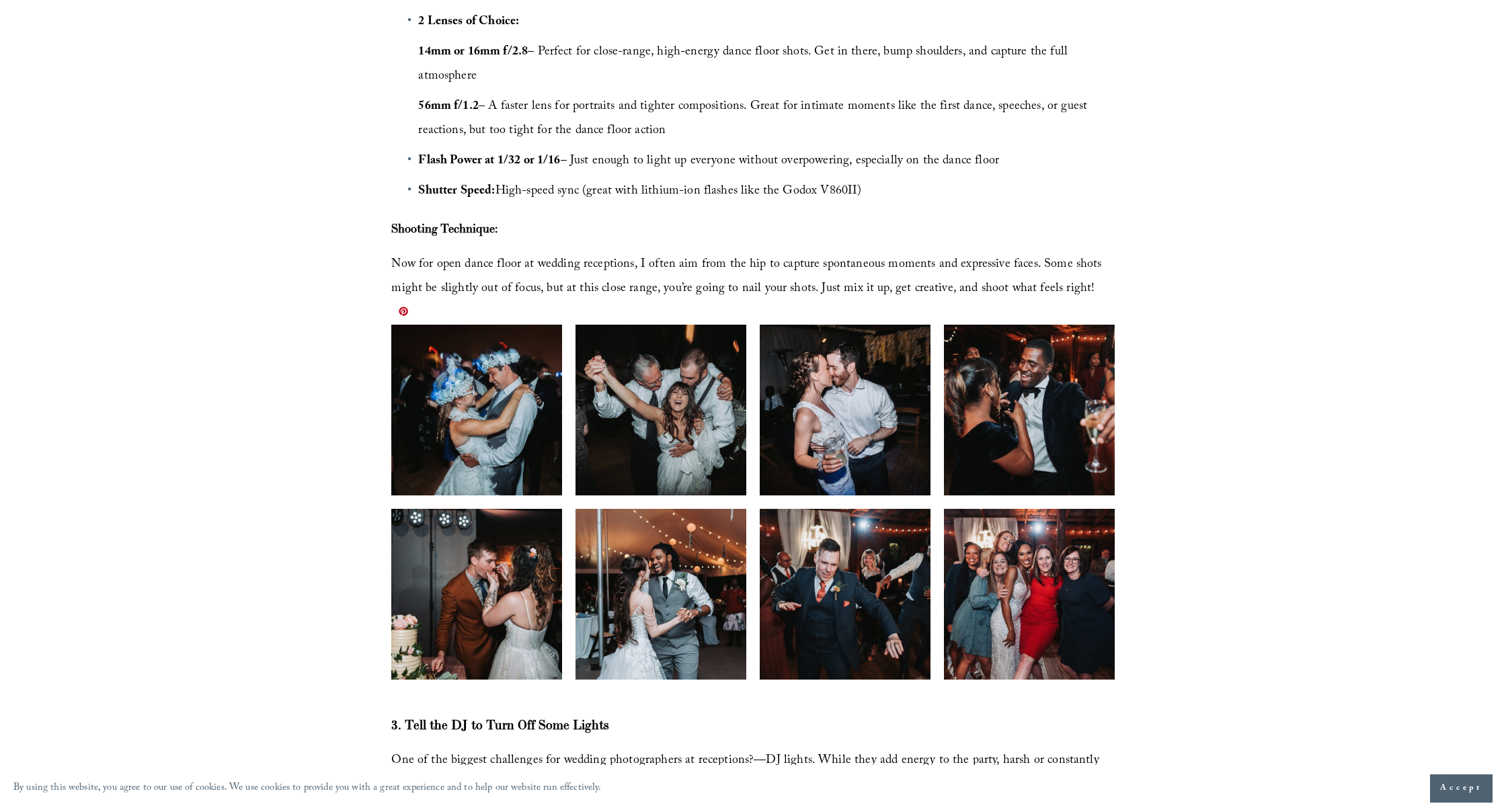
click at [532, 386] on img at bounding box center [477, 410] width 256 height 171
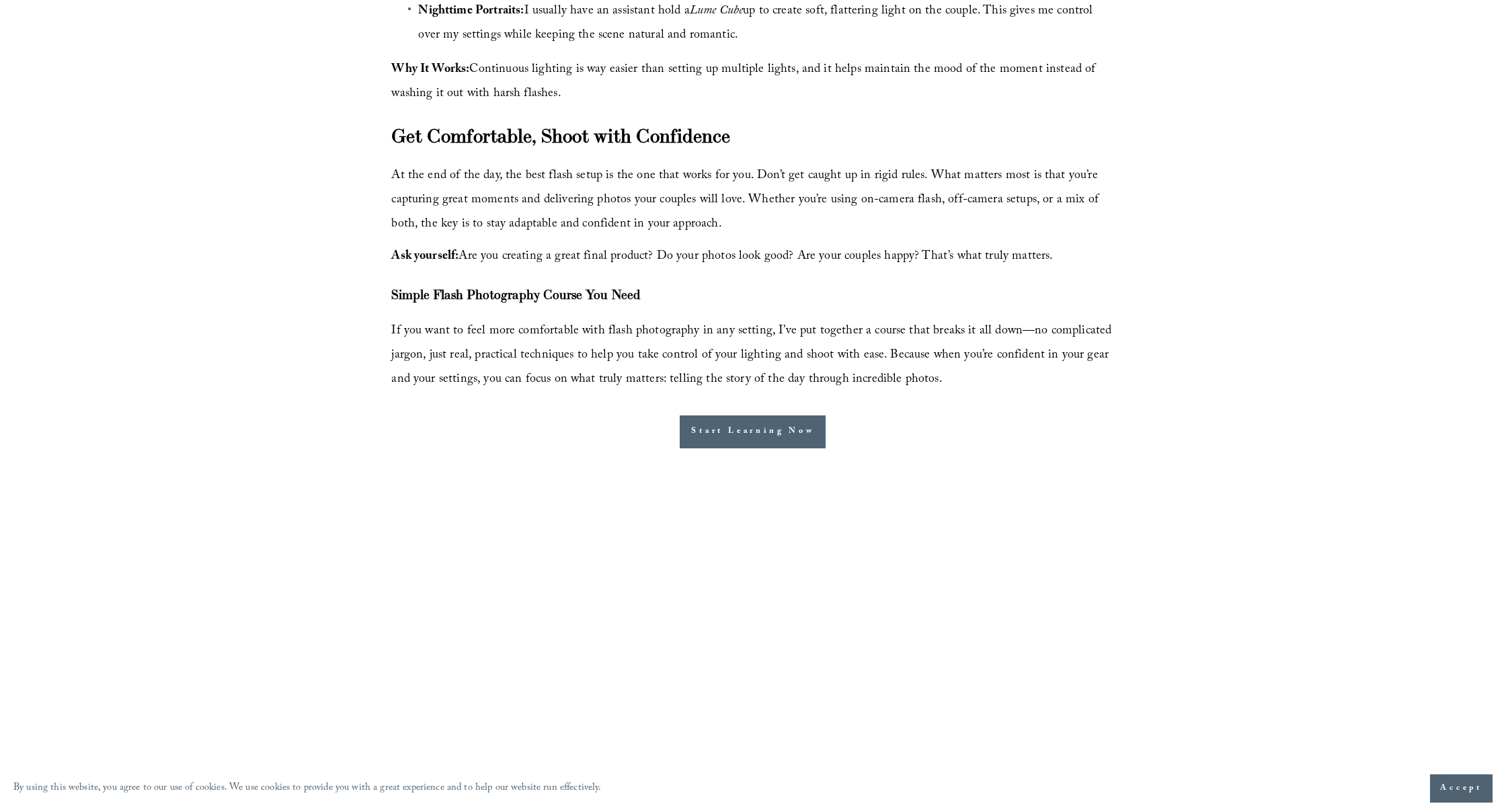
scroll to position [5640, 0]
